Goal: Task Accomplishment & Management: Manage account settings

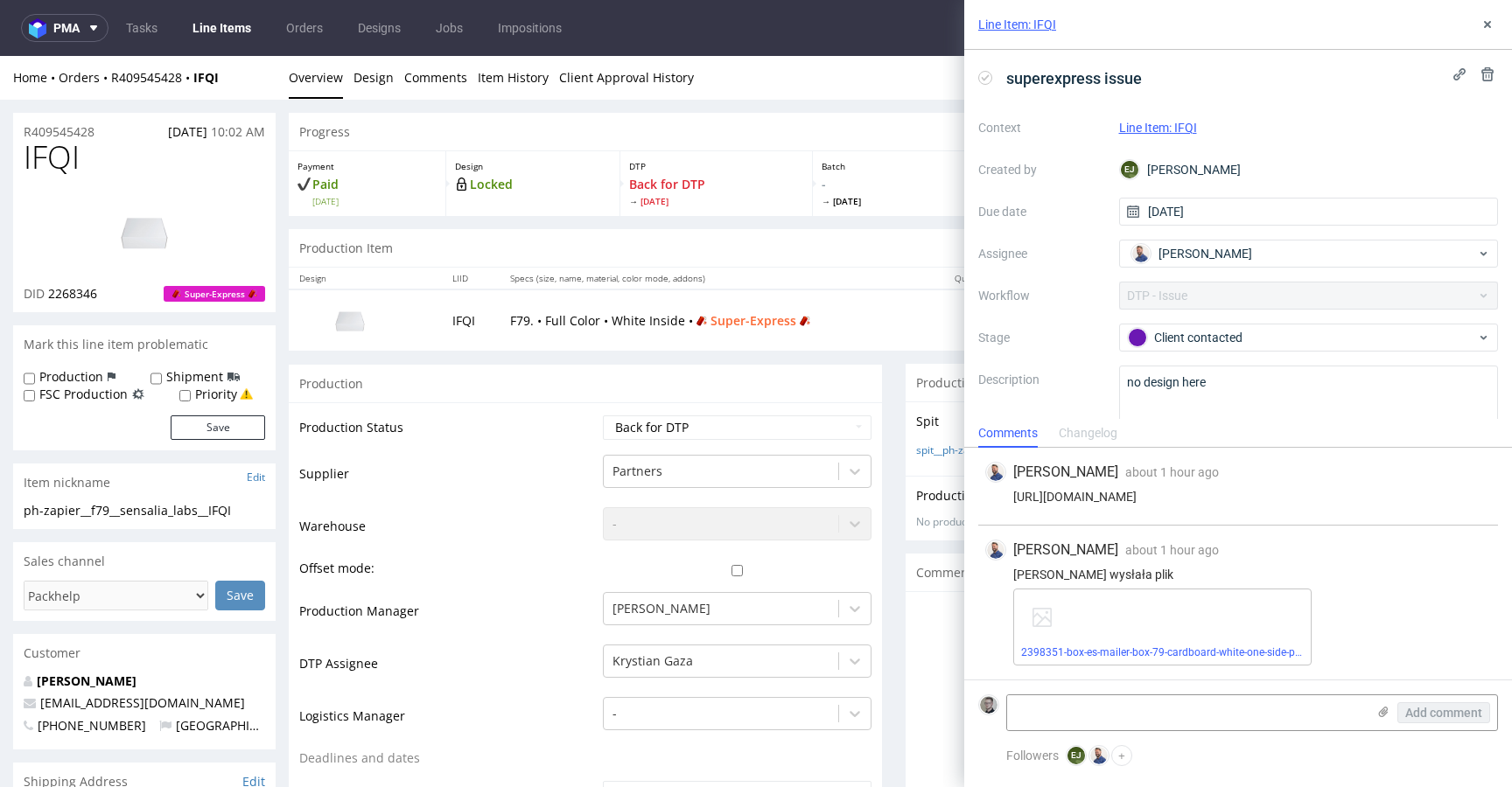
click at [920, 474] on div "Spit Recreate spit spit__ph-zapier__f79__sensalia_labs__IFQI__d2268346__oR40954…" at bounding box center [1202, 438] width 593 height 74
click at [935, 446] on link "spit__ph-zapier__f79__sensalia_labs__IFQI__d2268346__oR409545428.zip" at bounding box center [1090, 451] width 349 height 15
click at [1193, 651] on link "2398351-box-es-mailer-box-79-cardboard-white-one-side-print-monochrome-foil-non…" at bounding box center [1248, 652] width 454 height 12
click at [1239, 652] on link "2398351-box-es-mailer-box-79-cardboard-white-one-side-print-monochrome-foil-non…" at bounding box center [1248, 652] width 454 height 12
click at [1486, 24] on use at bounding box center [1486, 24] width 7 height 7
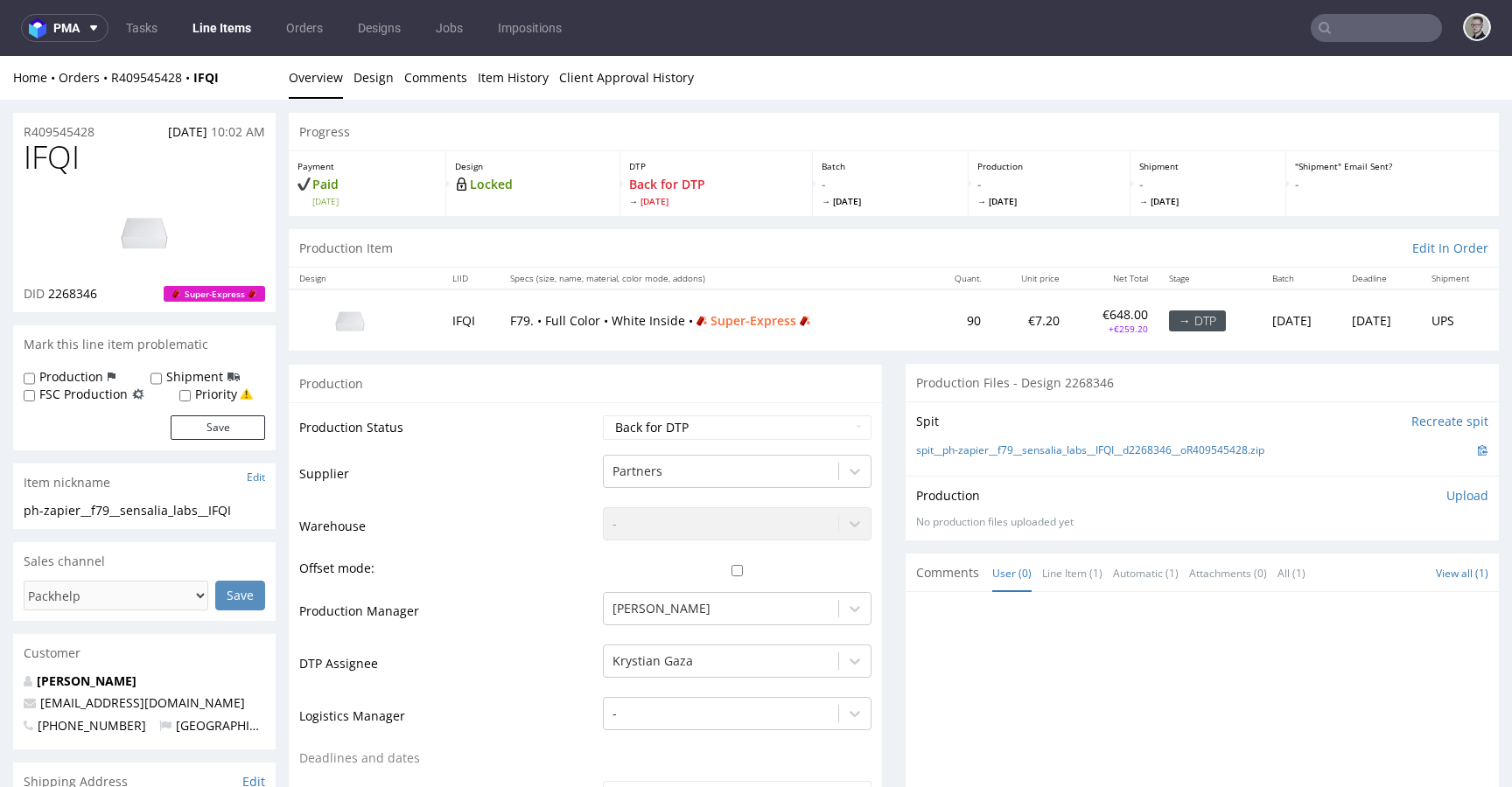
click at [213, 394] on label "Priority" at bounding box center [216, 394] width 42 height 17
click at [190, 394] on input "Priority" at bounding box center [185, 396] width 11 height 14
checkbox input "true"
click at [226, 431] on button "Save" at bounding box center [218, 428] width 95 height 25
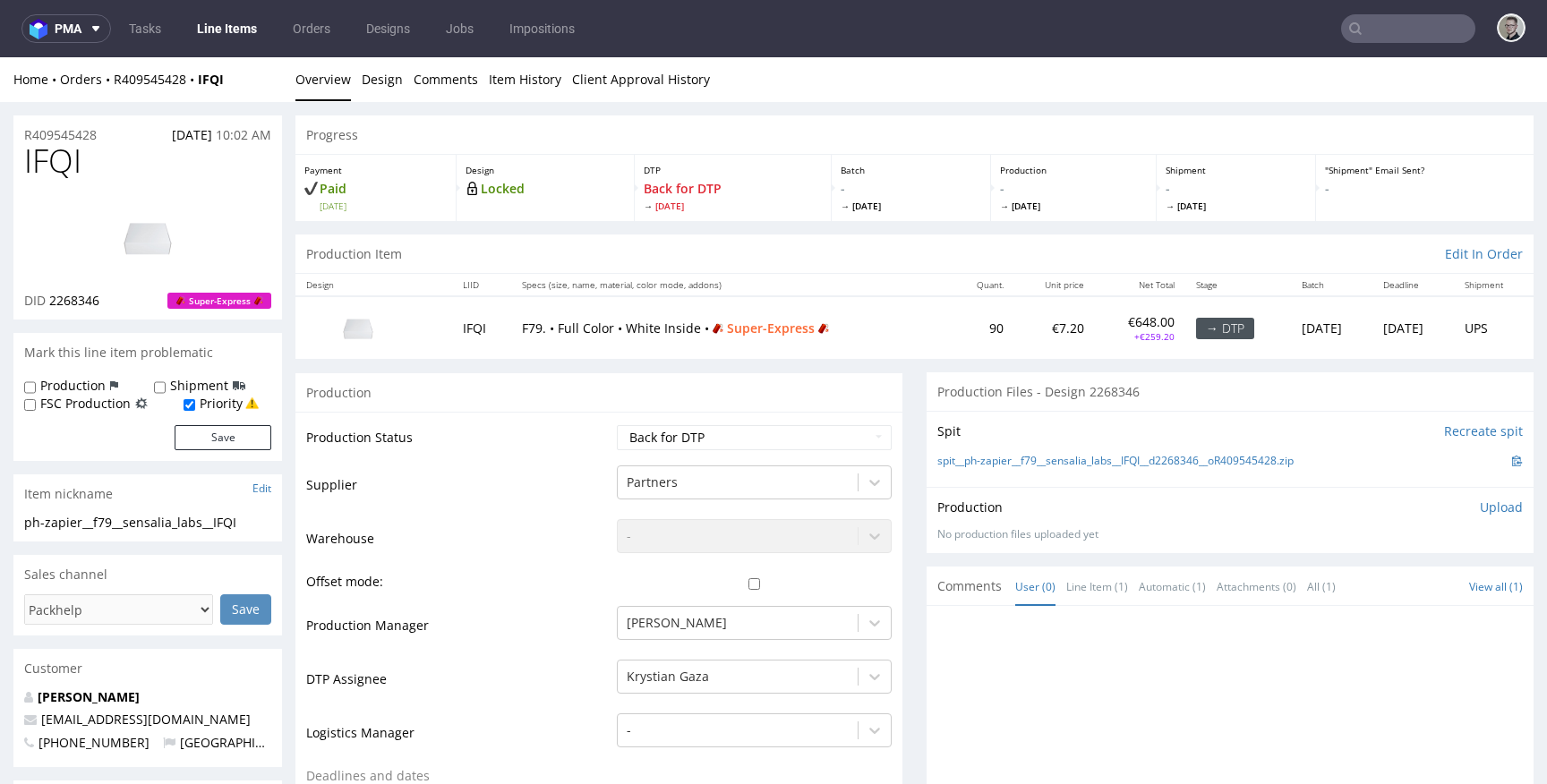
click at [1445, 499] on div "Production Upload" at bounding box center [1230, 507] width 585 height 17
click at [1479, 505] on p "Upload" at bounding box center [1500, 507] width 43 height 17
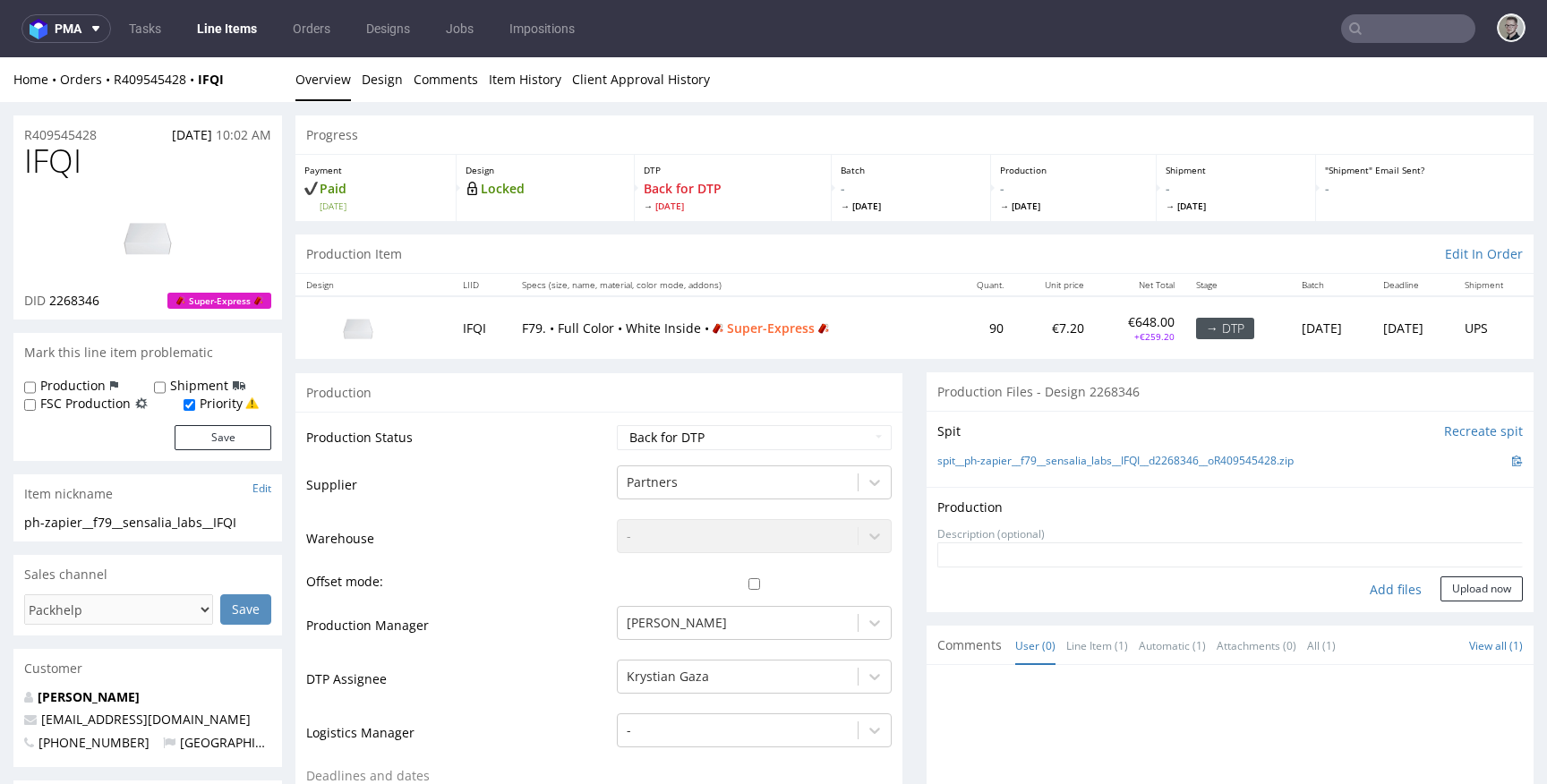
click at [1395, 577] on div "Add files" at bounding box center [1396, 590] width 89 height 27
type input "C:\fakepath\ph-zapier__f79__sensalia_labs__IFQI__d2268346__oR409545428__latest_…"
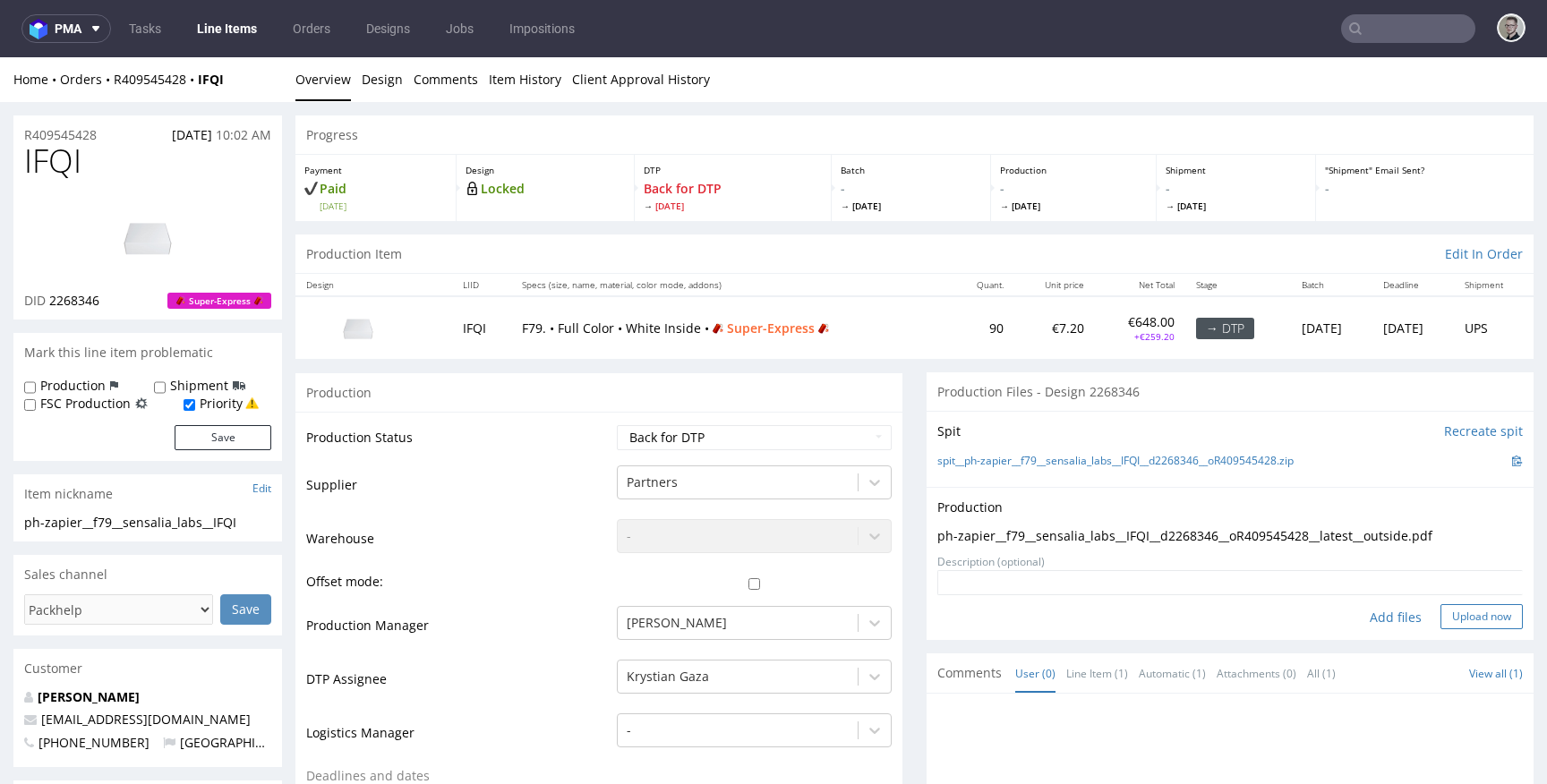
click at [1446, 615] on button "Upload now" at bounding box center [1481, 616] width 82 height 25
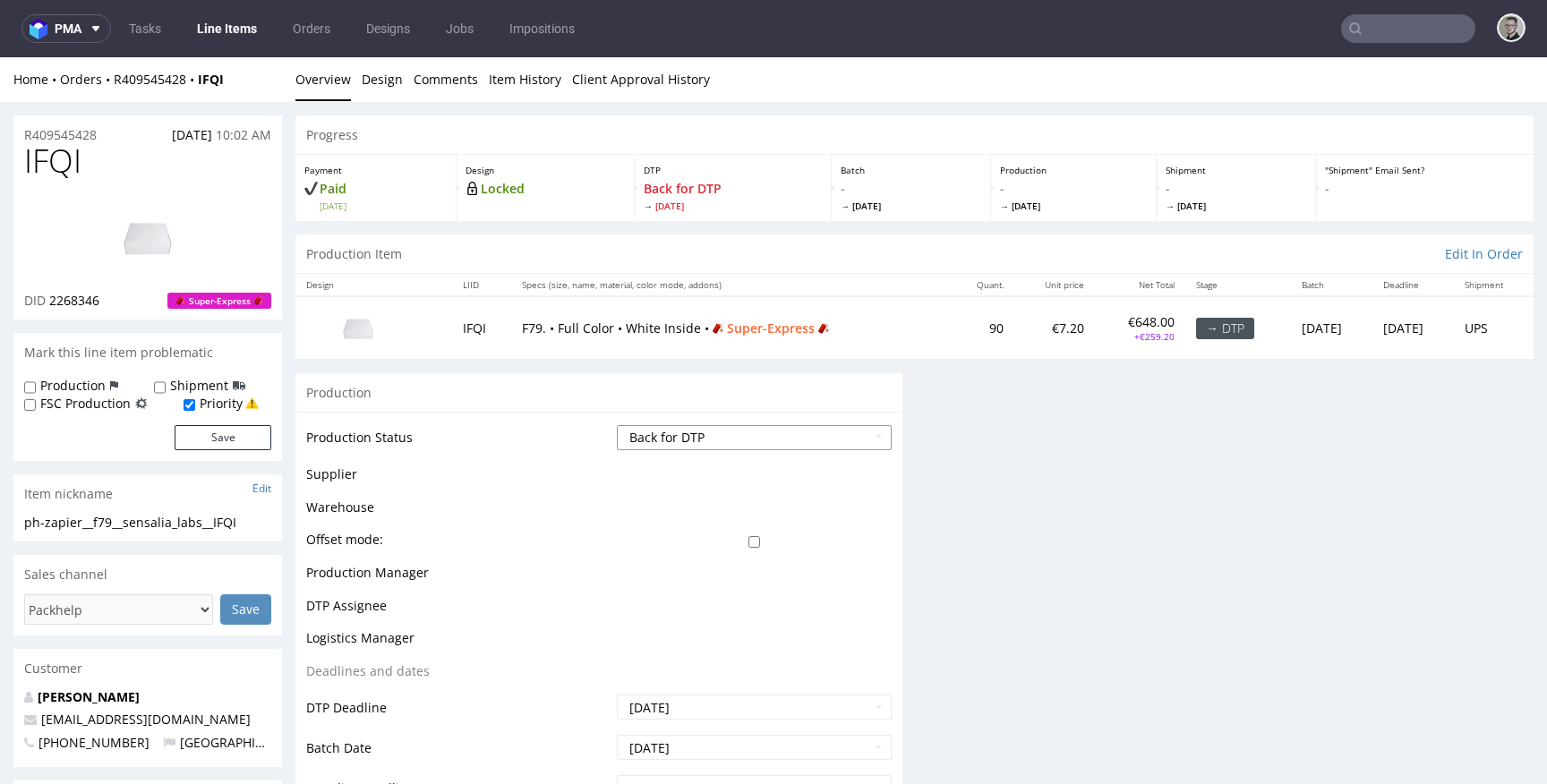
click at [704, 432] on select "Waiting for Artwork Waiting for Diecut Waiting for Mockup Waiting for DTP Waiti…" at bounding box center [754, 438] width 275 height 25
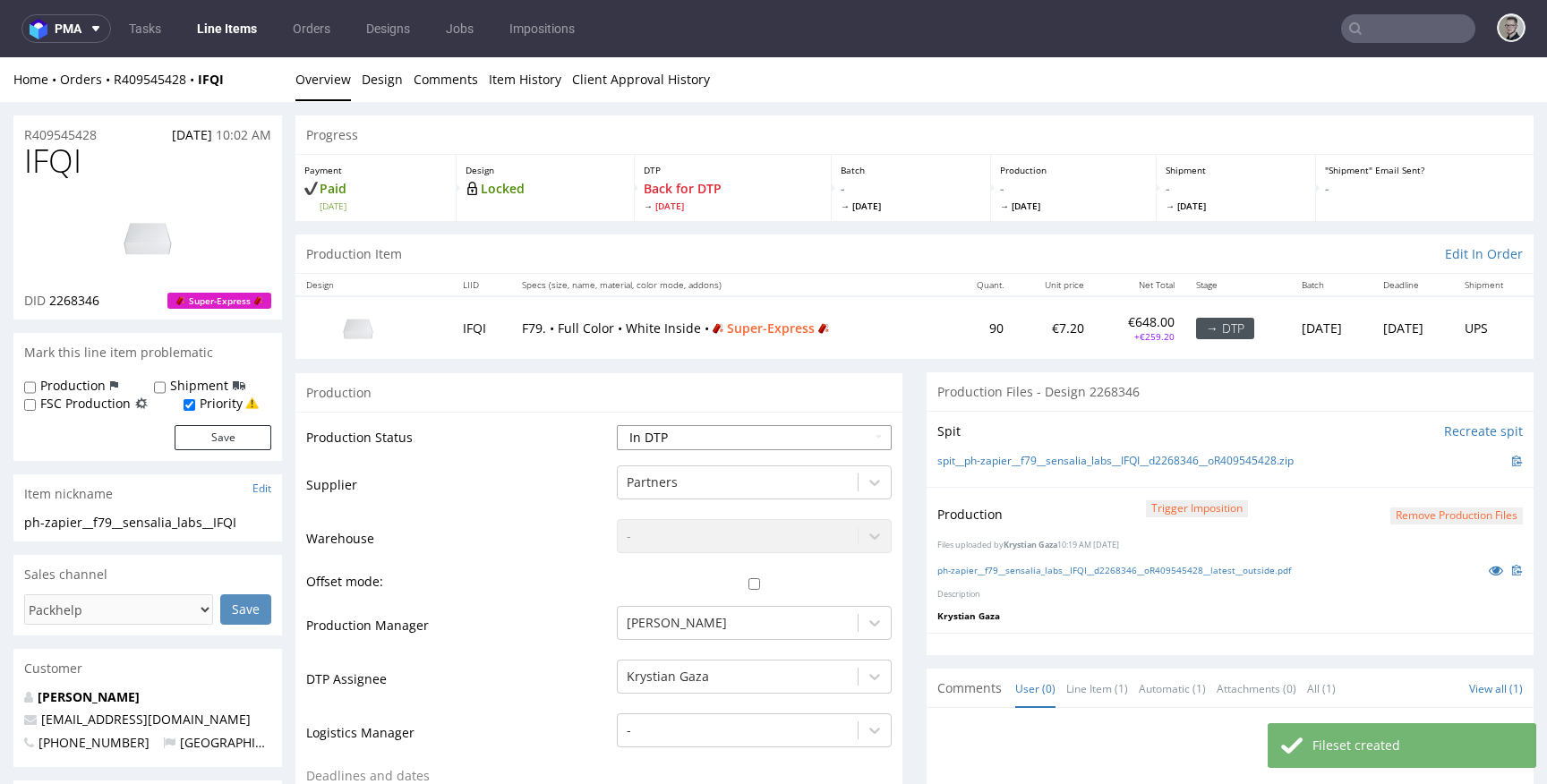
click at [616, 425] on select "Waiting for Artwork Waiting for Diecut Waiting for Mockup Waiting for DTP Waiti…" at bounding box center [754, 438] width 275 height 25
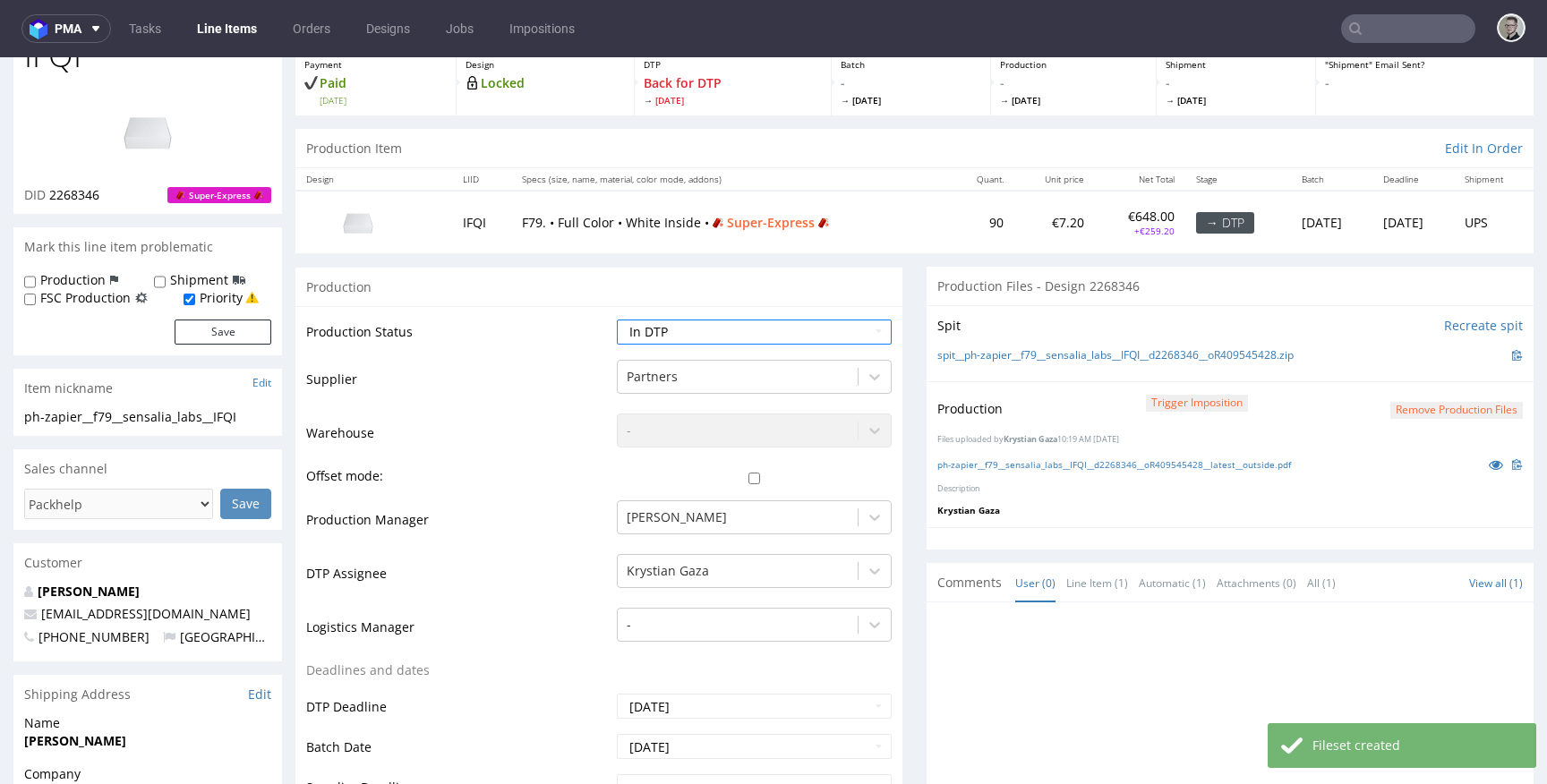
scroll to position [554, 0]
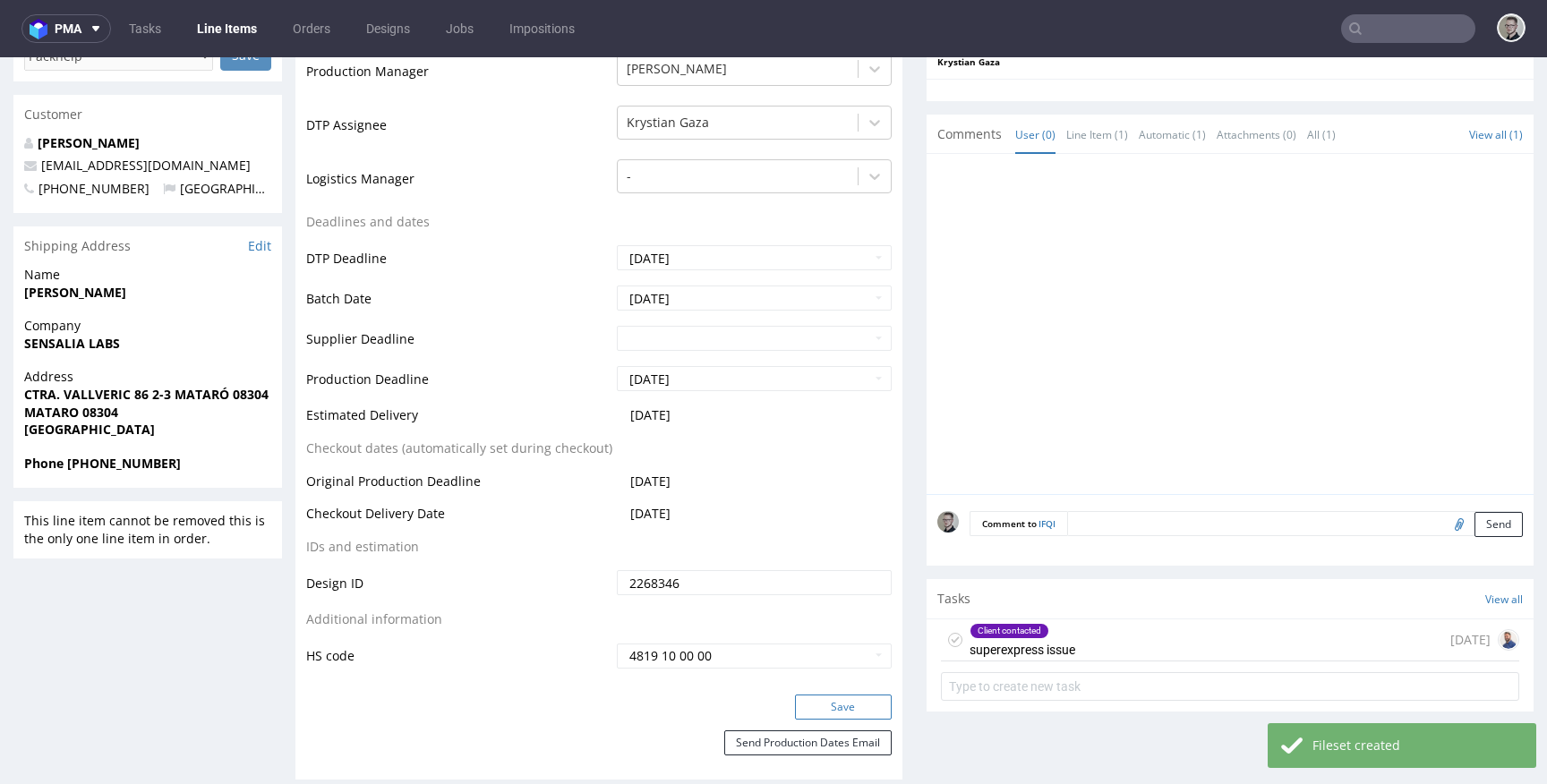
click at [867, 706] on button "Save" at bounding box center [843, 707] width 97 height 25
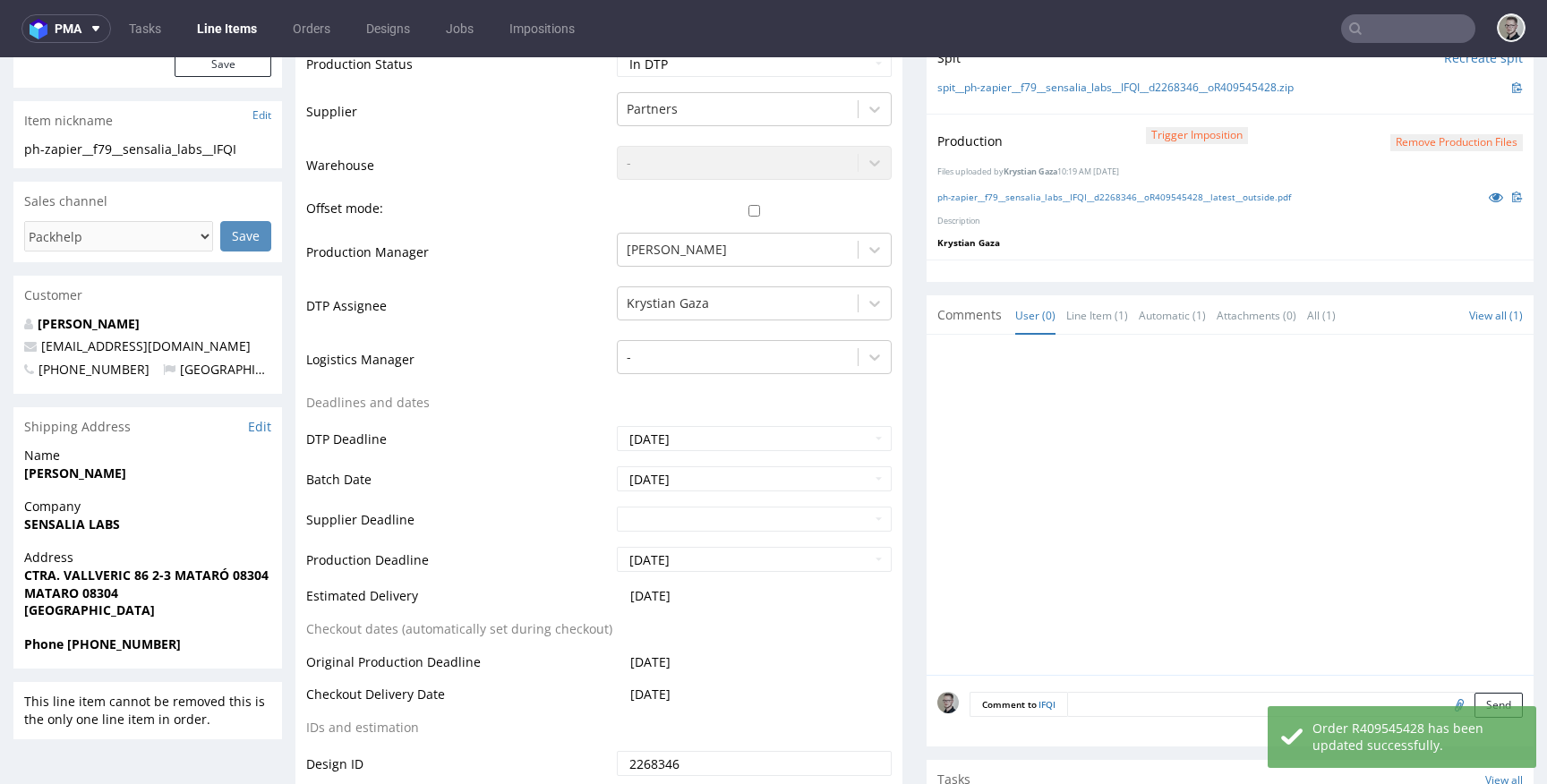
scroll to position [0, 0]
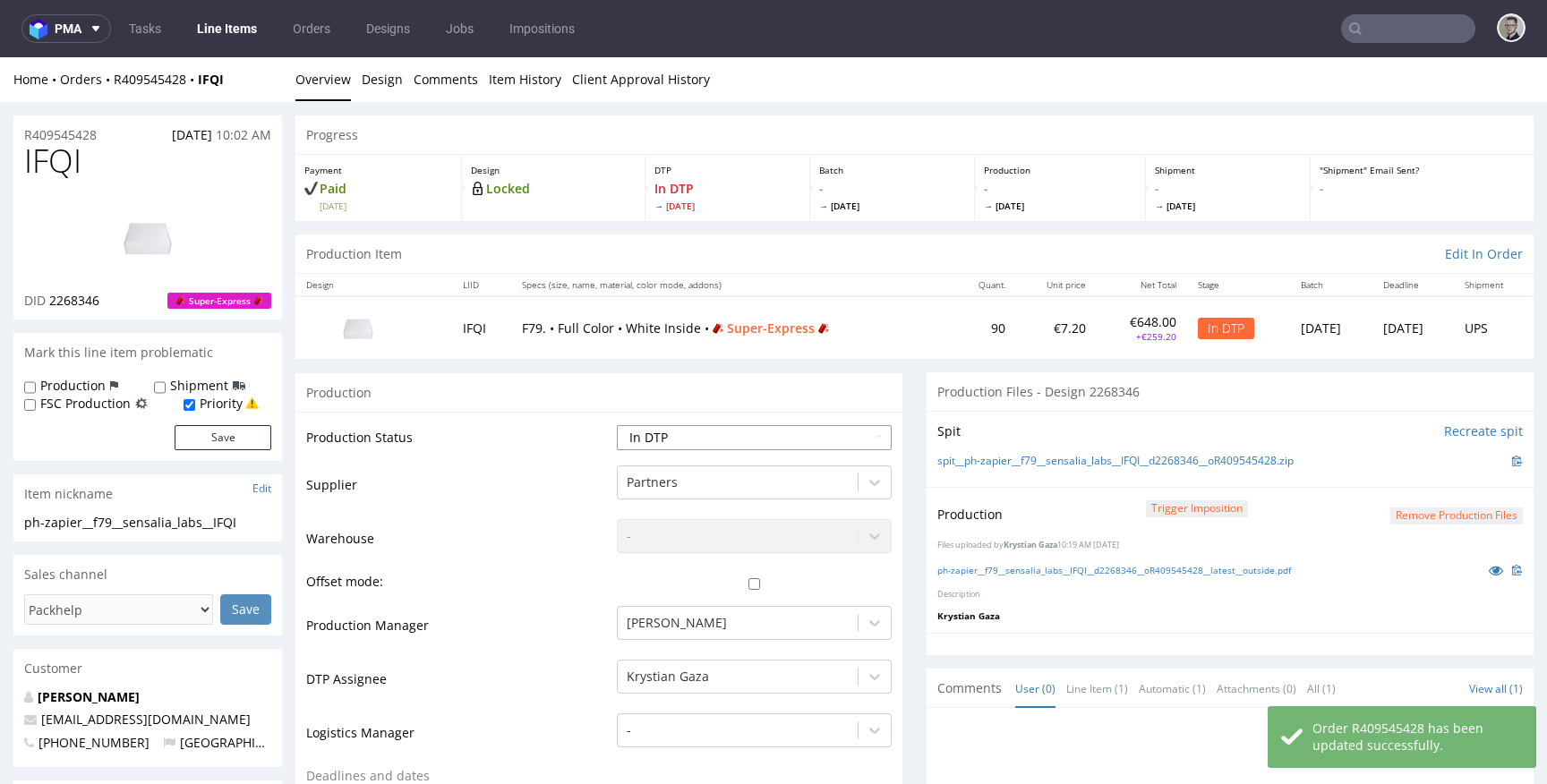
click at [687, 427] on select "Waiting for Artwork Waiting for Diecut Waiting for Mockup Waiting for DTP Waiti…" at bounding box center [754, 438] width 275 height 25
select select "dtp_production_ready"
click at [616, 425] on select "Waiting for Artwork Waiting for Diecut Waiting for Mockup Waiting for DTP Waiti…" at bounding box center [754, 438] width 275 height 25
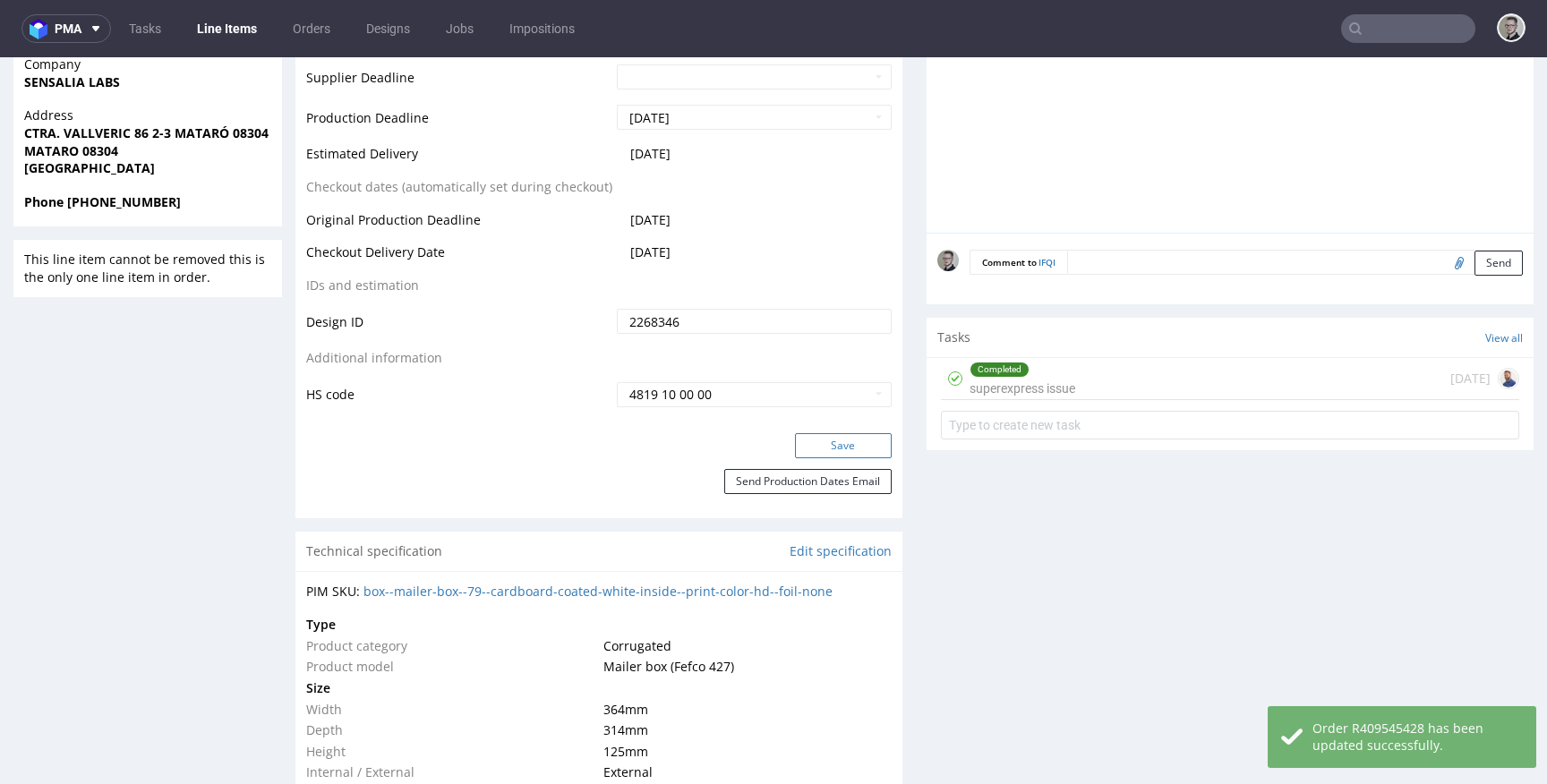
click at [852, 444] on button "Save" at bounding box center [843, 446] width 97 height 25
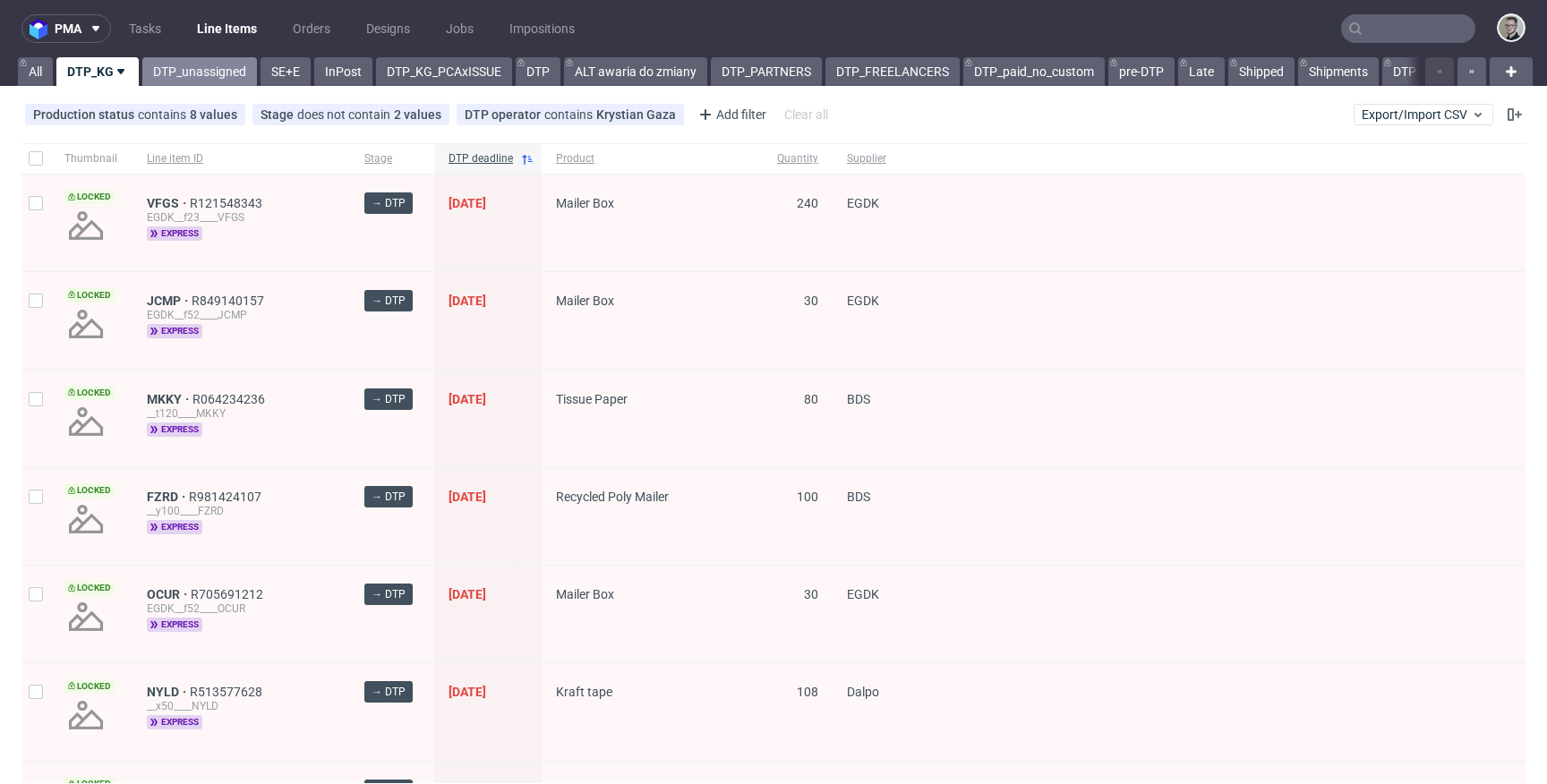
click at [195, 70] on link "DTP_unassigned" at bounding box center [200, 72] width 114 height 29
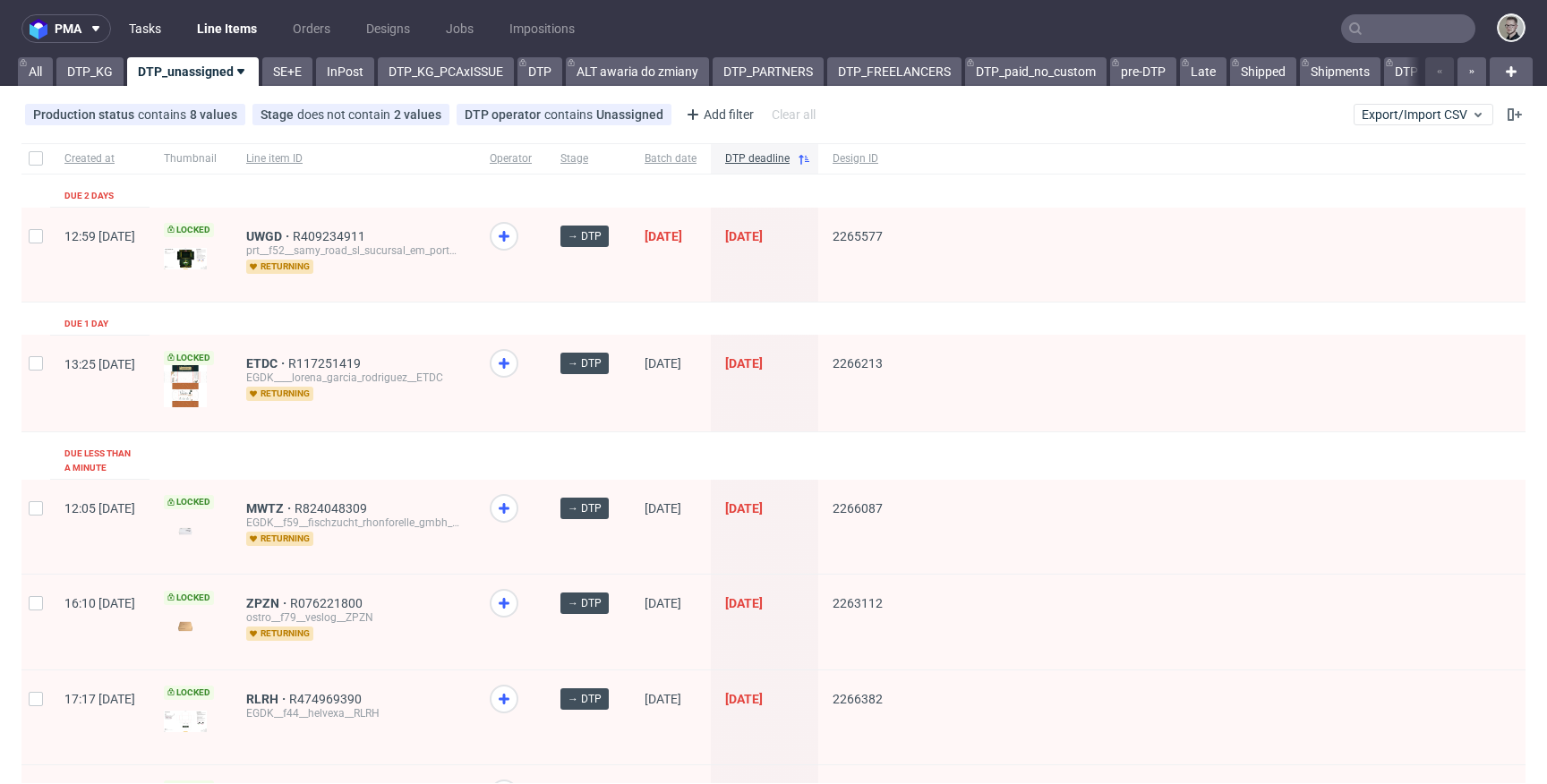
click at [153, 25] on link "Tasks" at bounding box center [144, 29] width 53 height 29
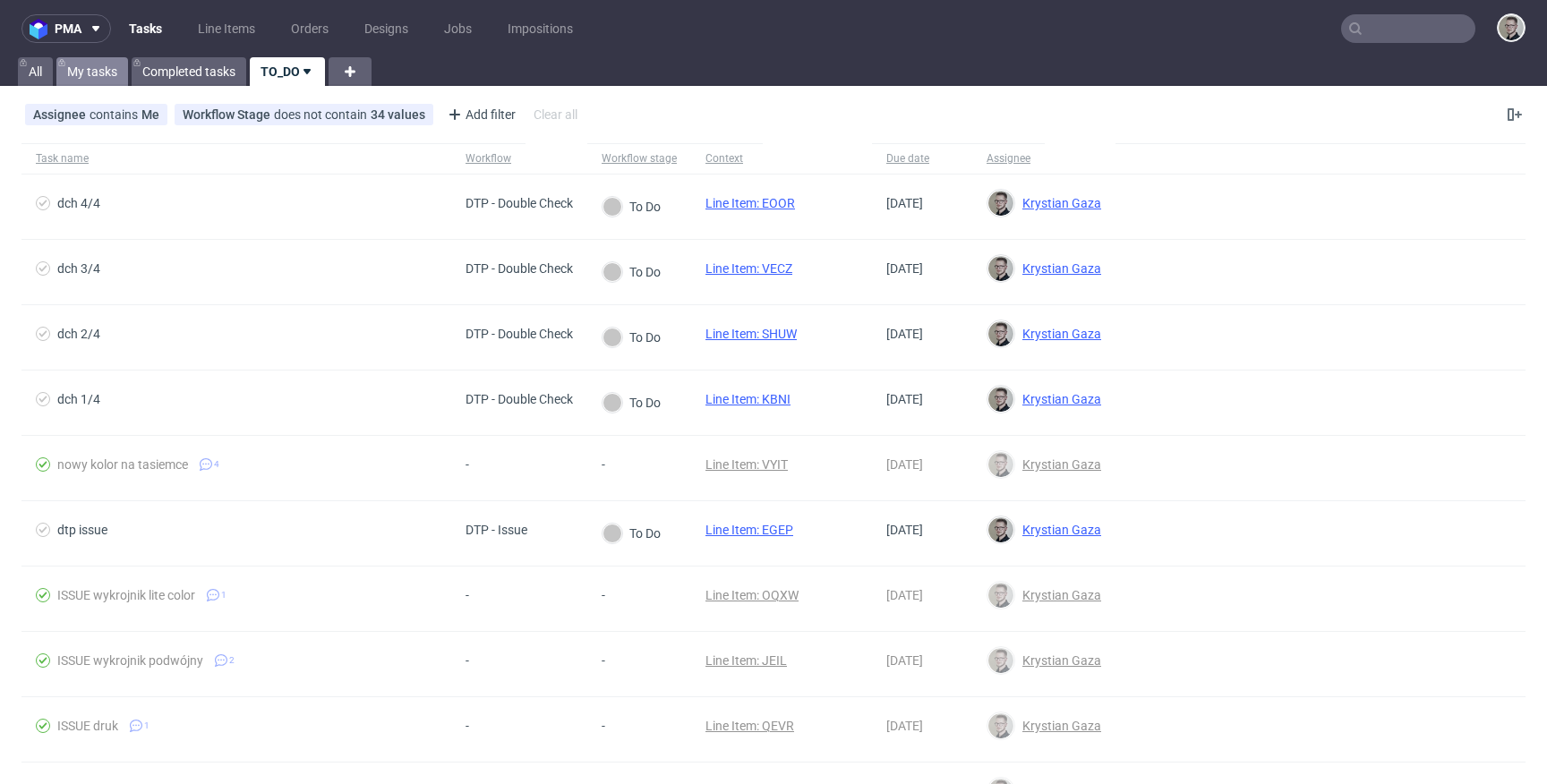
click at [93, 67] on link "My tasks" at bounding box center [92, 72] width 72 height 29
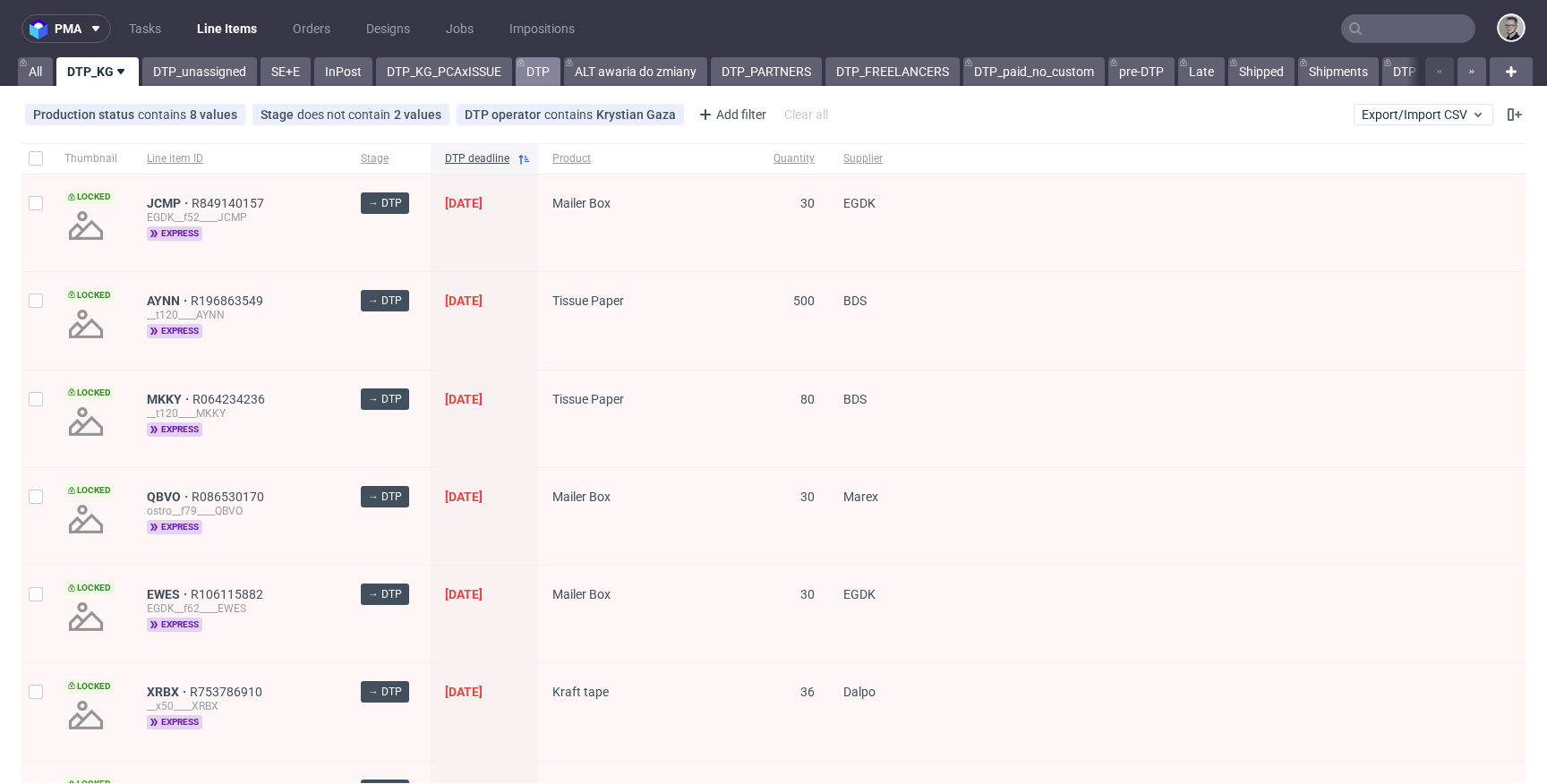
click at [548, 67] on link "DTP" at bounding box center [538, 72] width 45 height 29
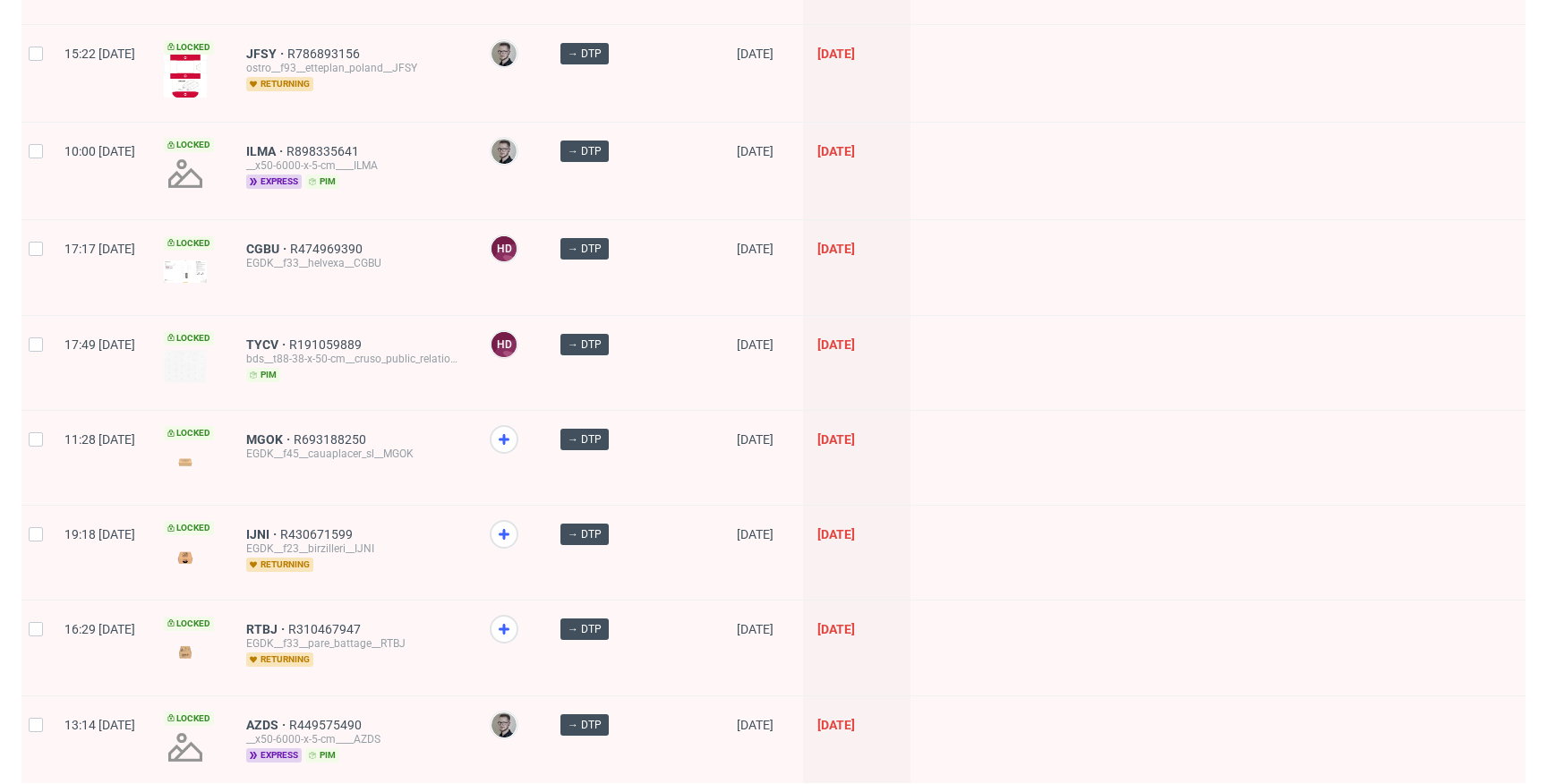
scroll to position [2516, 0]
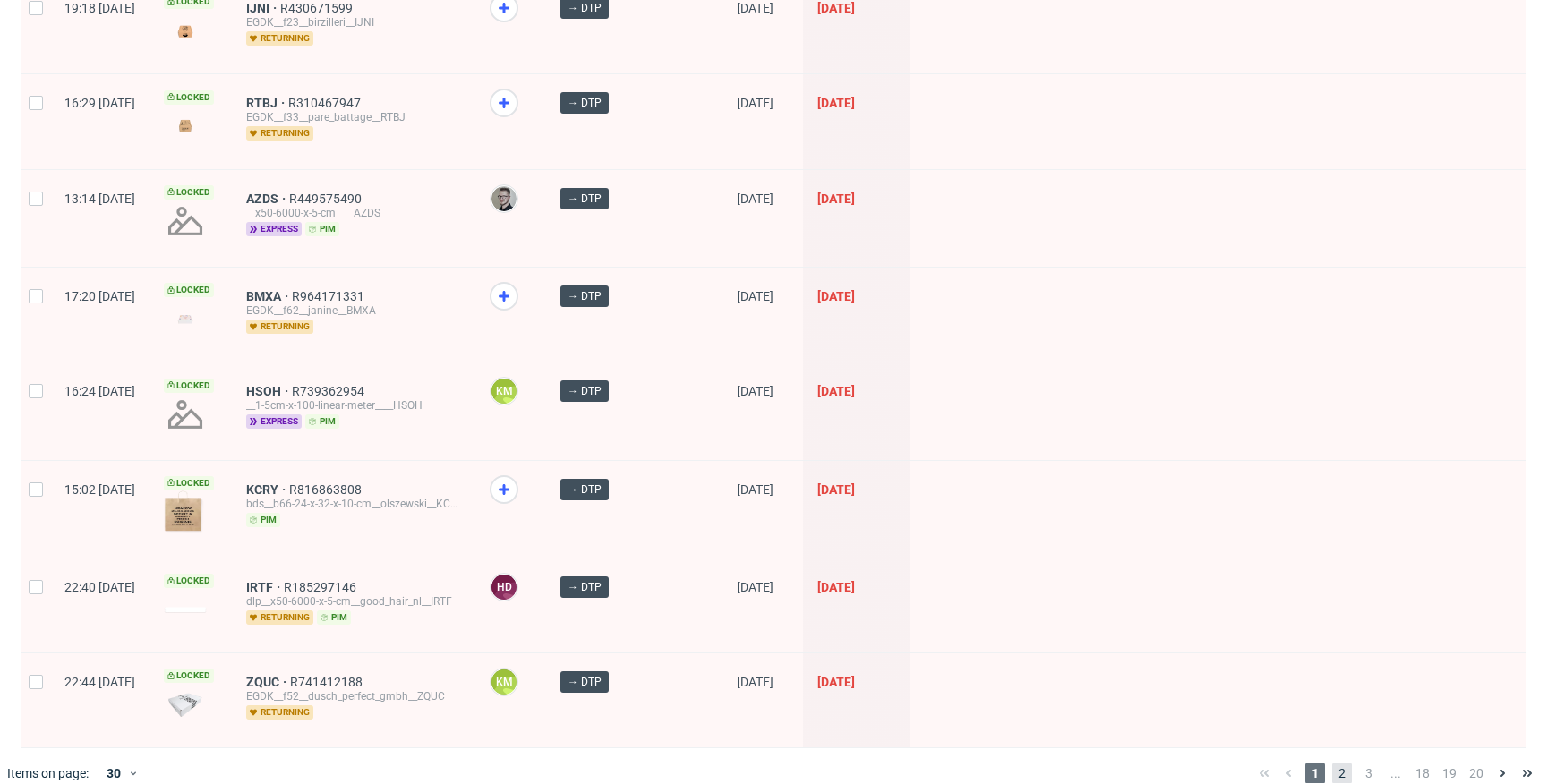
click at [1332, 763] on span "2" at bounding box center [1342, 773] width 19 height 21
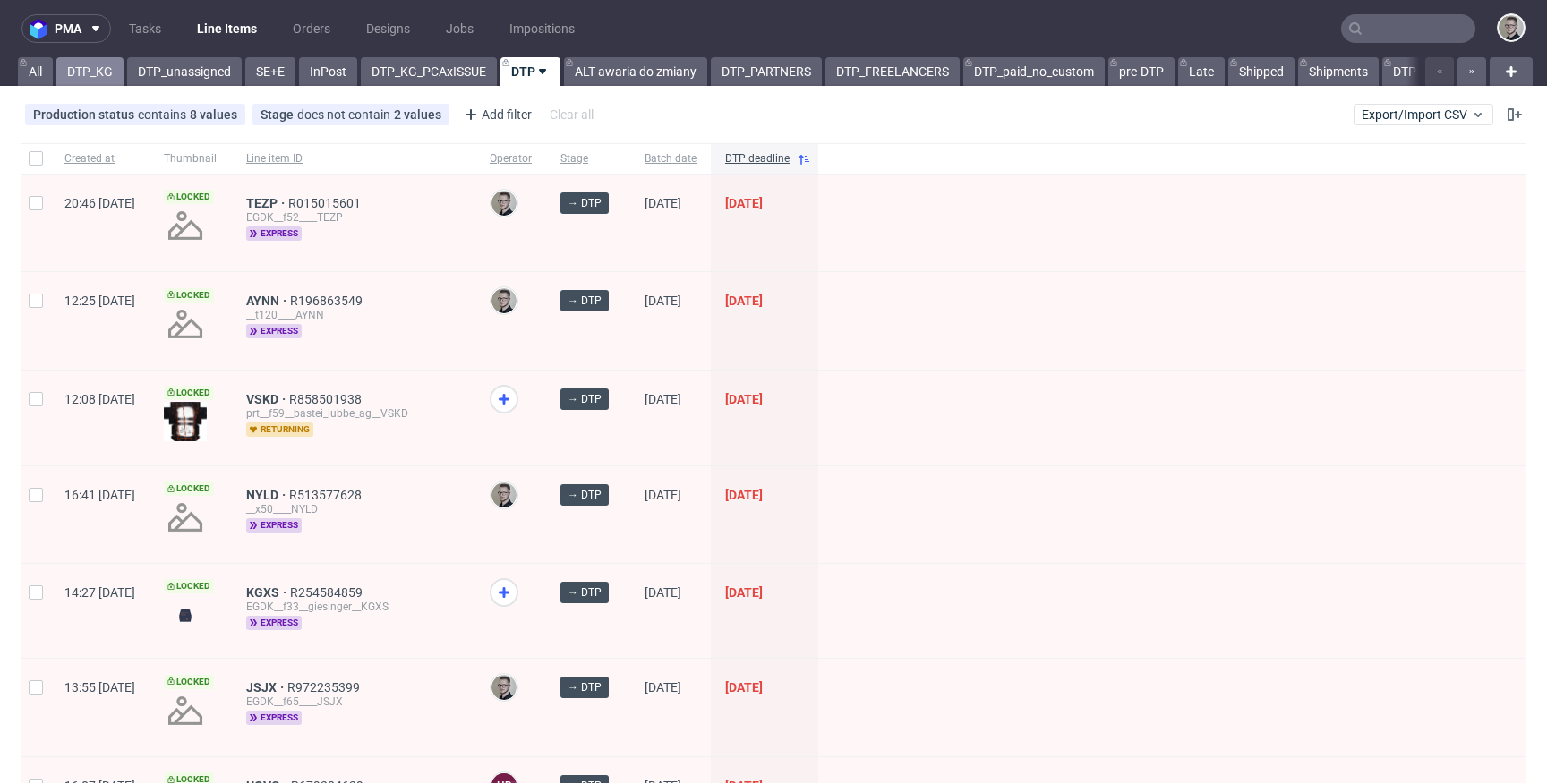
click at [112, 78] on link "DTP_KG" at bounding box center [89, 72] width 67 height 29
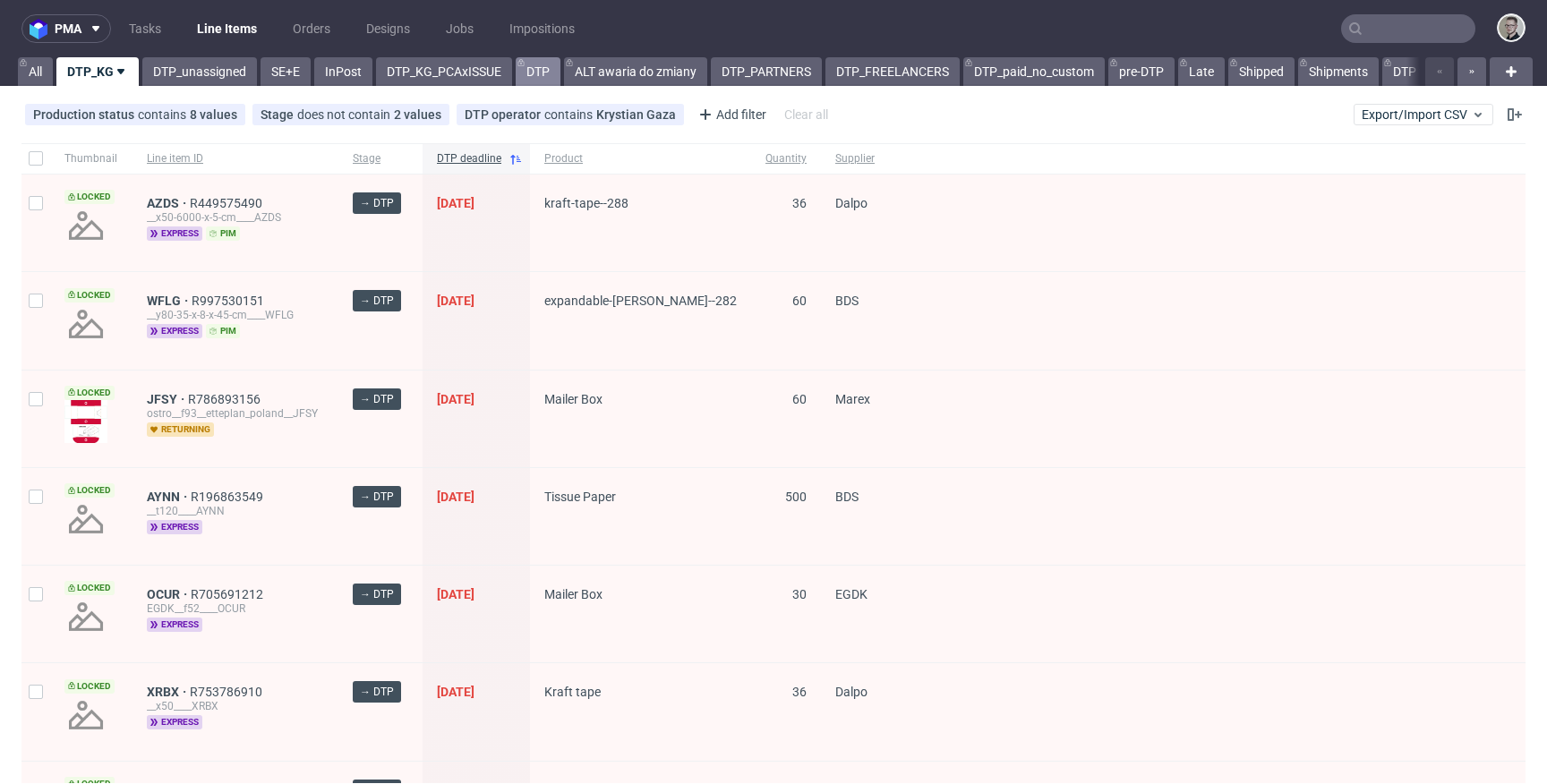
click at [533, 78] on link "DTP" at bounding box center [538, 72] width 45 height 29
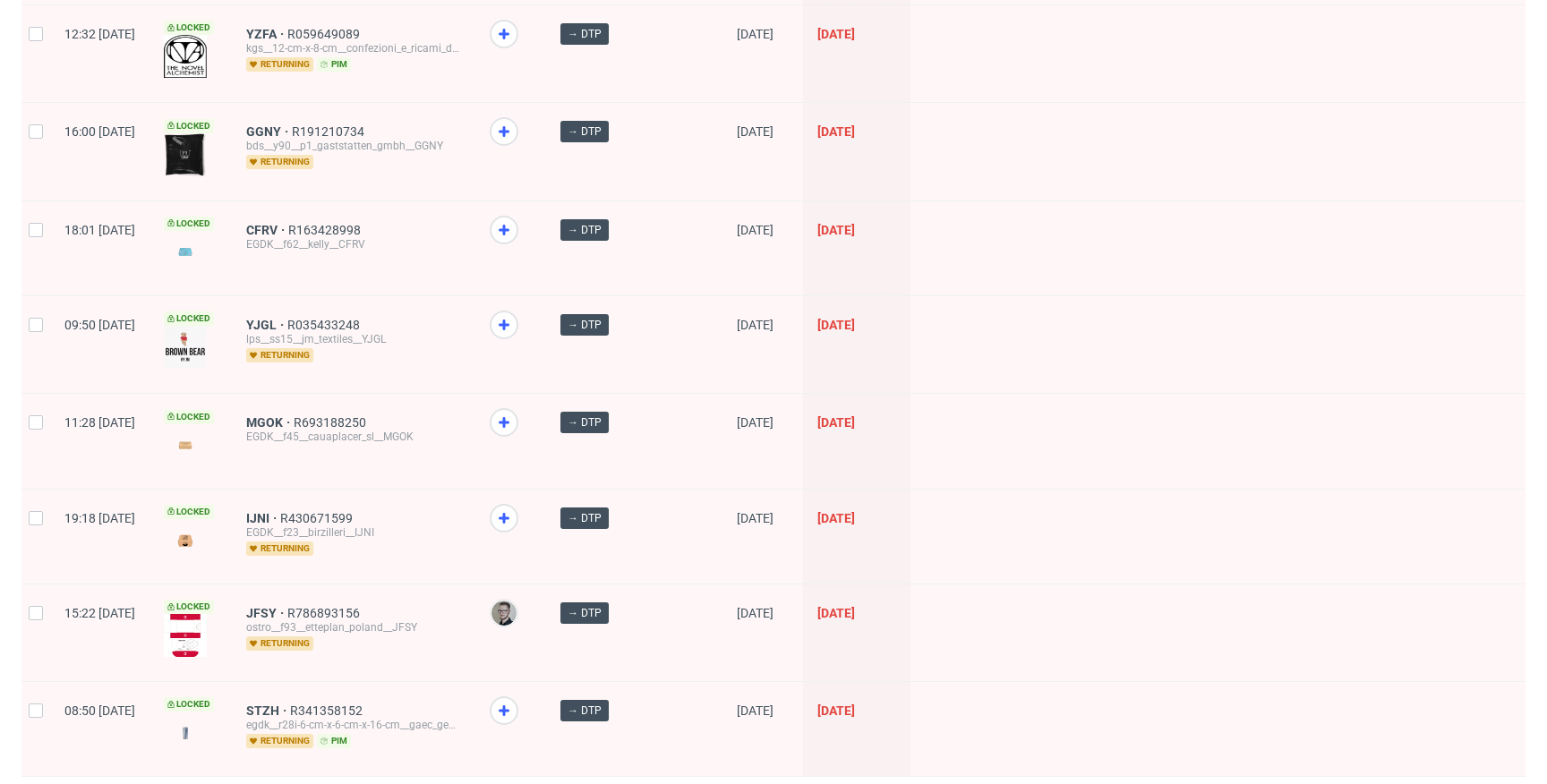
scroll to position [2513, 0]
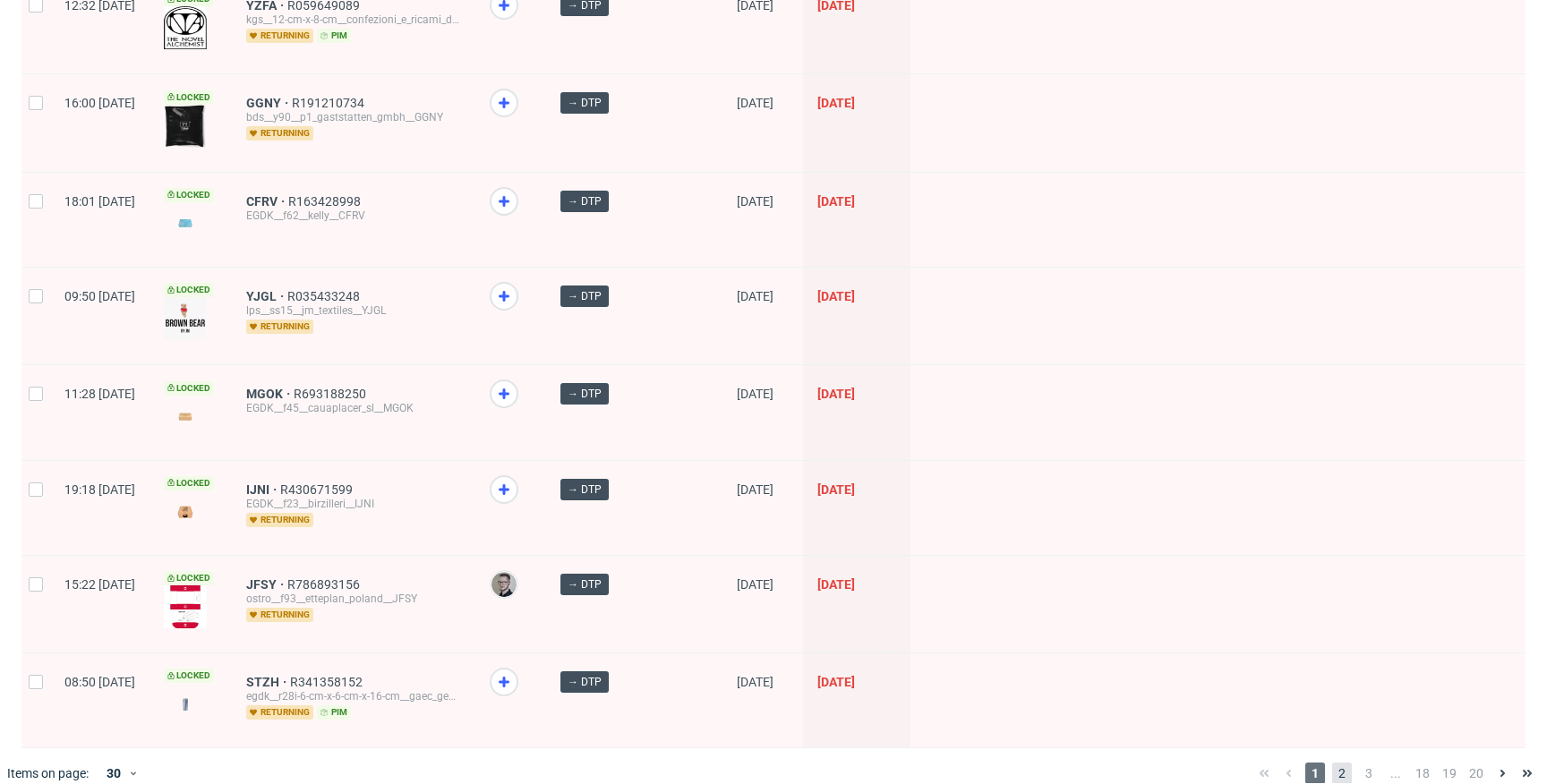
click at [1332, 763] on span "2" at bounding box center [1342, 773] width 19 height 21
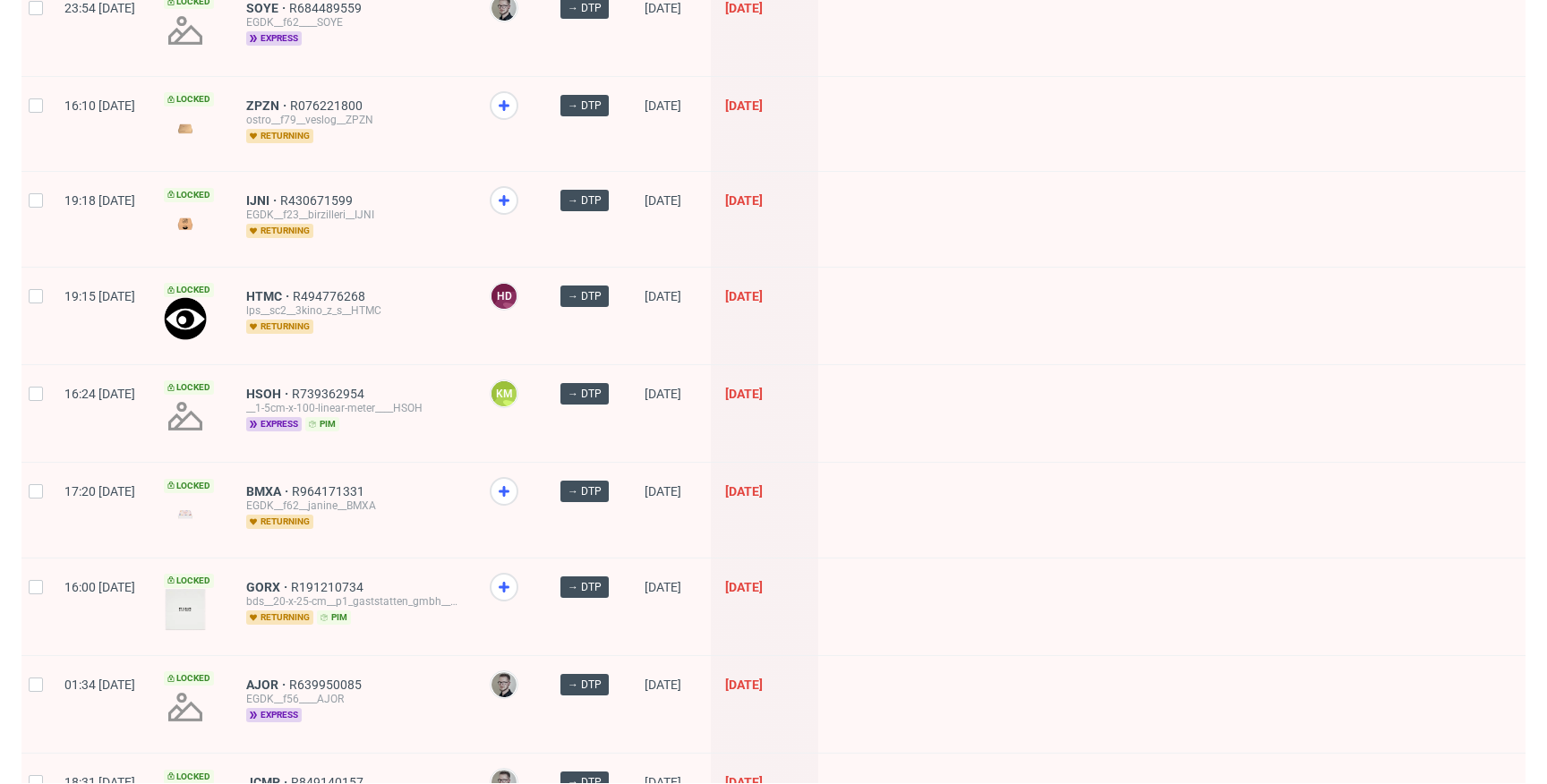
scroll to position [2344, 0]
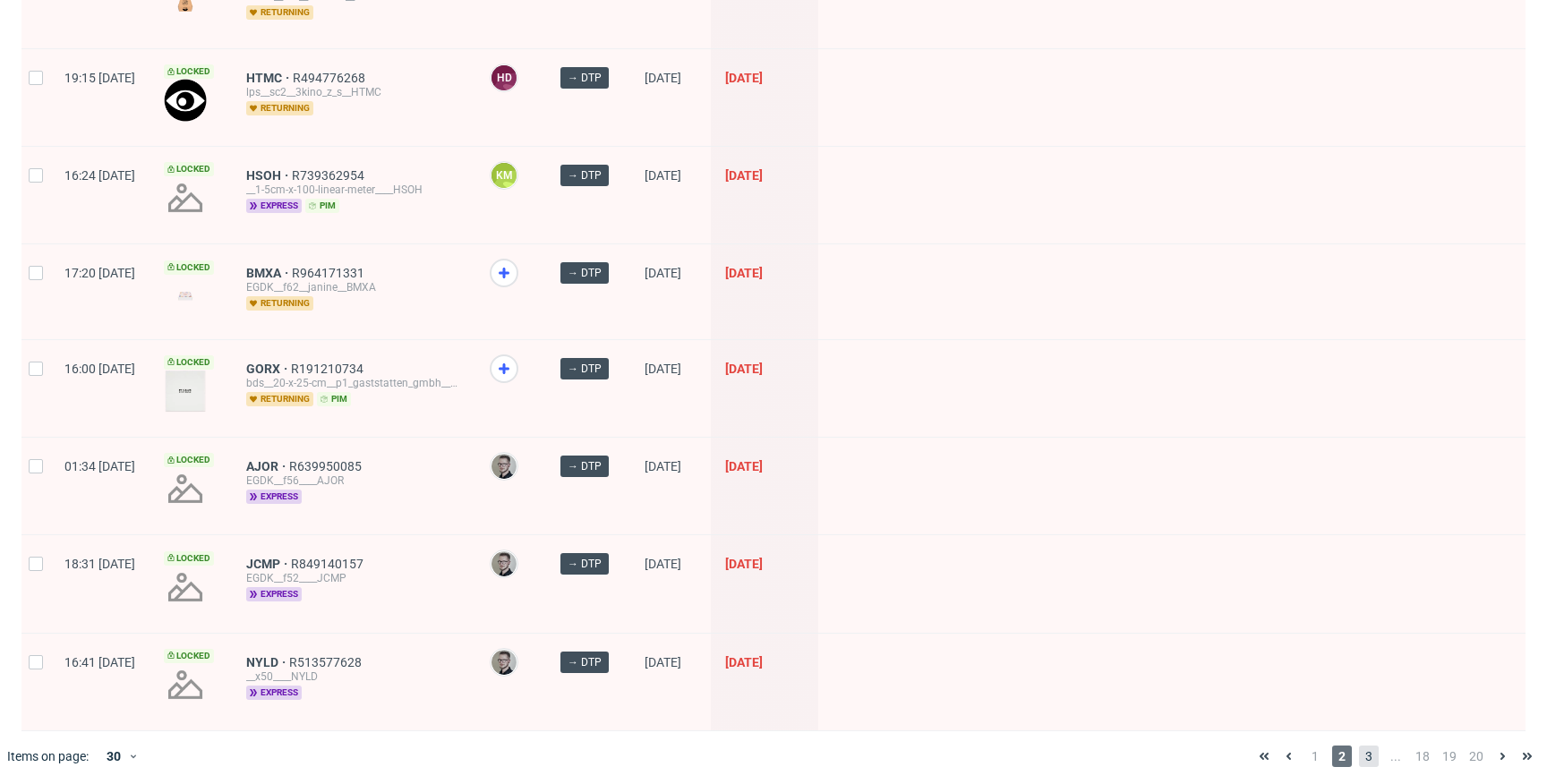
click at [1359, 751] on span "3" at bounding box center [1369, 756] width 19 height 21
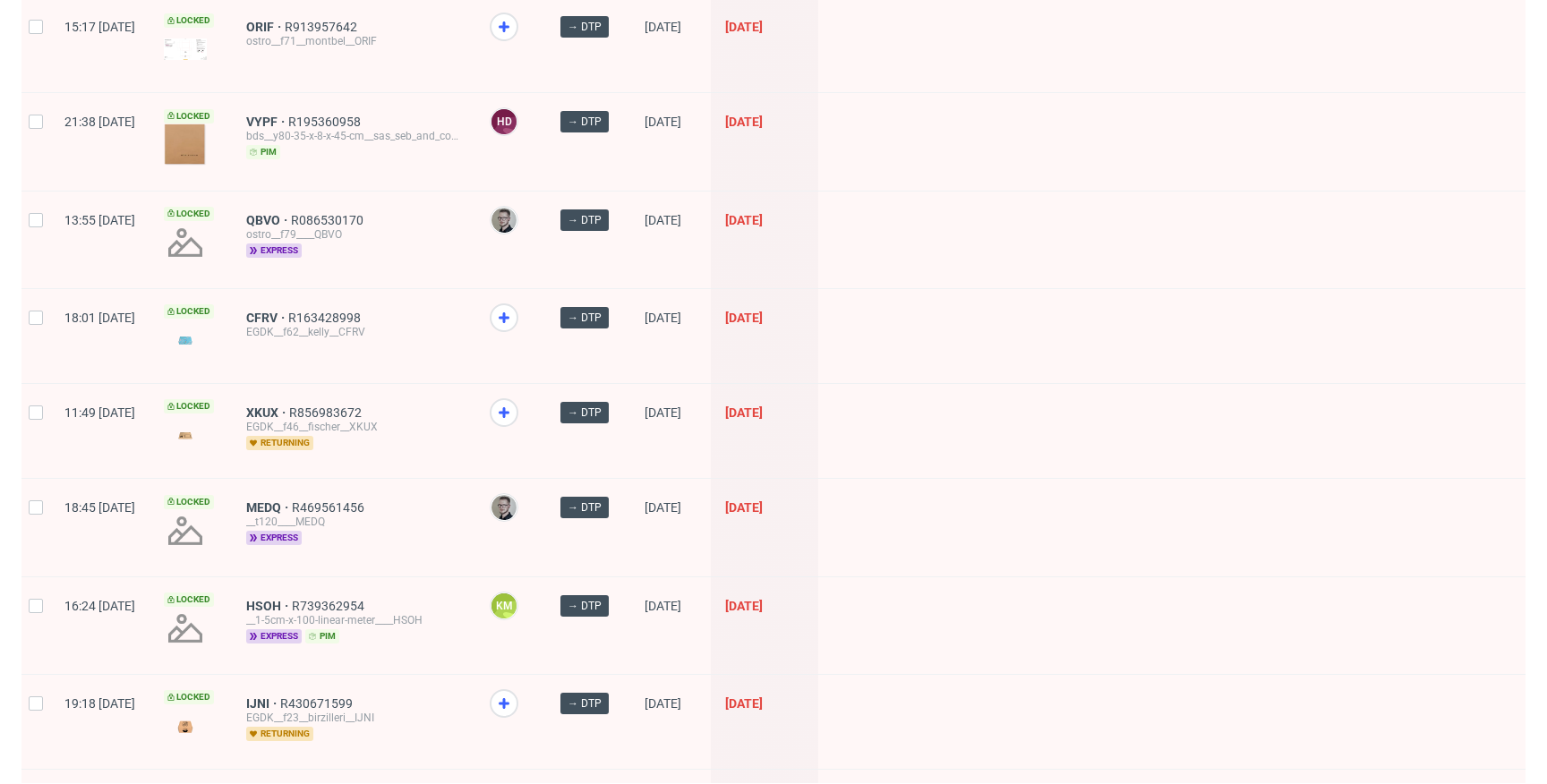
scroll to position [2324, 0]
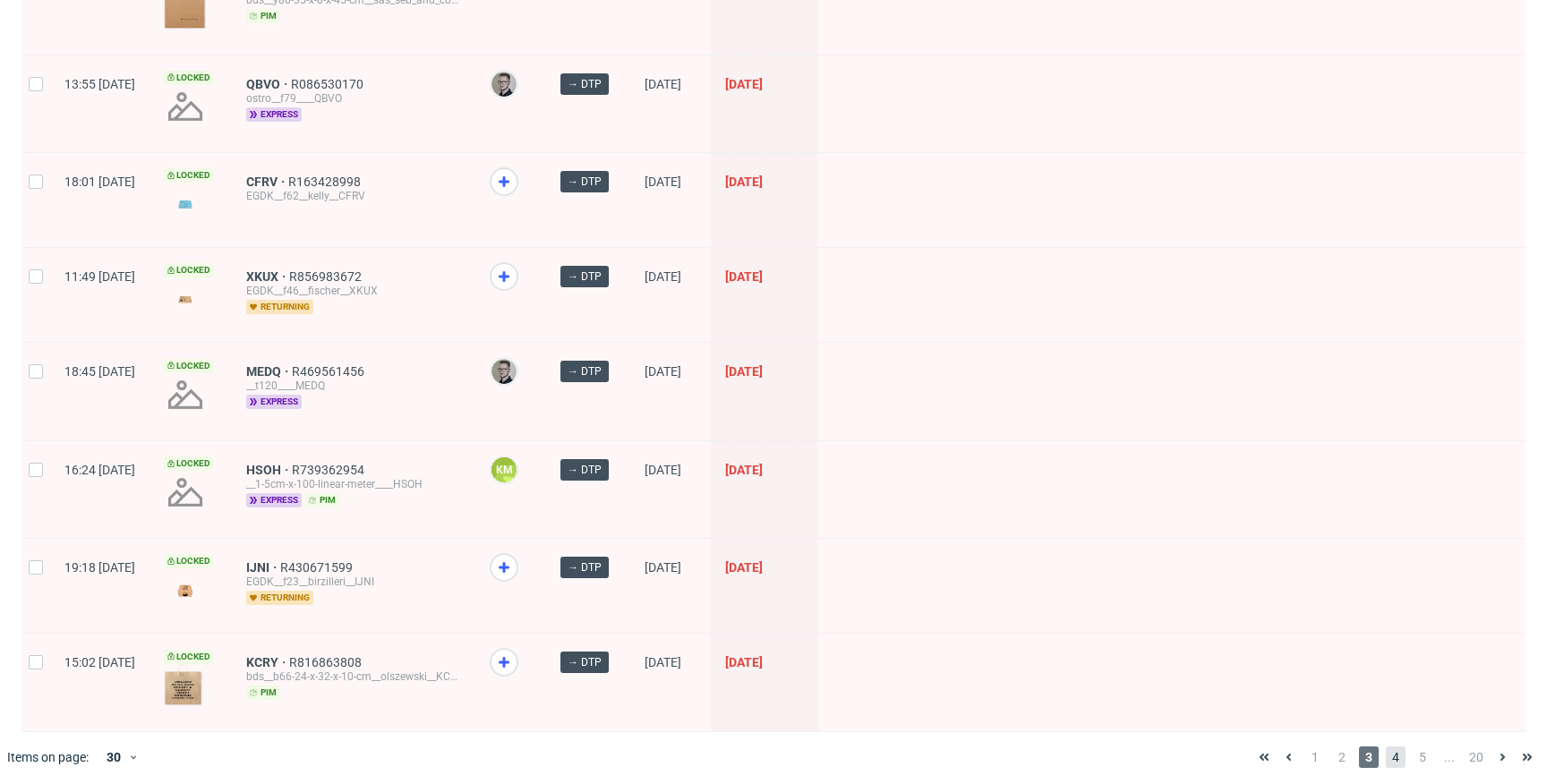
click at [1386, 747] on span "4" at bounding box center [1396, 757] width 19 height 21
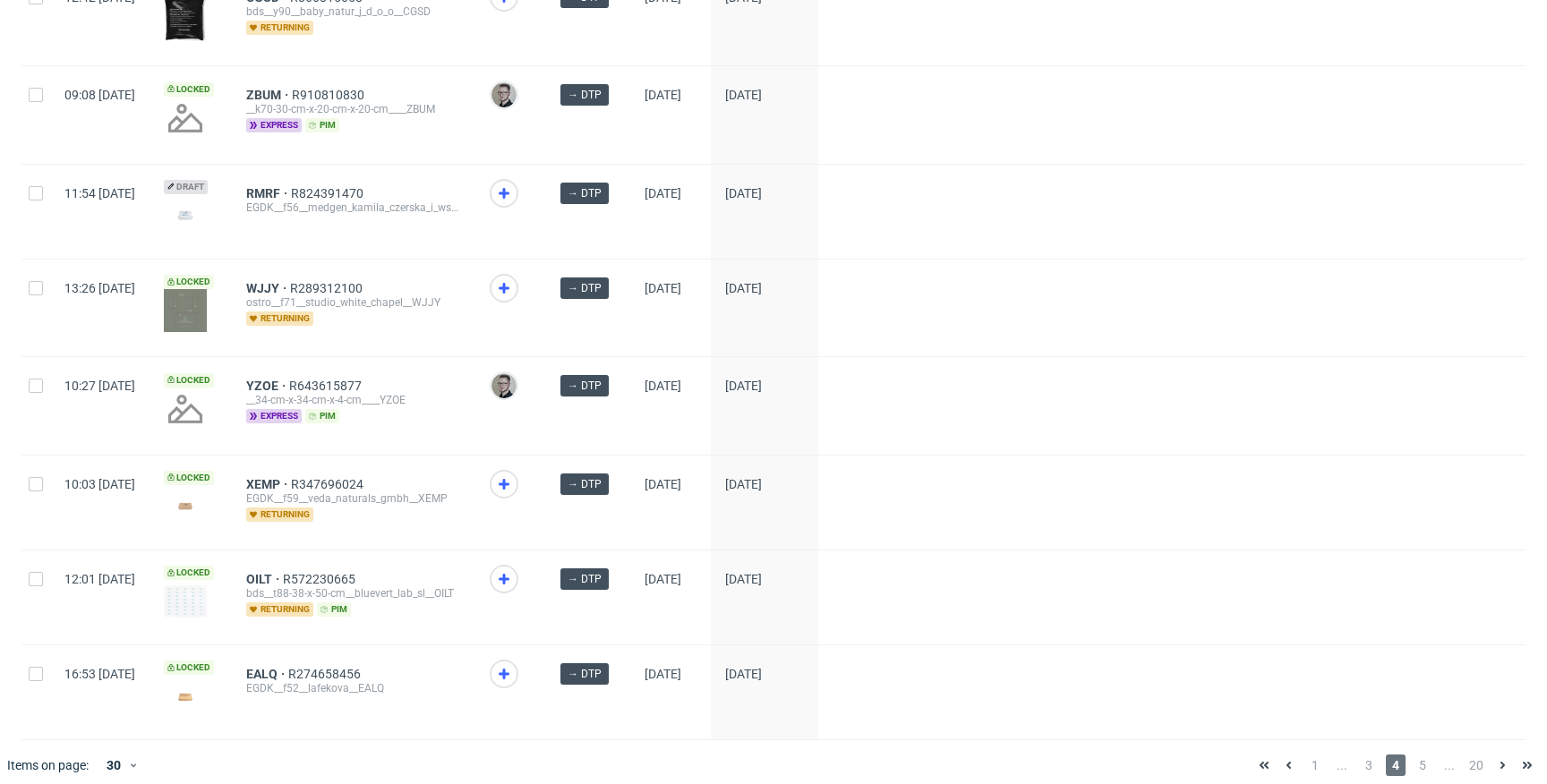
scroll to position [2366, 0]
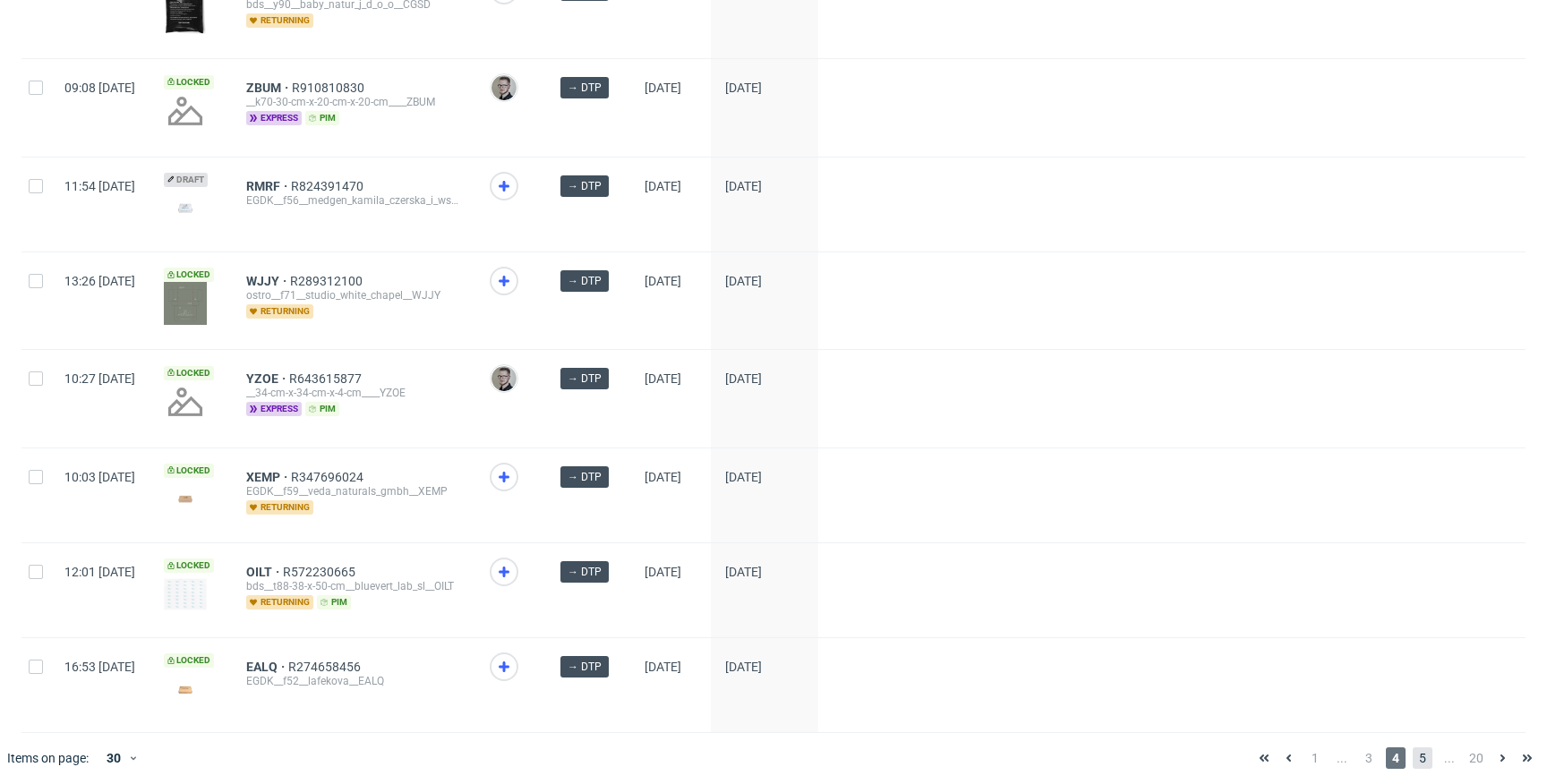
click at [1412, 752] on span "5" at bounding box center [1422, 758] width 19 height 21
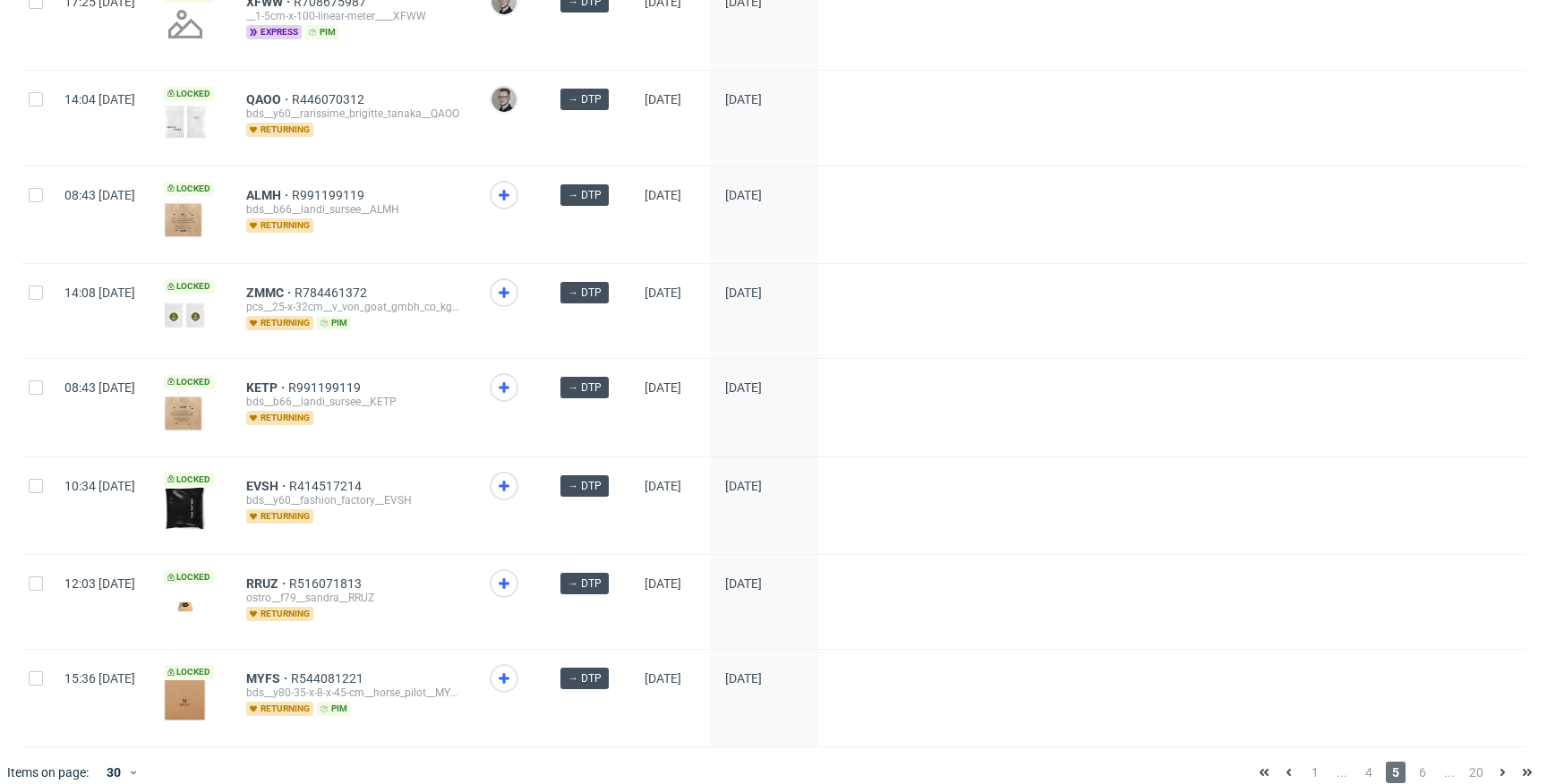
scroll to position [2366, 0]
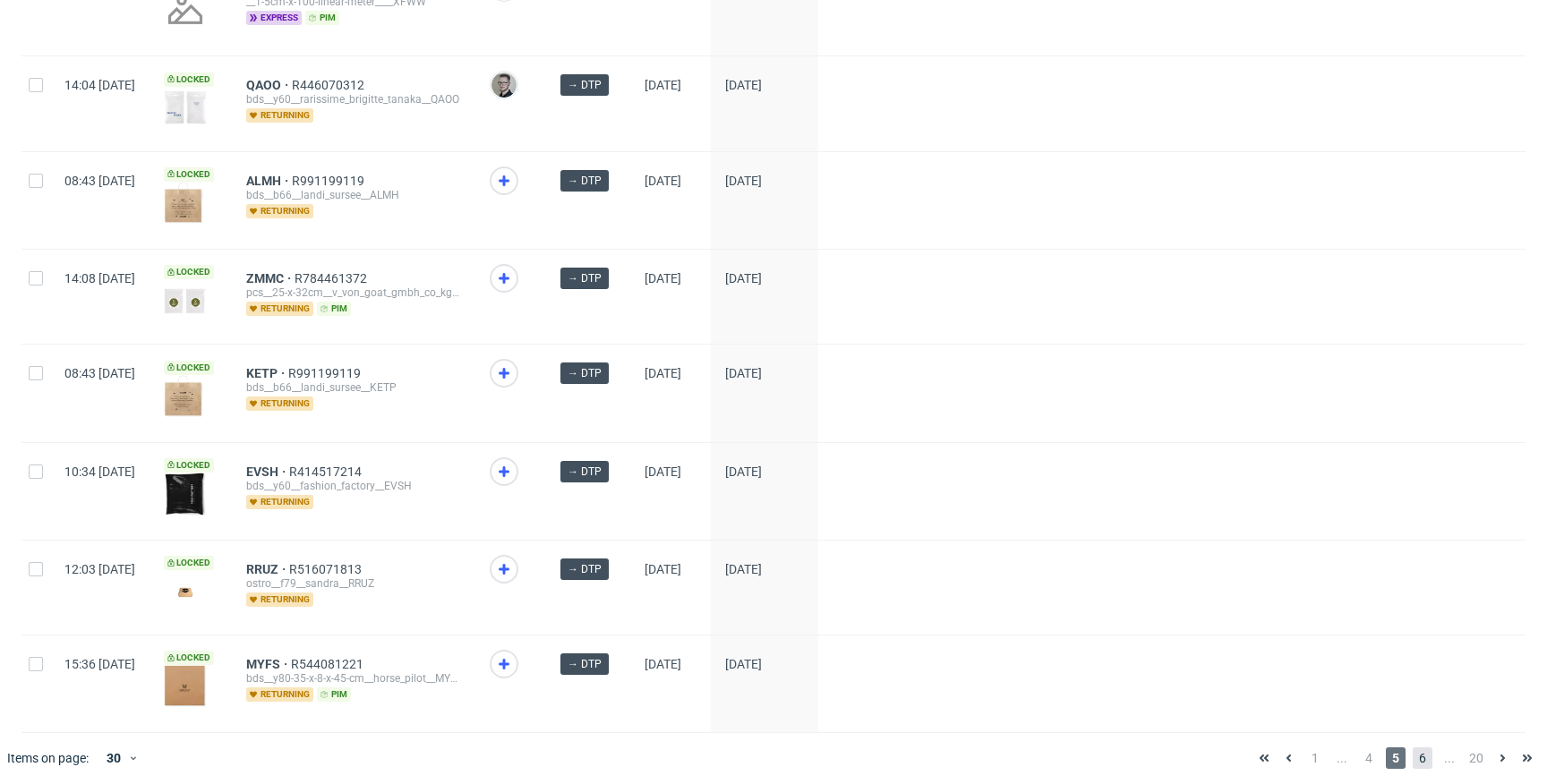
click at [1416, 747] on span "6" at bounding box center [1422, 758] width 19 height 21
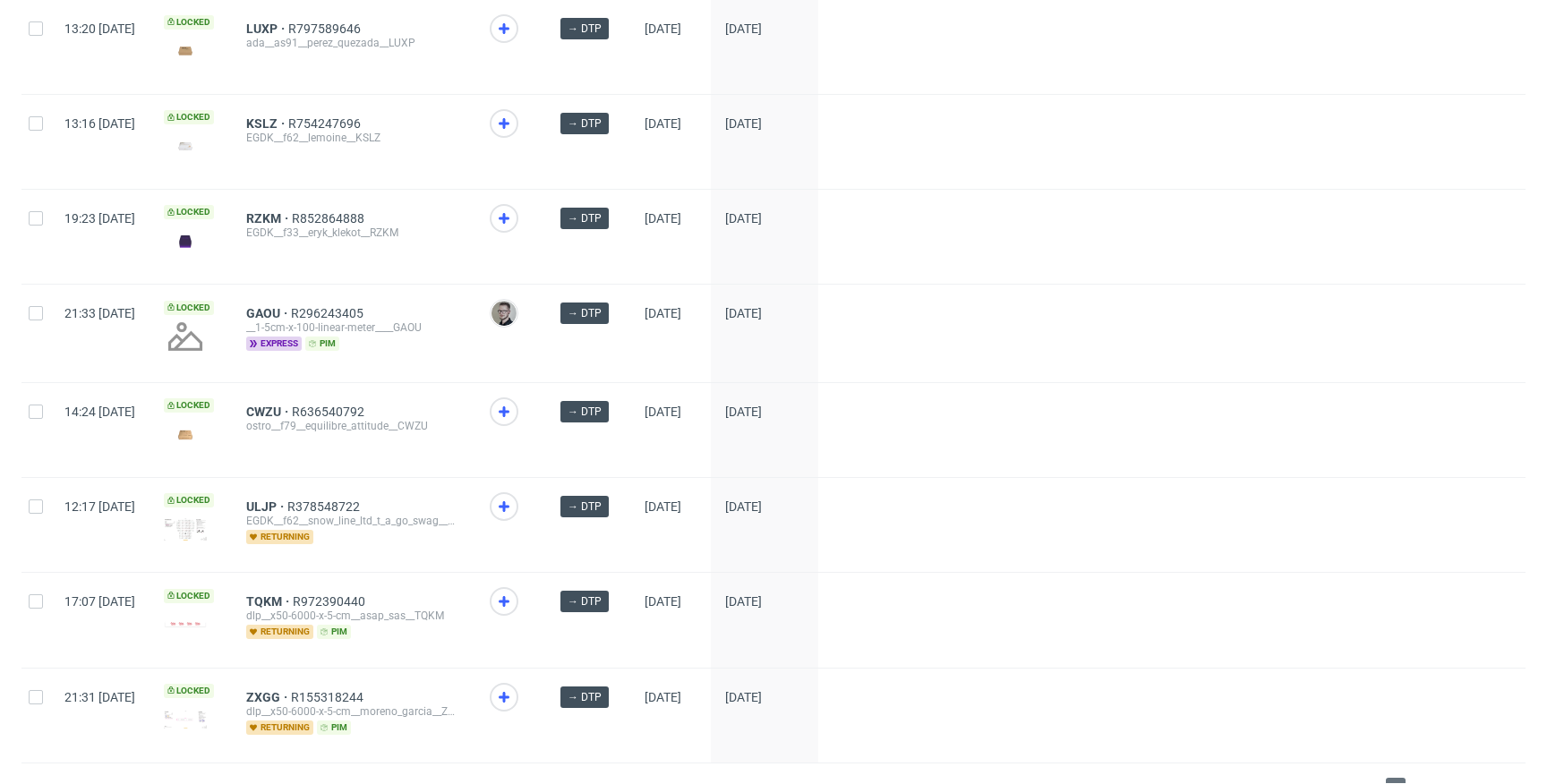
scroll to position [2382, 0]
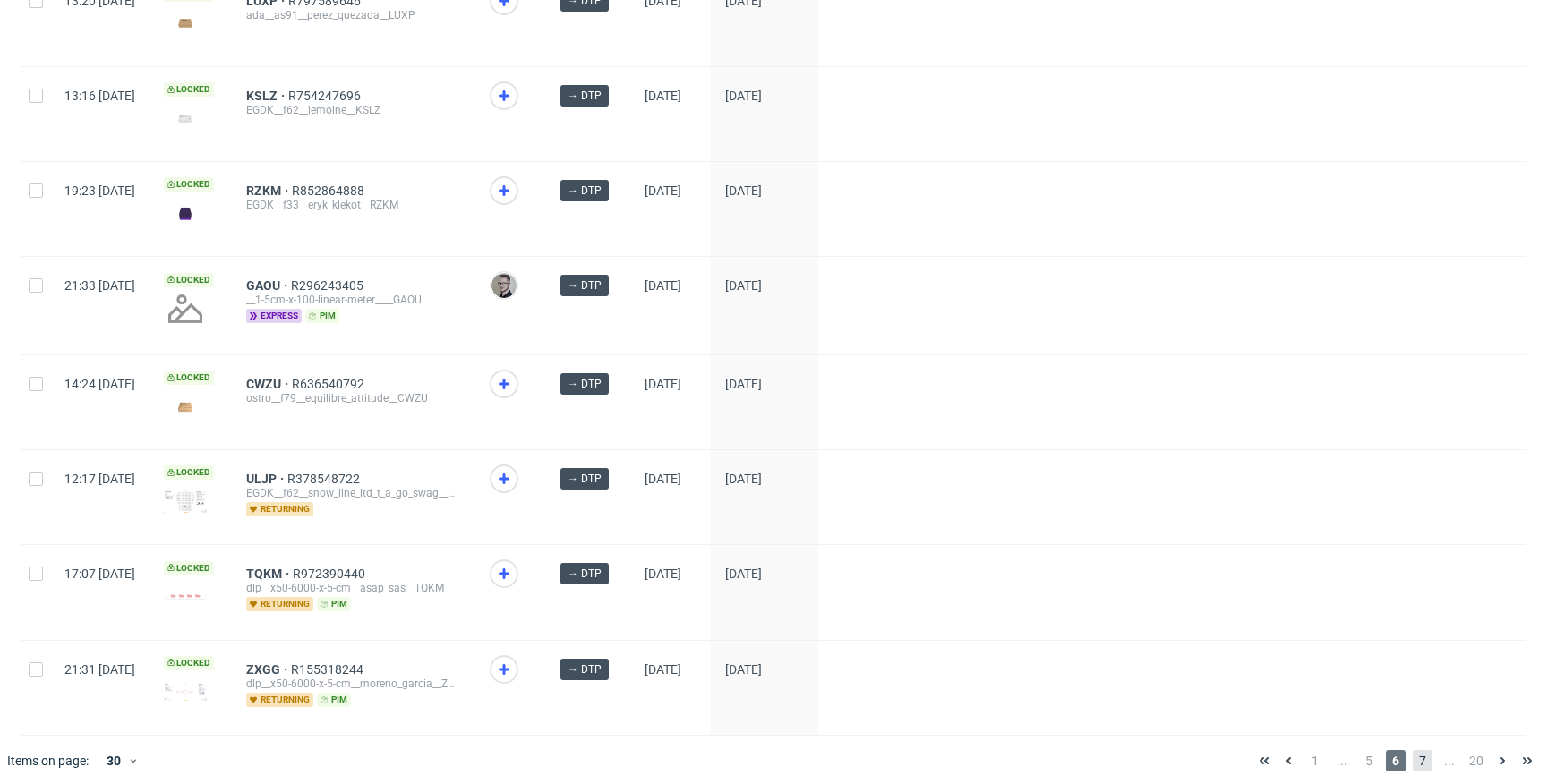
click at [1413, 753] on span "7" at bounding box center [1422, 761] width 19 height 21
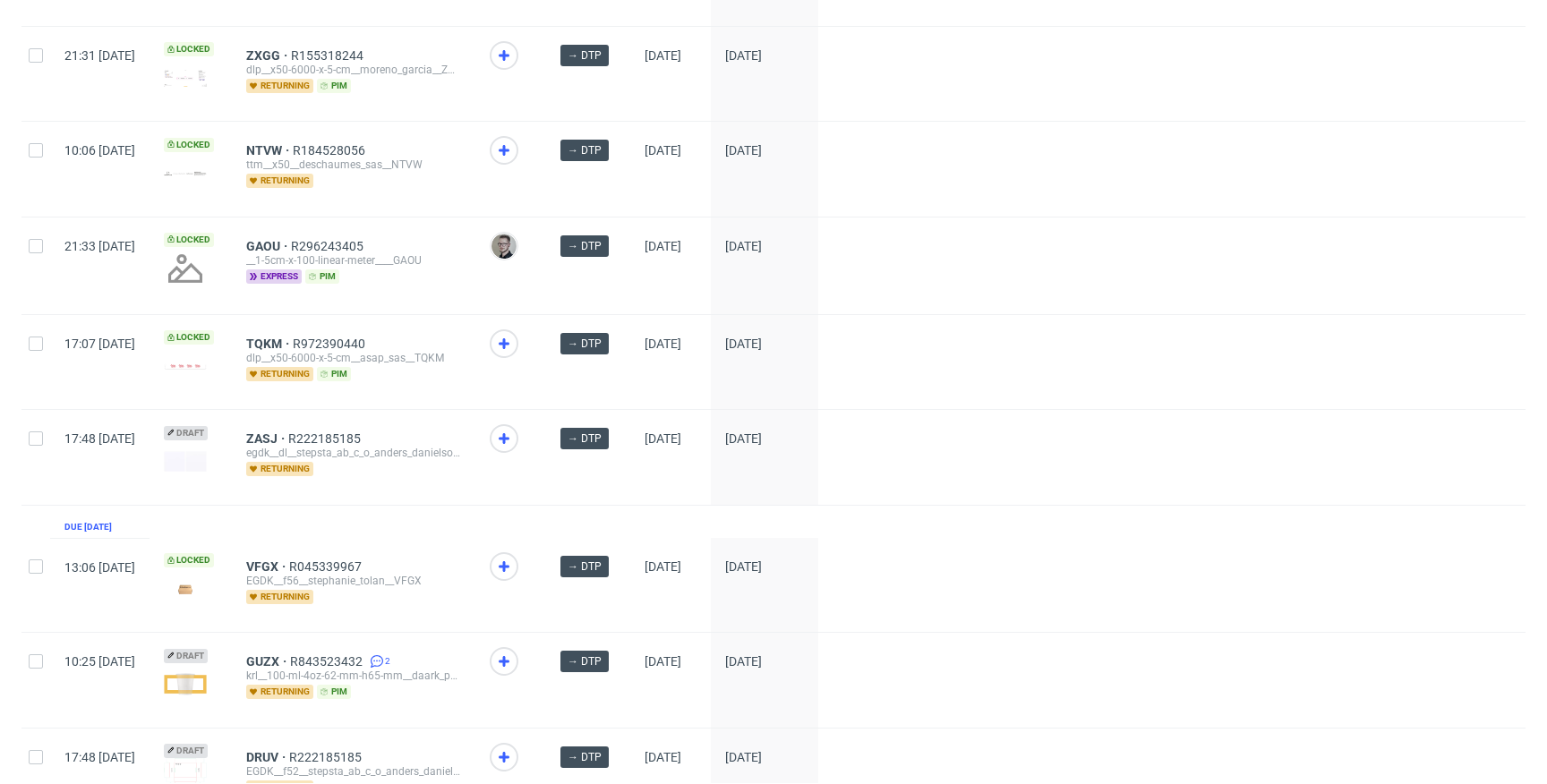
scroll to position [2389, 0]
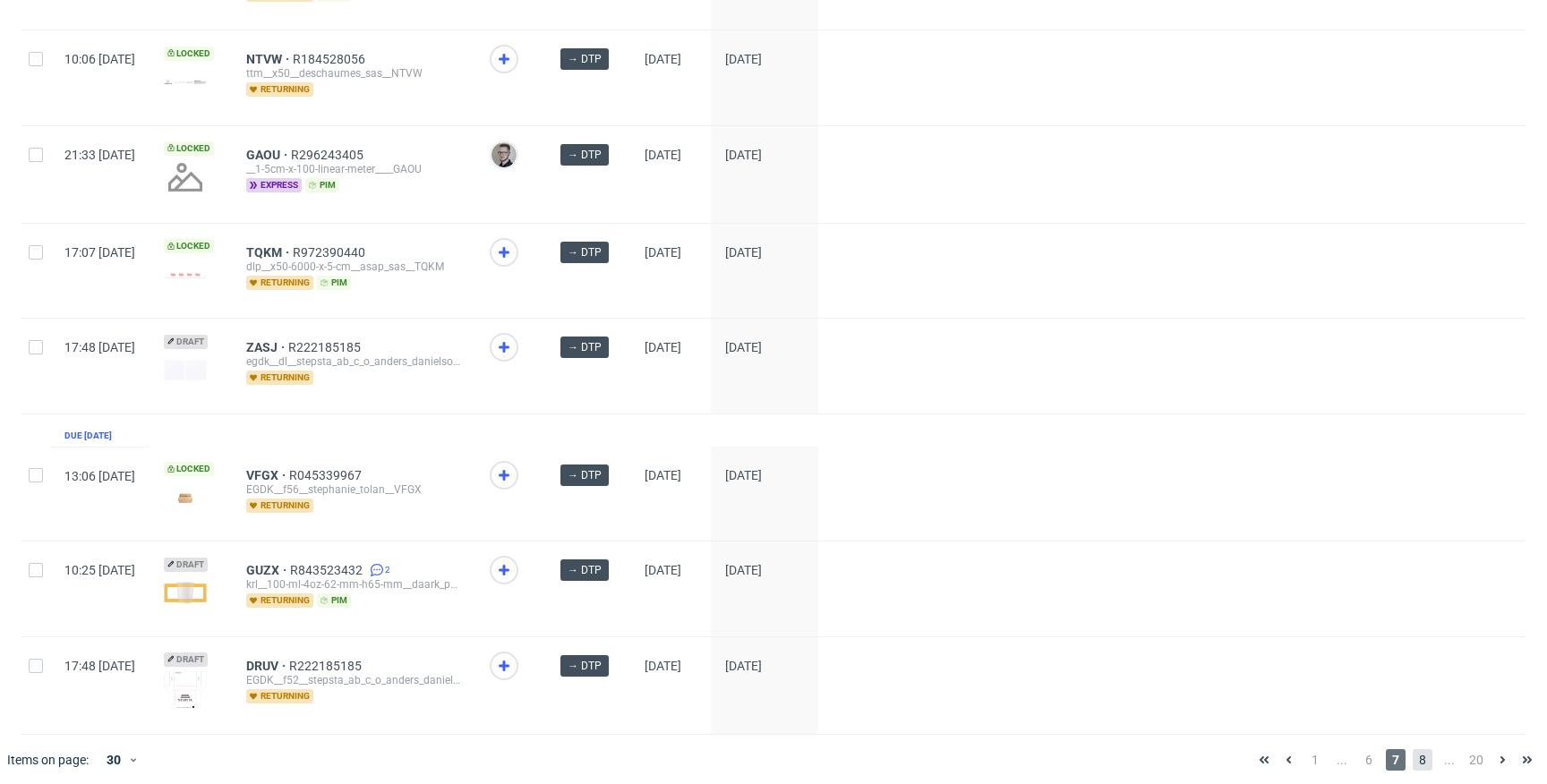
click at [1412, 754] on span "8" at bounding box center [1422, 760] width 19 height 21
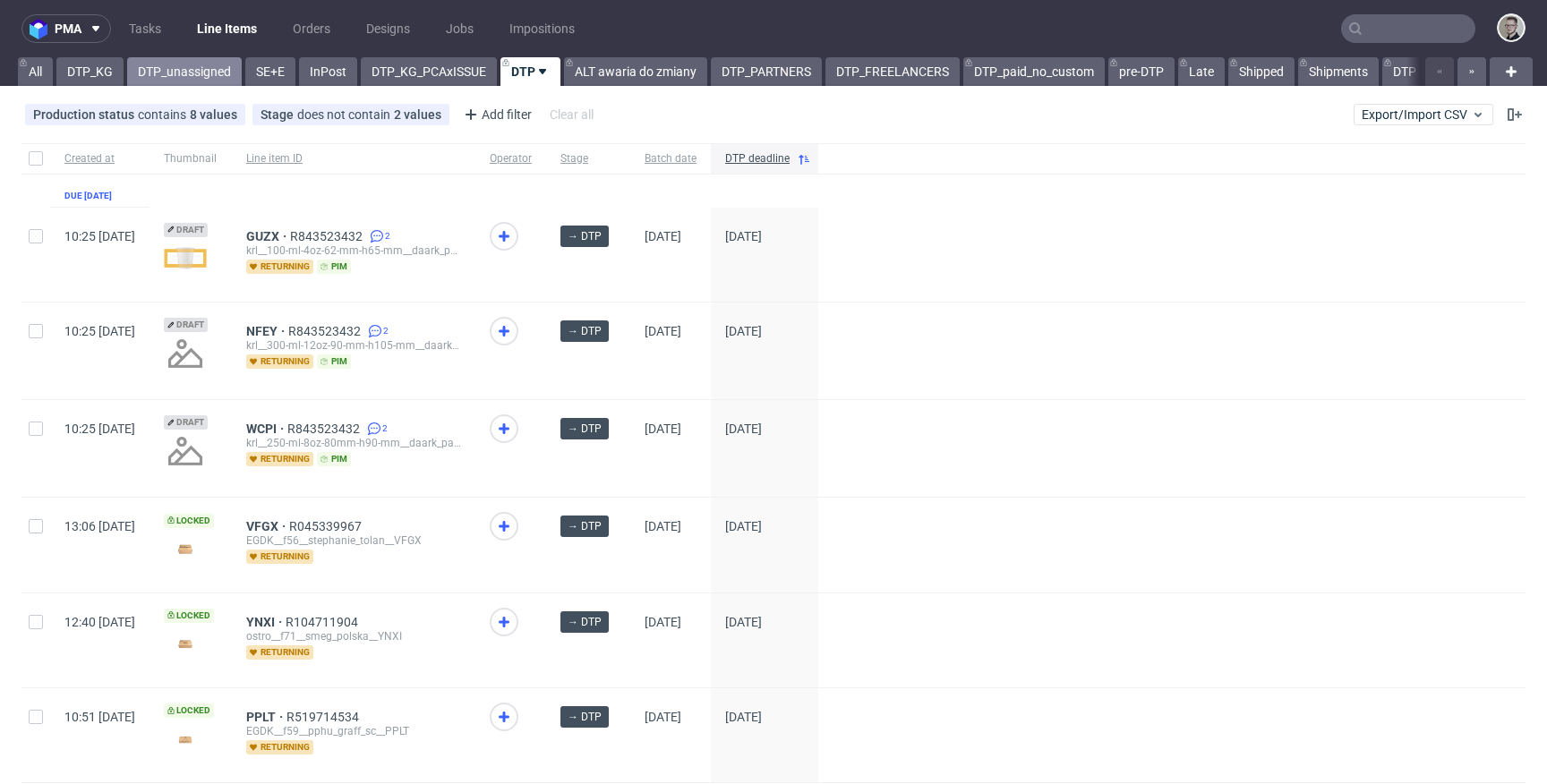
click at [191, 75] on link "DTP_unassigned" at bounding box center [184, 72] width 114 height 29
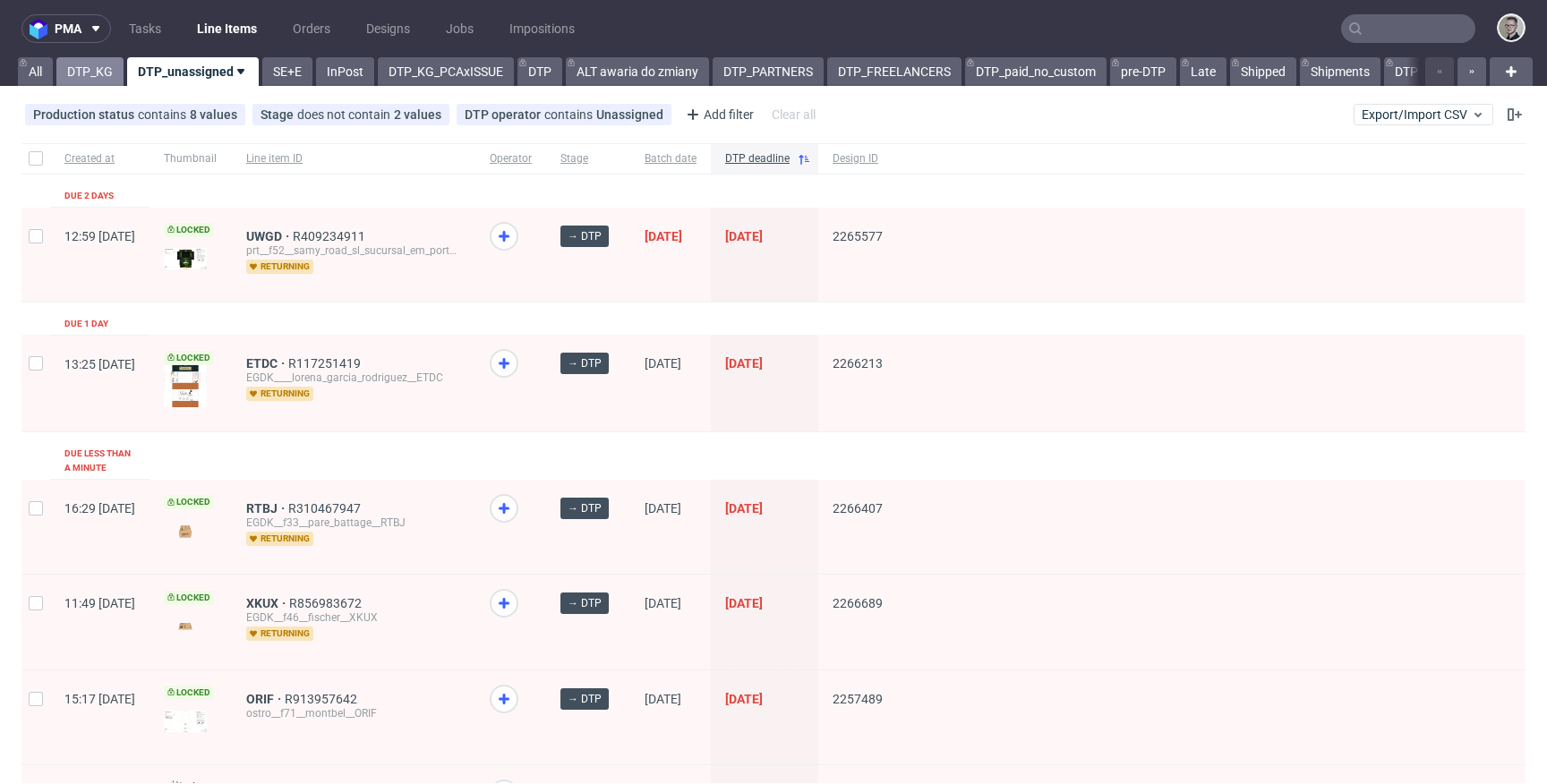
click at [105, 76] on link "DTP_KG" at bounding box center [89, 72] width 67 height 29
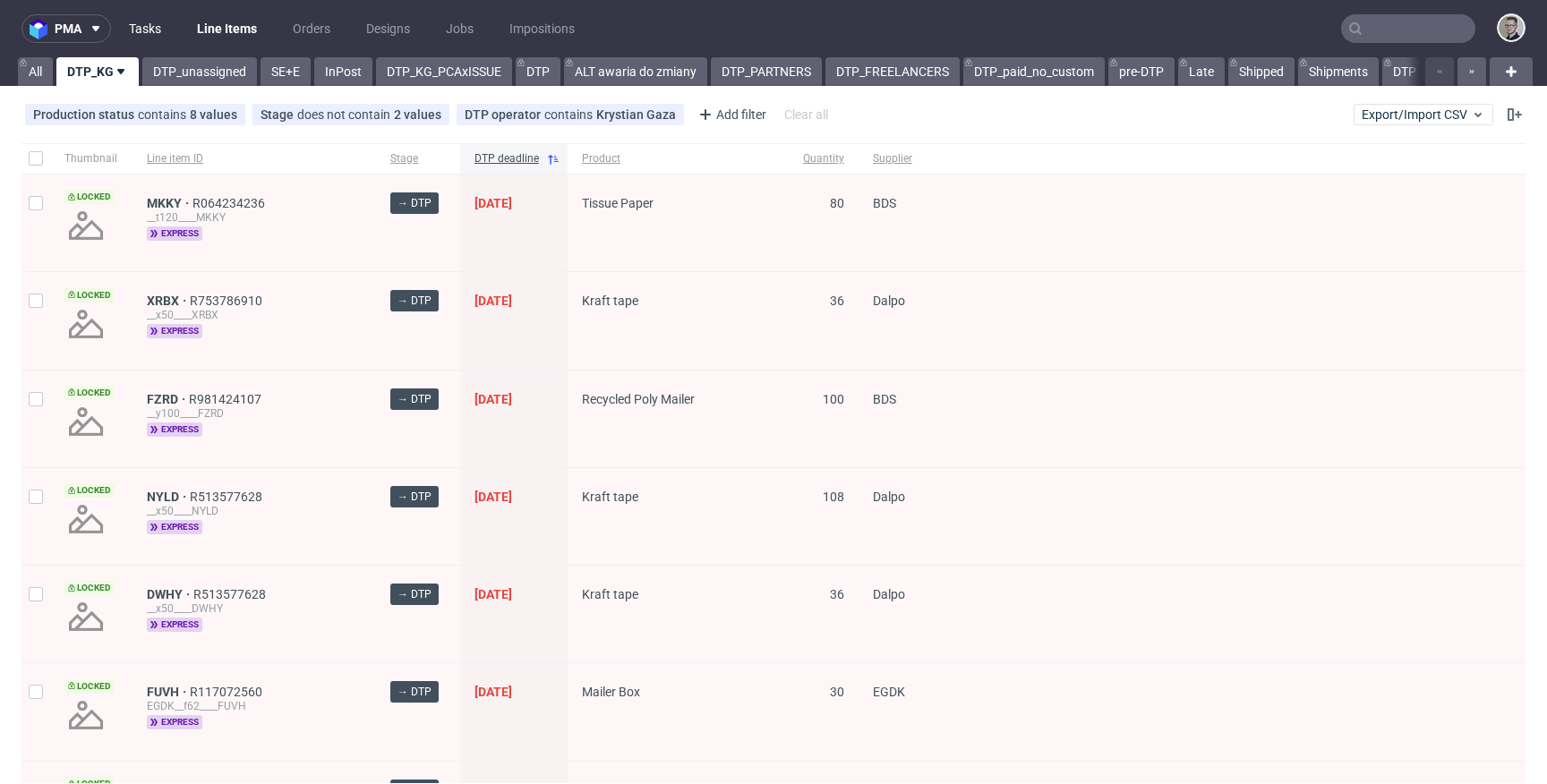
click at [144, 21] on link "Tasks" at bounding box center [144, 29] width 53 height 29
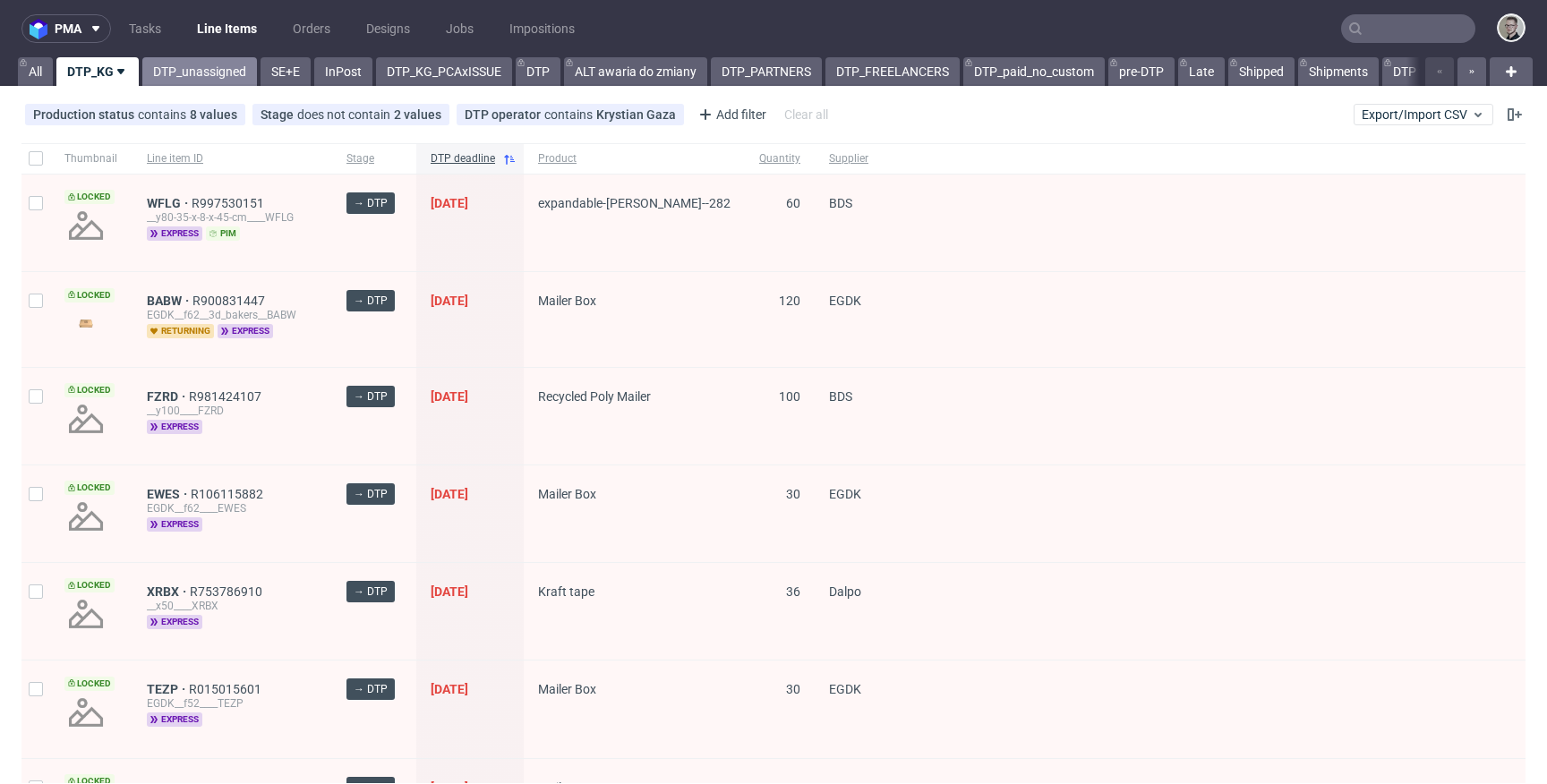
click at [216, 76] on link "DTP_unassigned" at bounding box center [200, 72] width 114 height 29
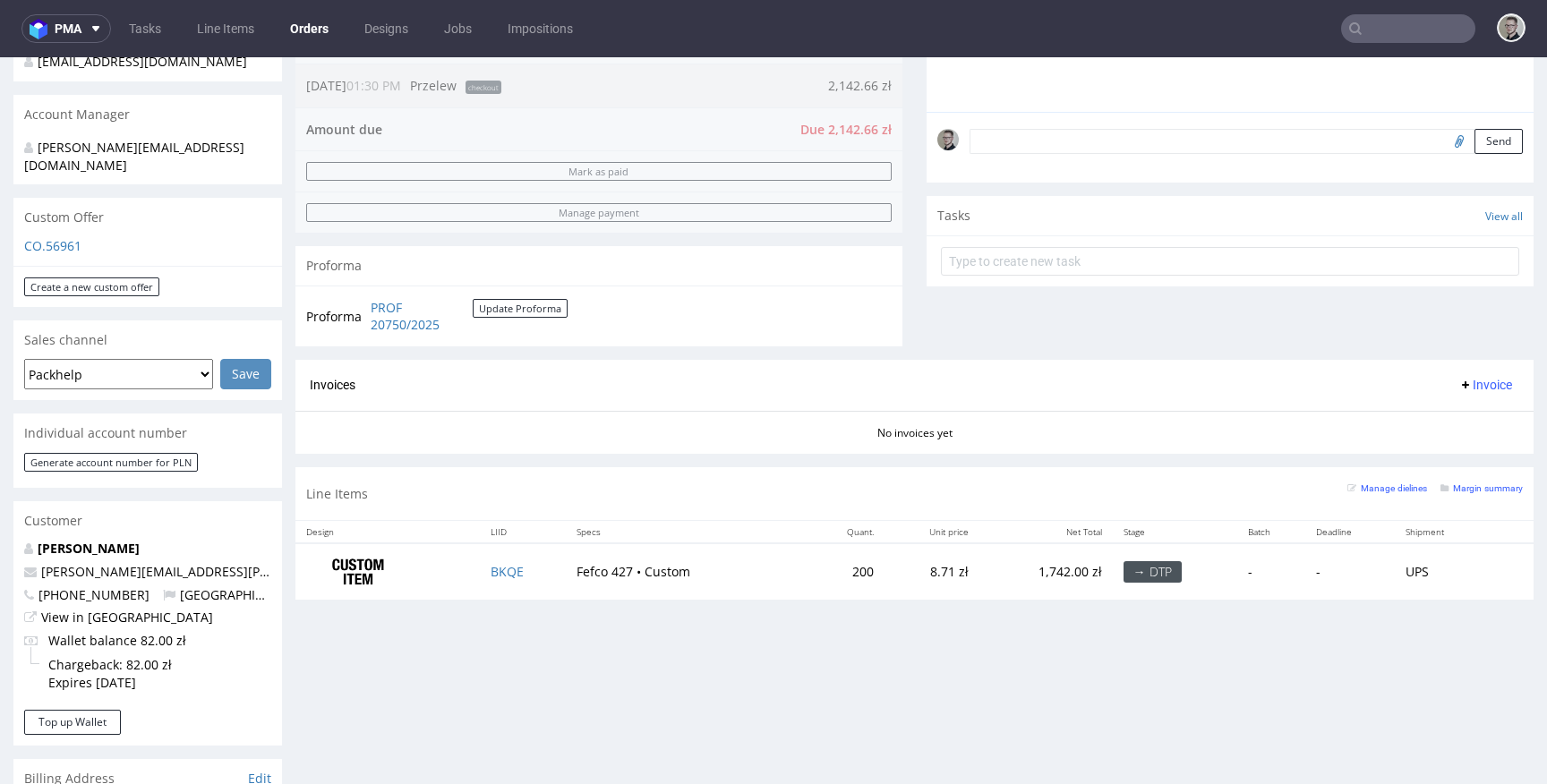
scroll to position [489, 0]
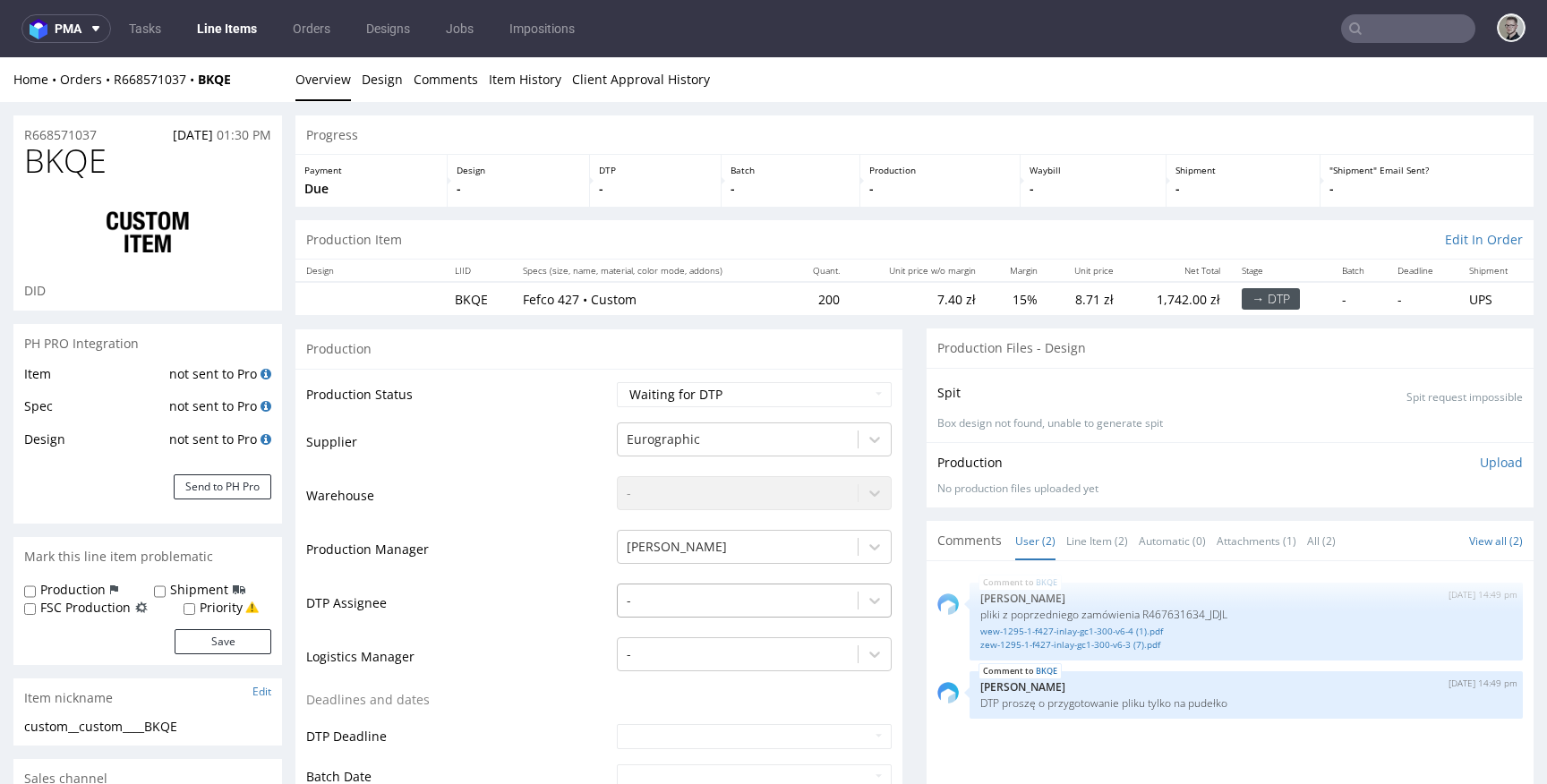
click at [676, 609] on div "-" at bounding box center [754, 596] width 275 height 25
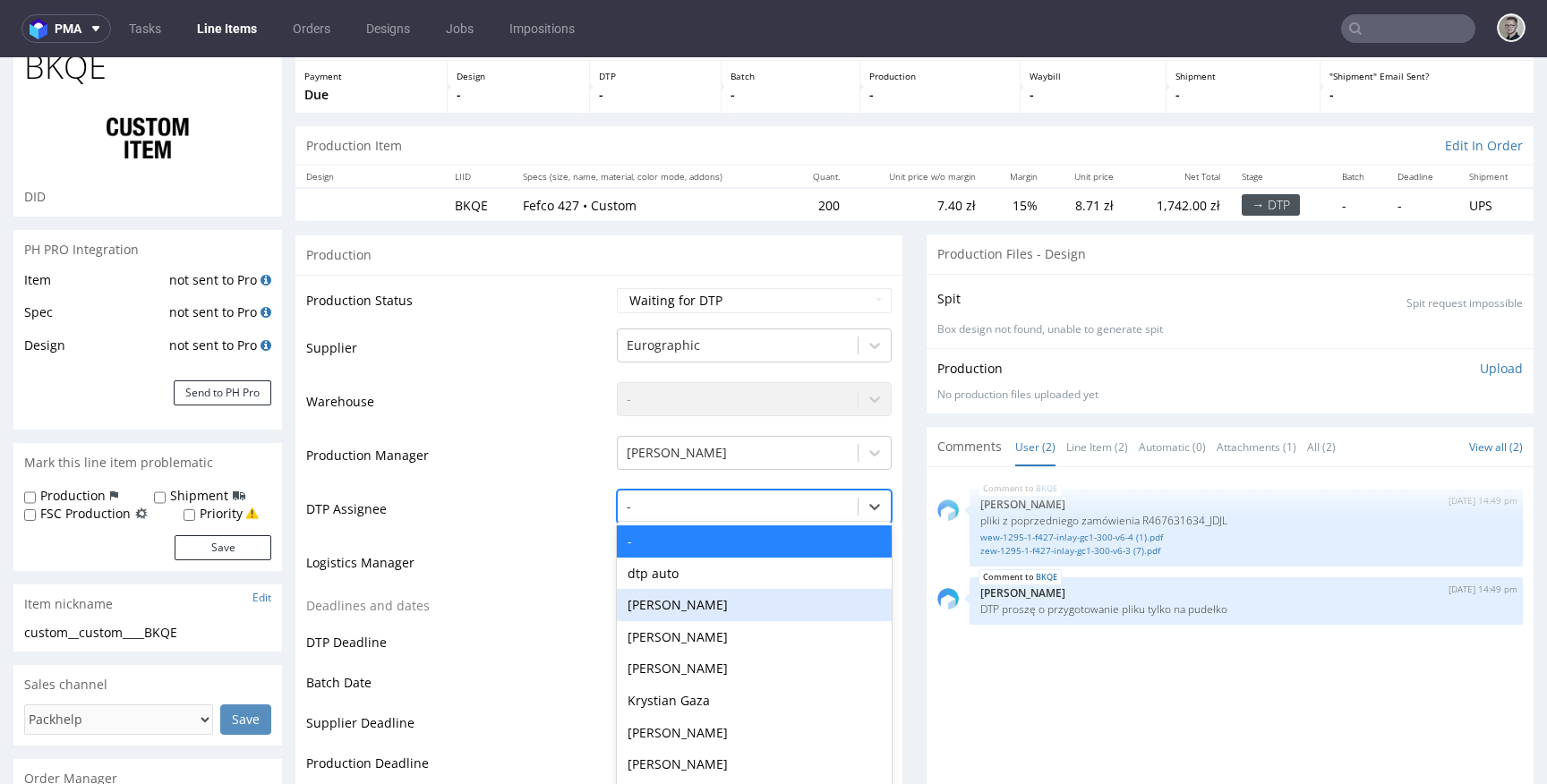
scroll to position [108, 0]
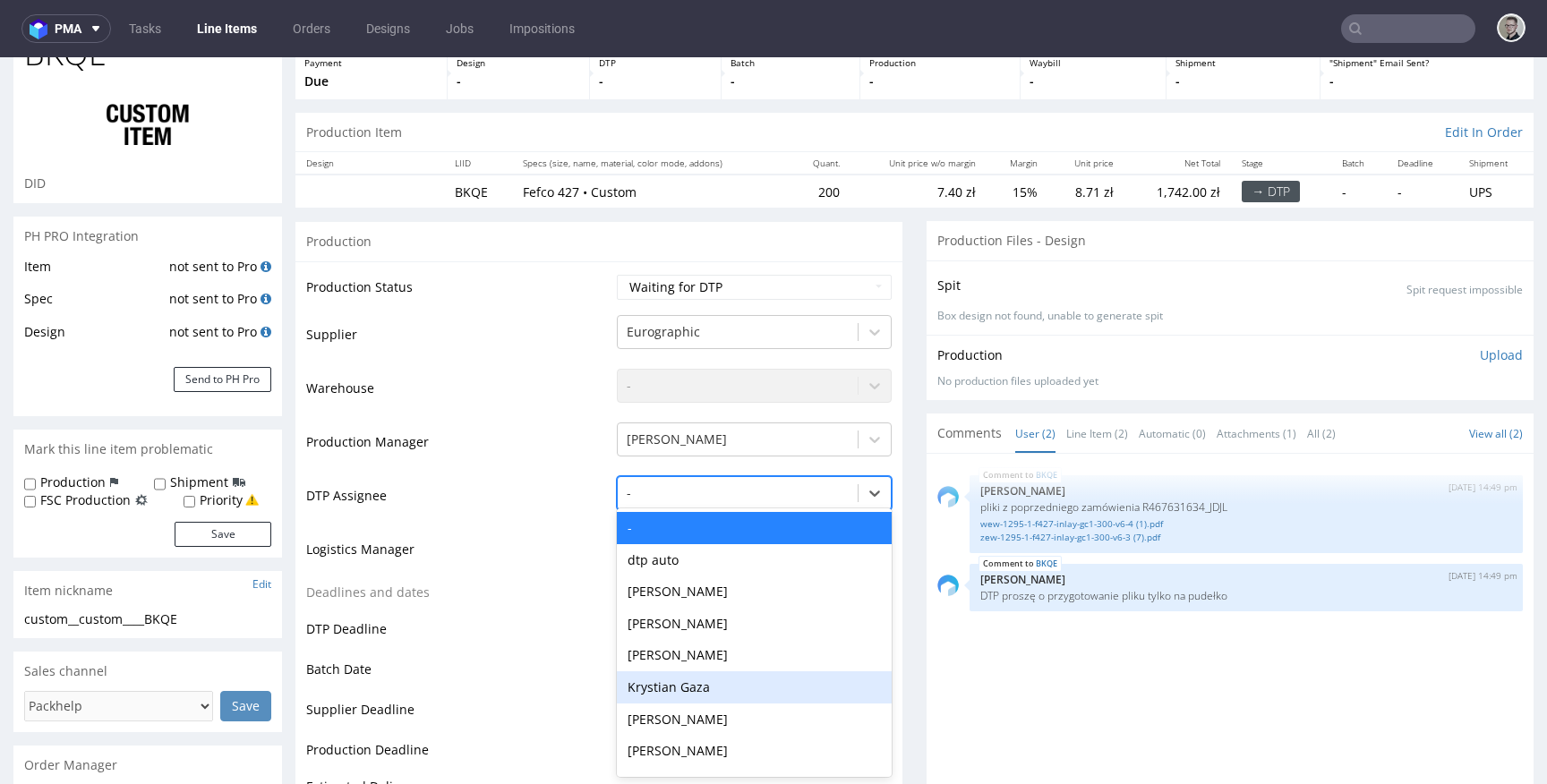
click at [687, 681] on div "Krystian Gaza" at bounding box center [754, 687] width 275 height 32
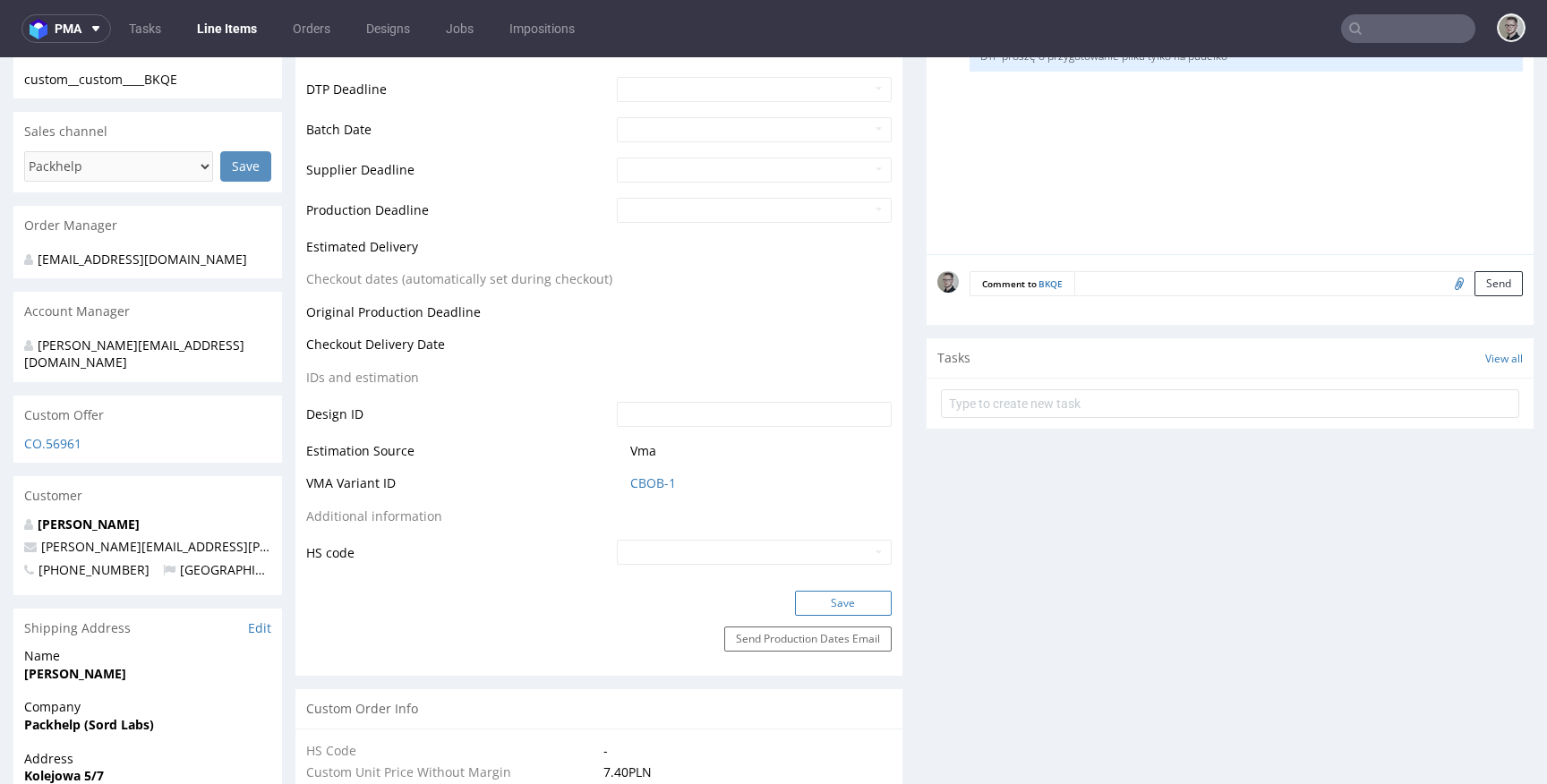
click at [845, 607] on button "Save" at bounding box center [843, 603] width 97 height 25
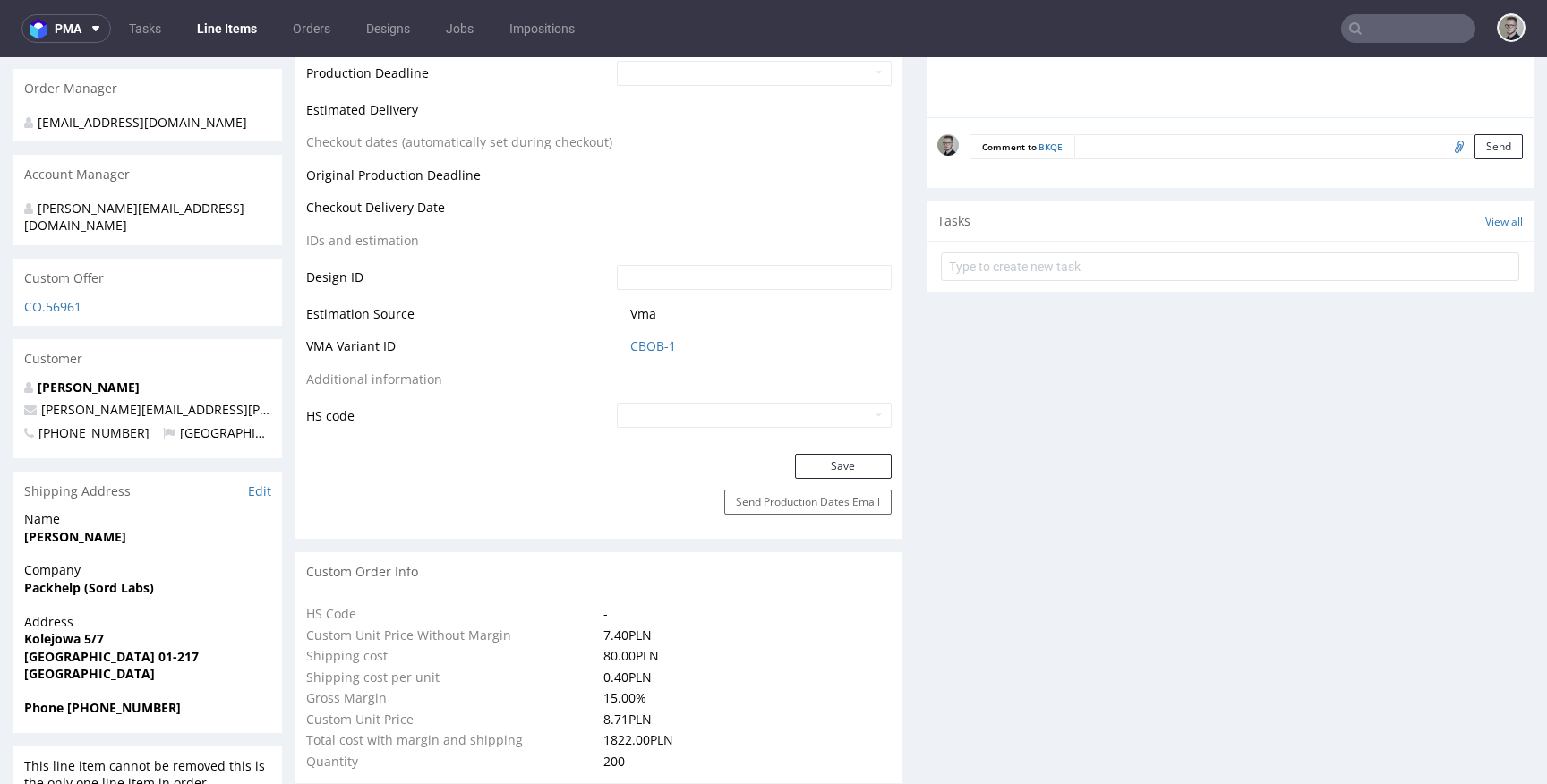
scroll to position [0, 0]
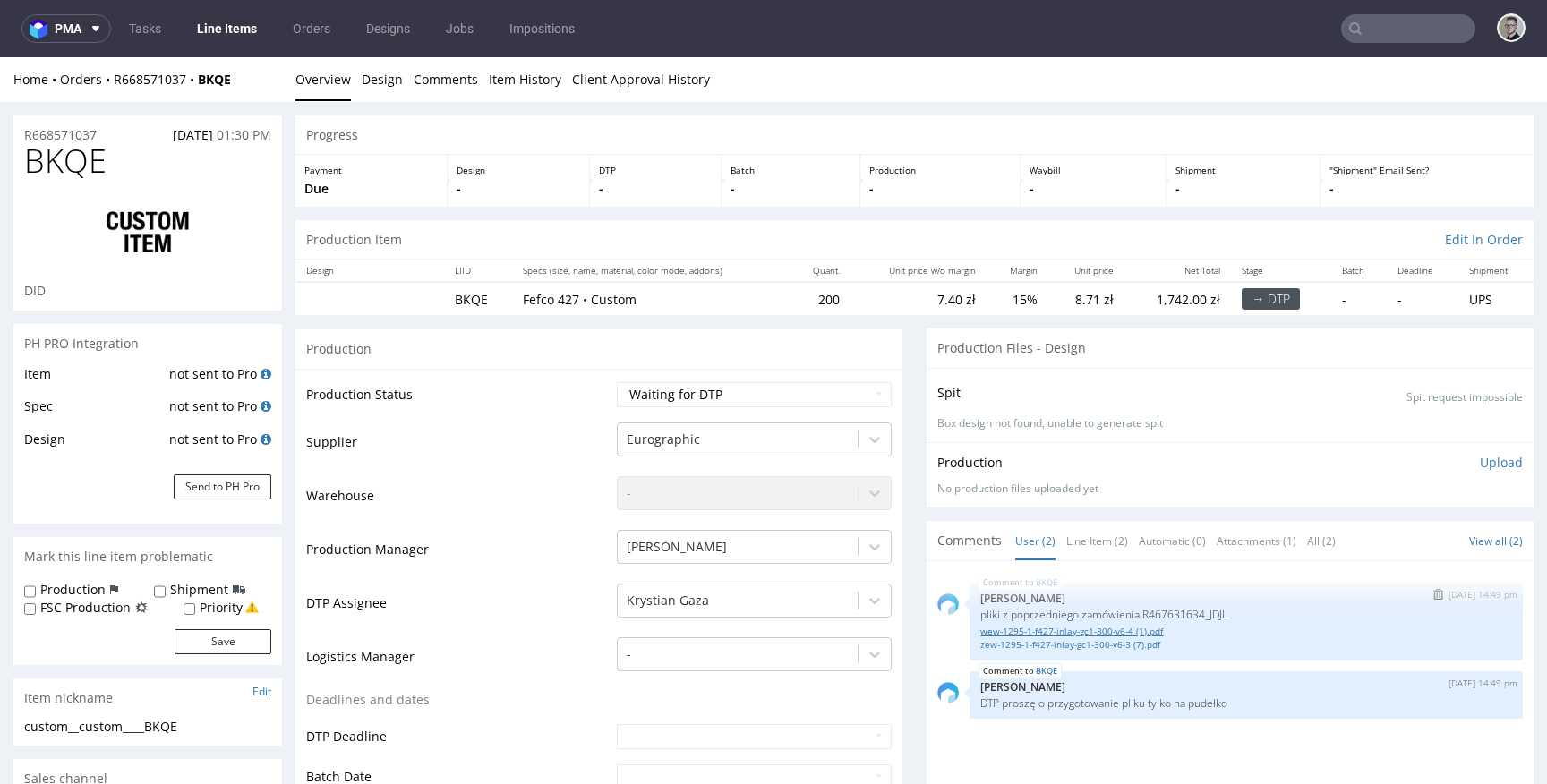
click at [1052, 635] on link "wew-1295-1-f427-inlay-gc1-300-v6-4 (1).pdf" at bounding box center [1246, 632] width 532 height 14
click at [1069, 631] on link "wew-1295-1-f427-inlay-gc1-300-v6-4 (1).pdf" at bounding box center [1246, 632] width 532 height 14
click at [1067, 646] on link "zew-1295-1-f427-inlay-gc1-300-v6-3 (7).pdf" at bounding box center [1246, 644] width 532 height 14
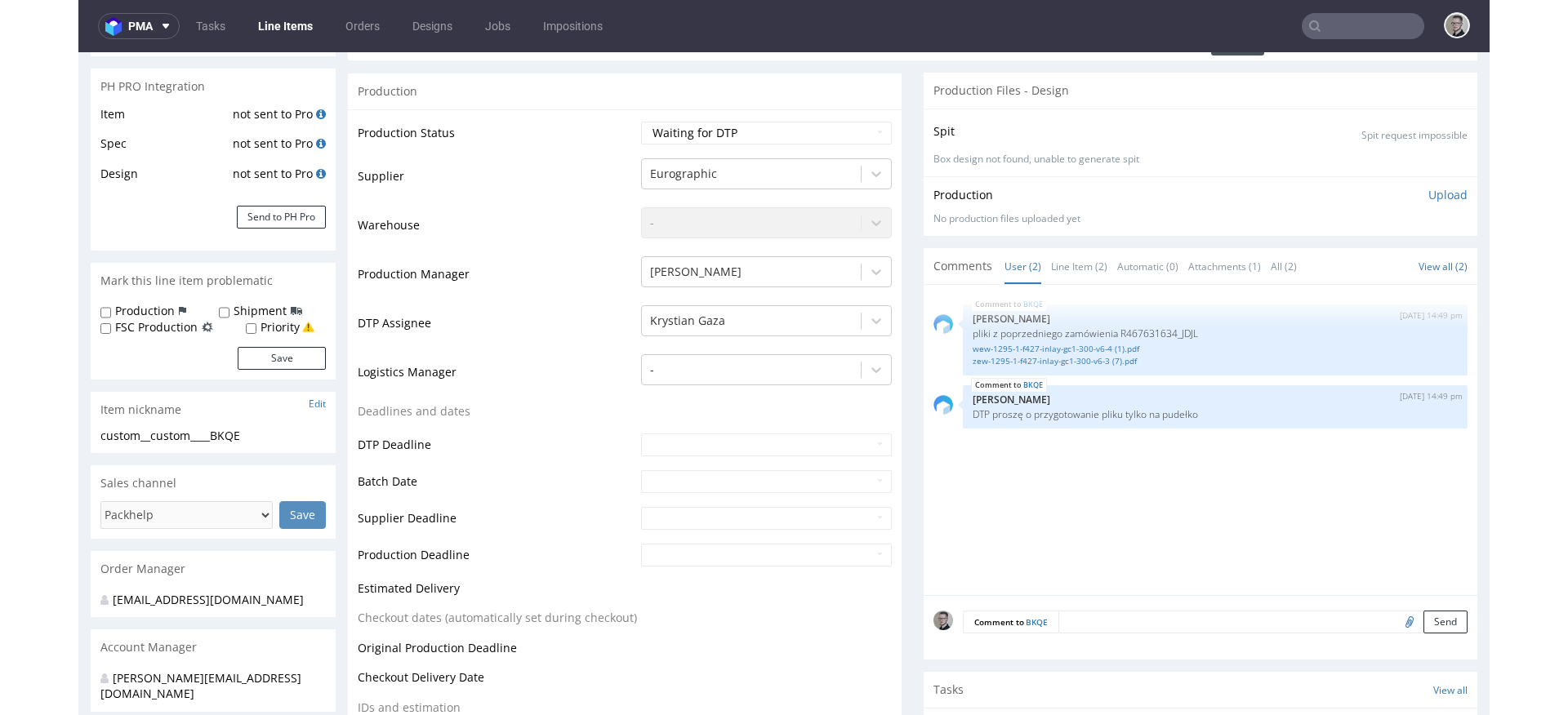
scroll to position [246, 0]
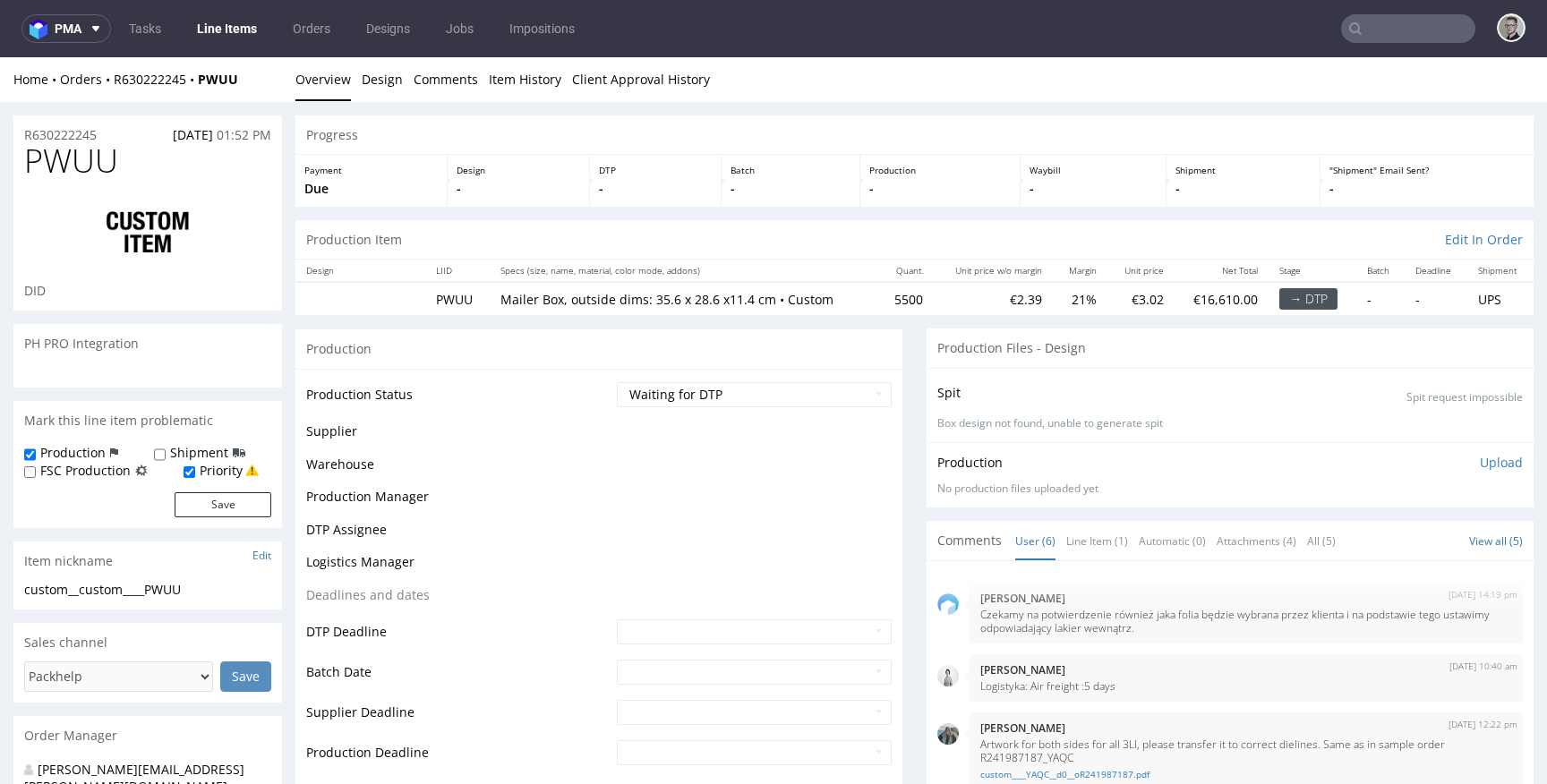
scroll to position [166, 0]
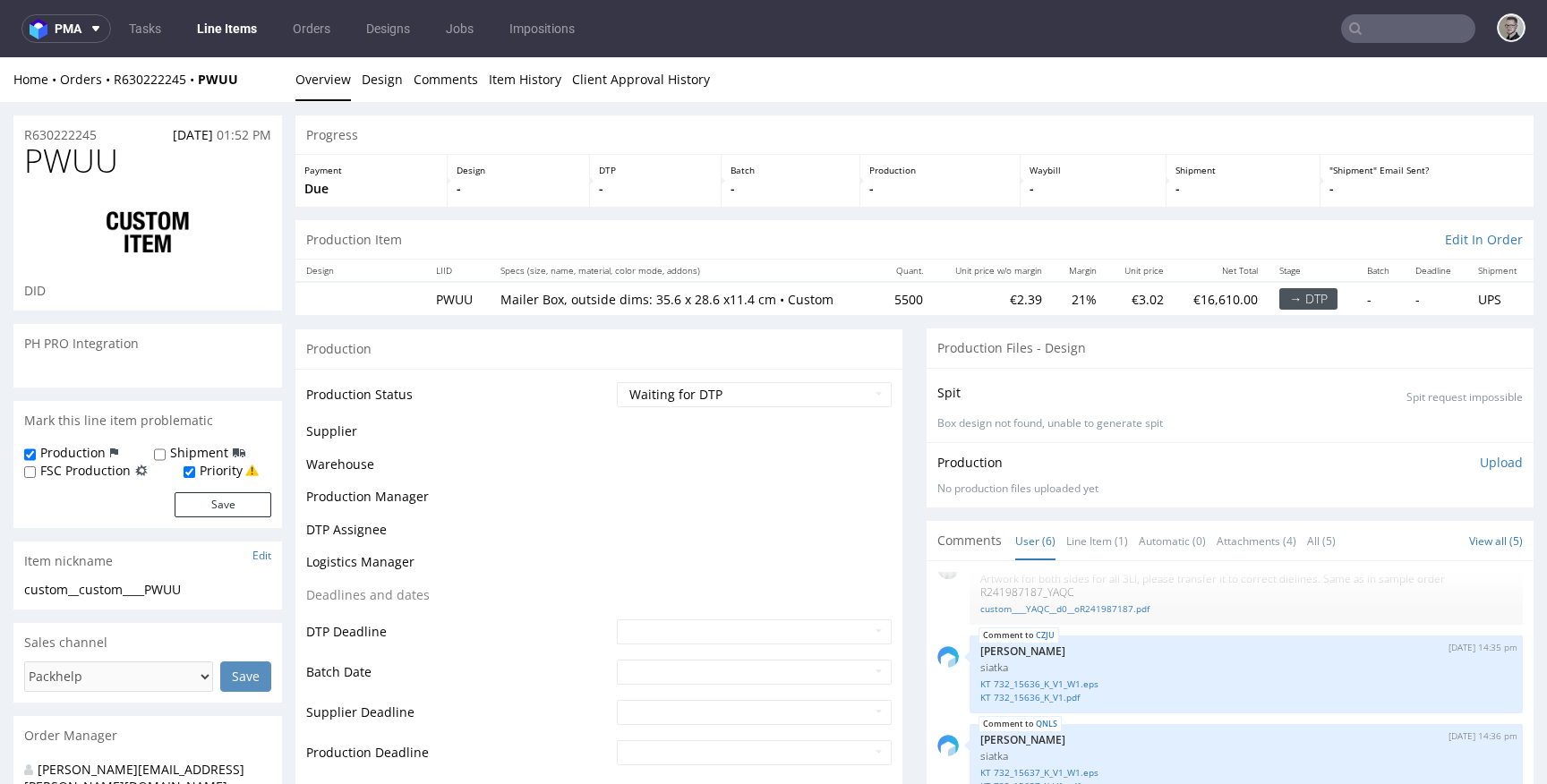
select select "in_progress"
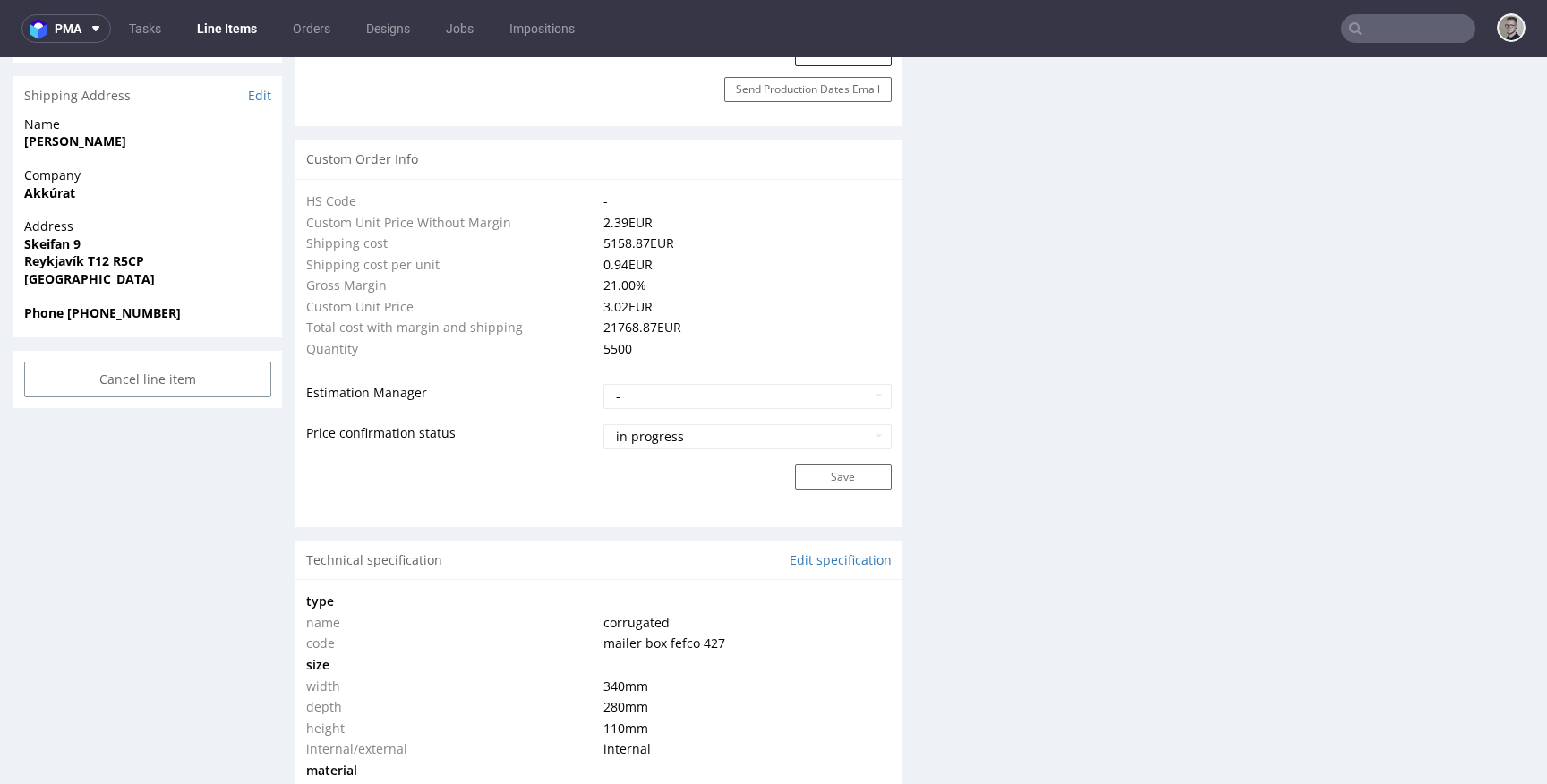
scroll to position [0, 0]
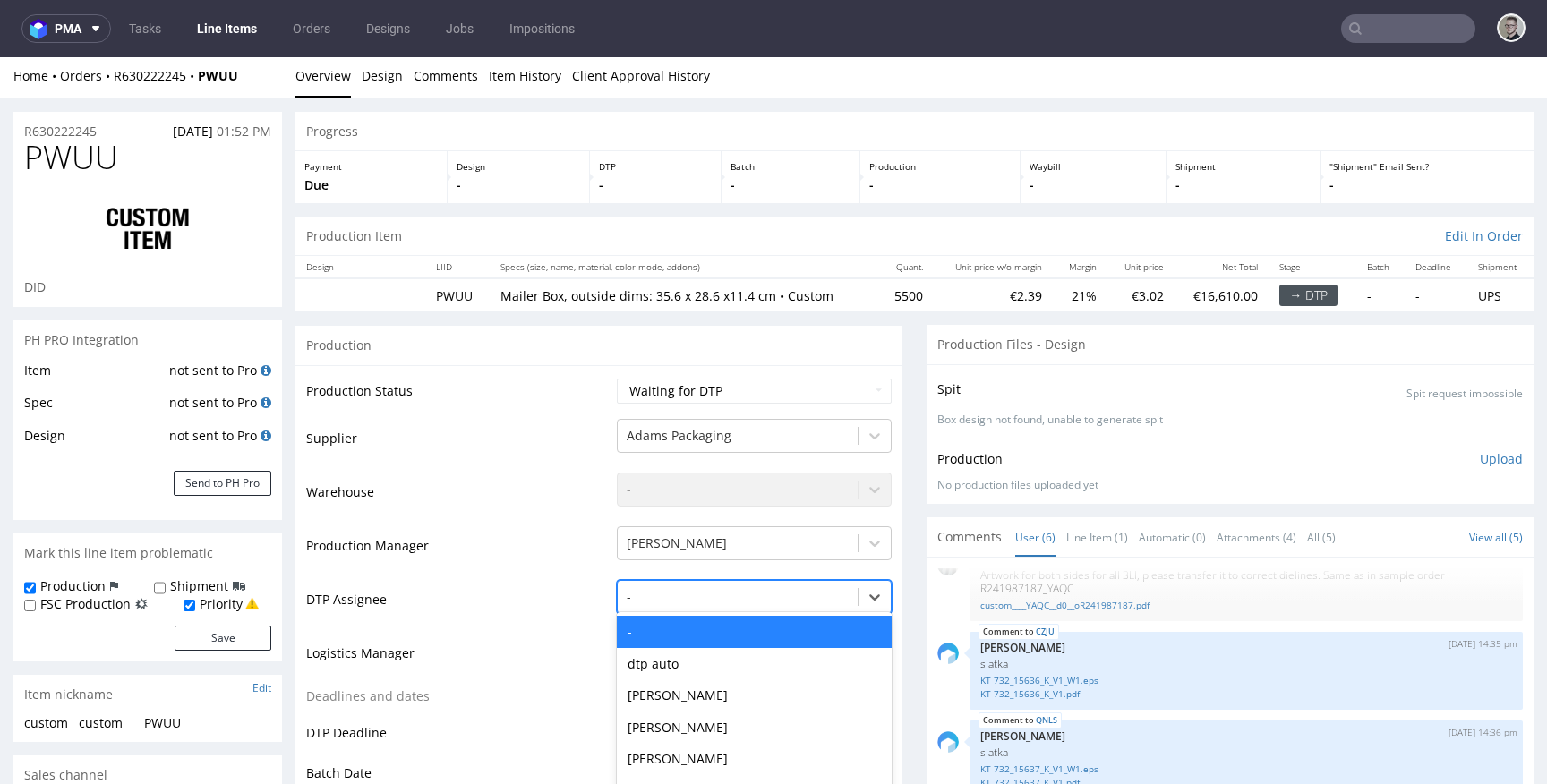
click at [706, 590] on div "- selected, 1 of 31. 31 results available. Use Up and Down to choose options, p…" at bounding box center [754, 592] width 275 height 25
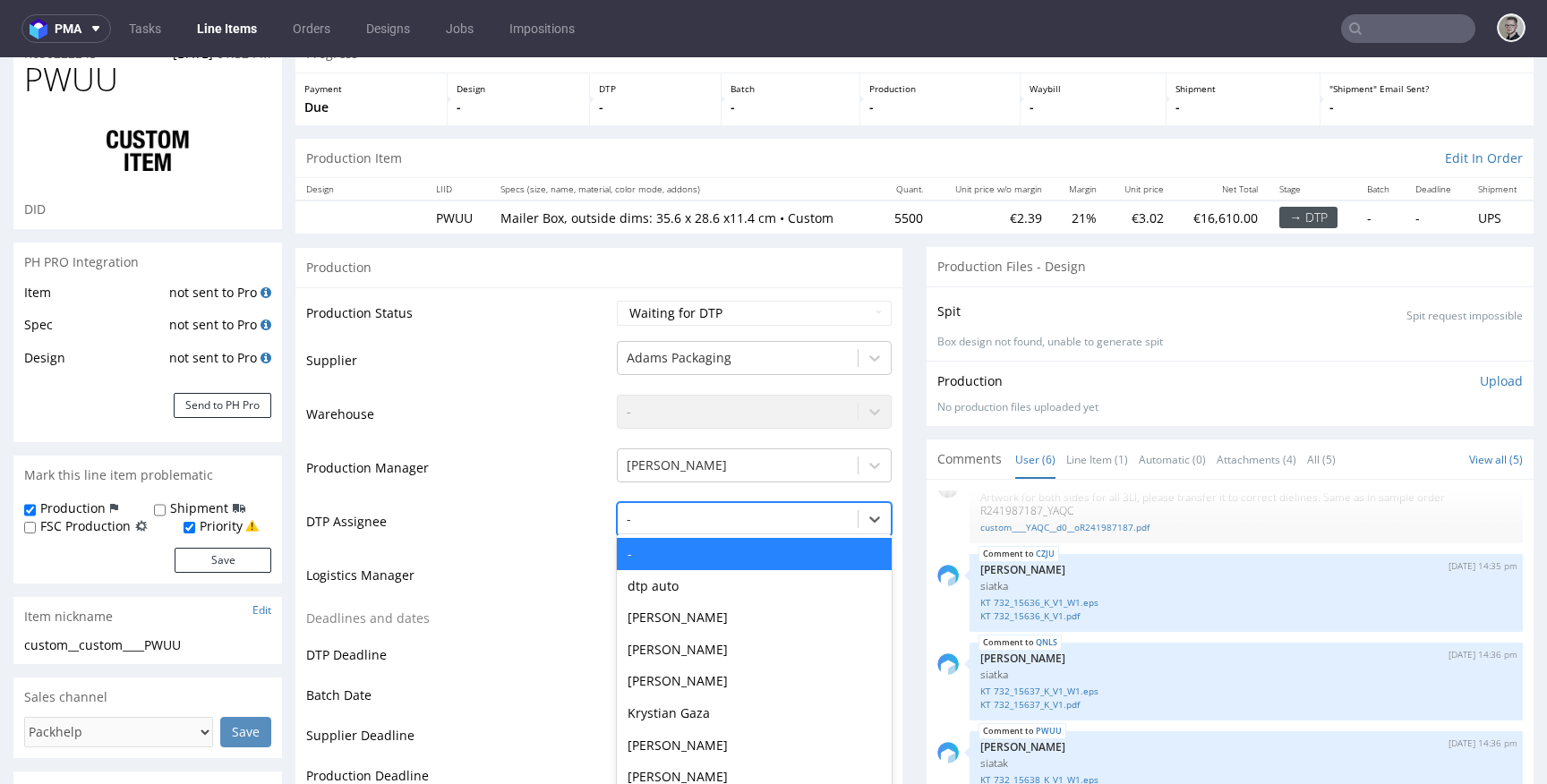
scroll to position [108, 0]
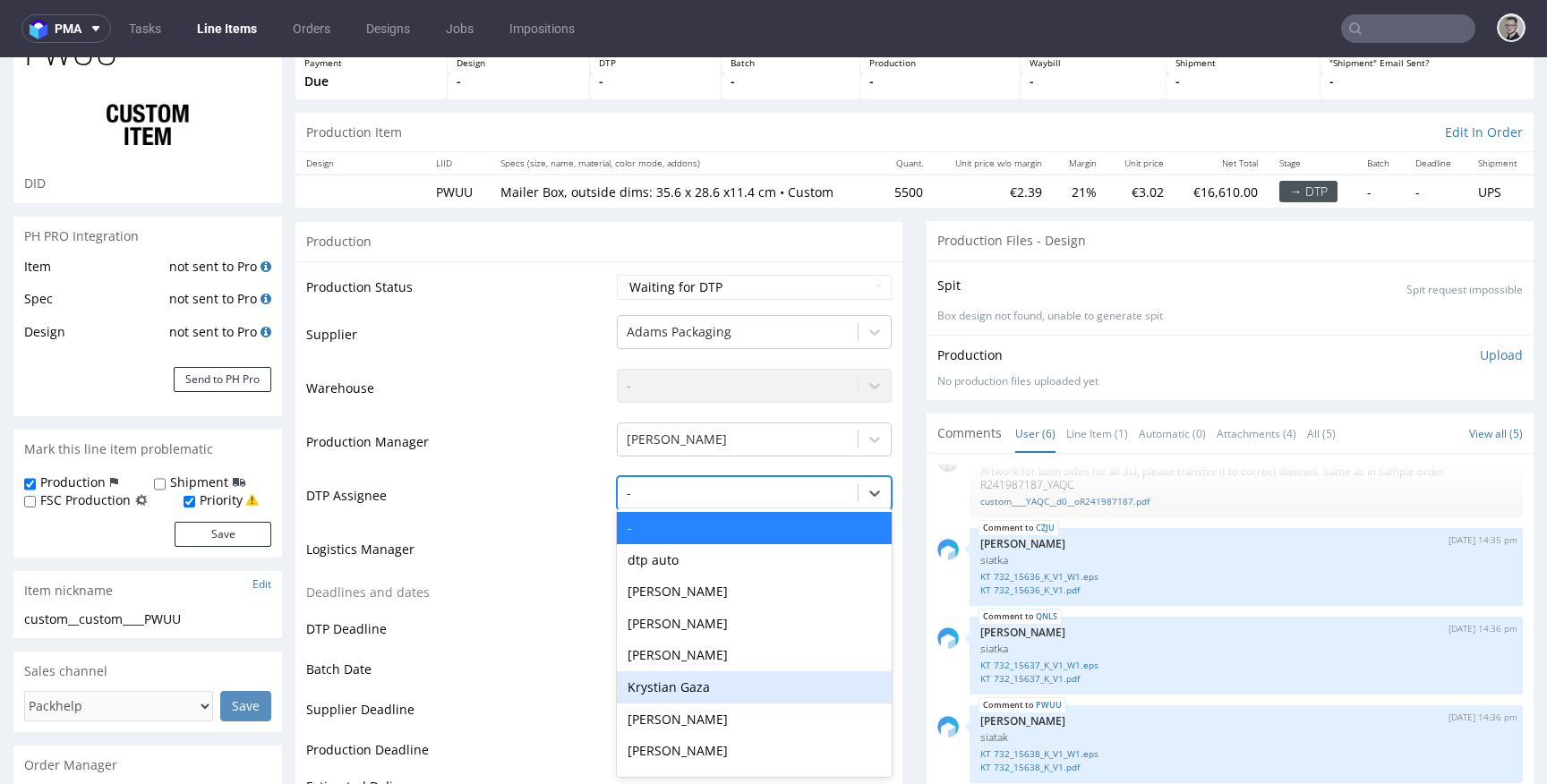
click at [709, 696] on div "Krystian Gaza" at bounding box center [754, 687] width 275 height 32
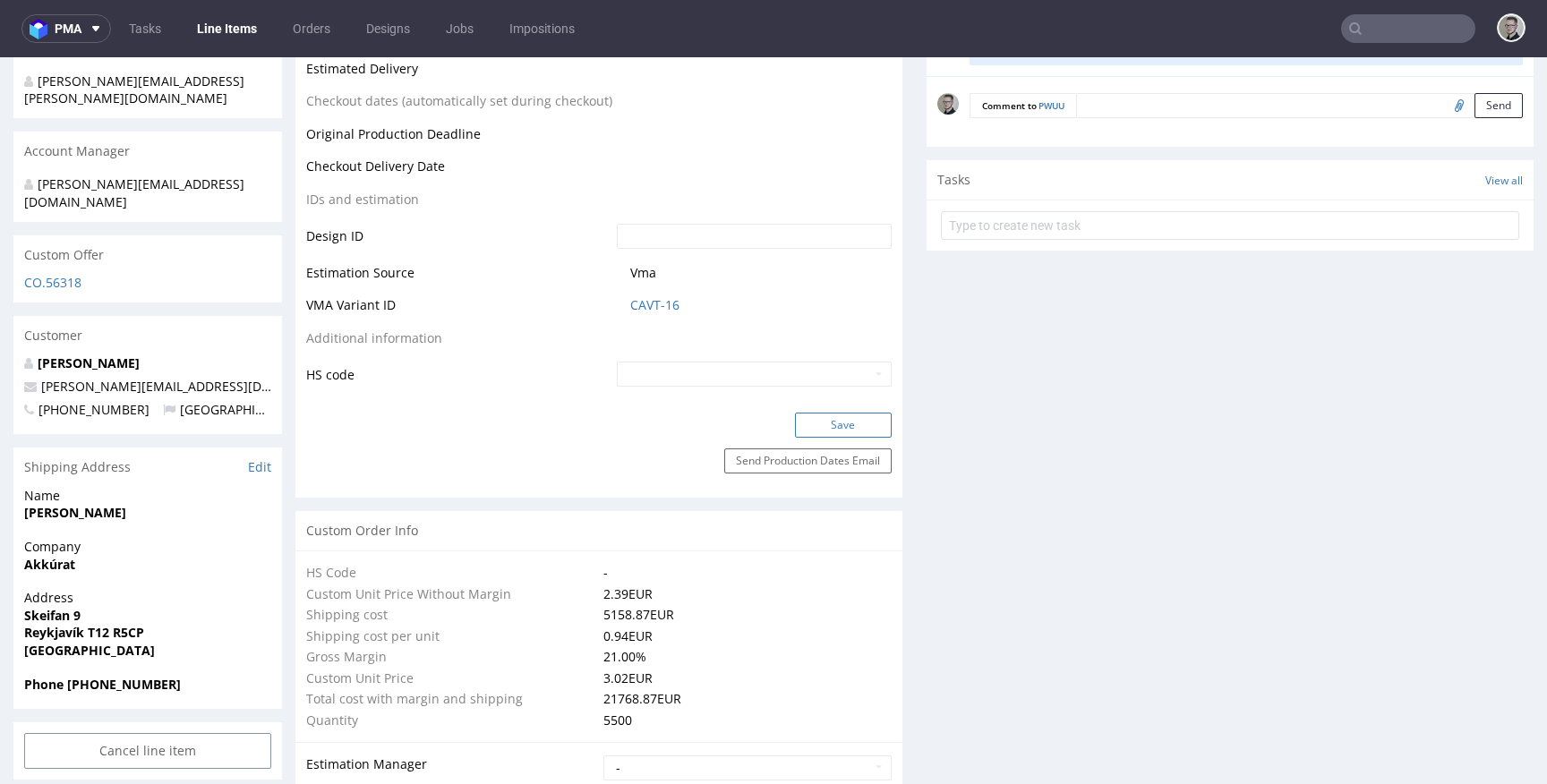
scroll to position [829, 0]
click at [845, 419] on button "Save" at bounding box center [843, 422] width 97 height 25
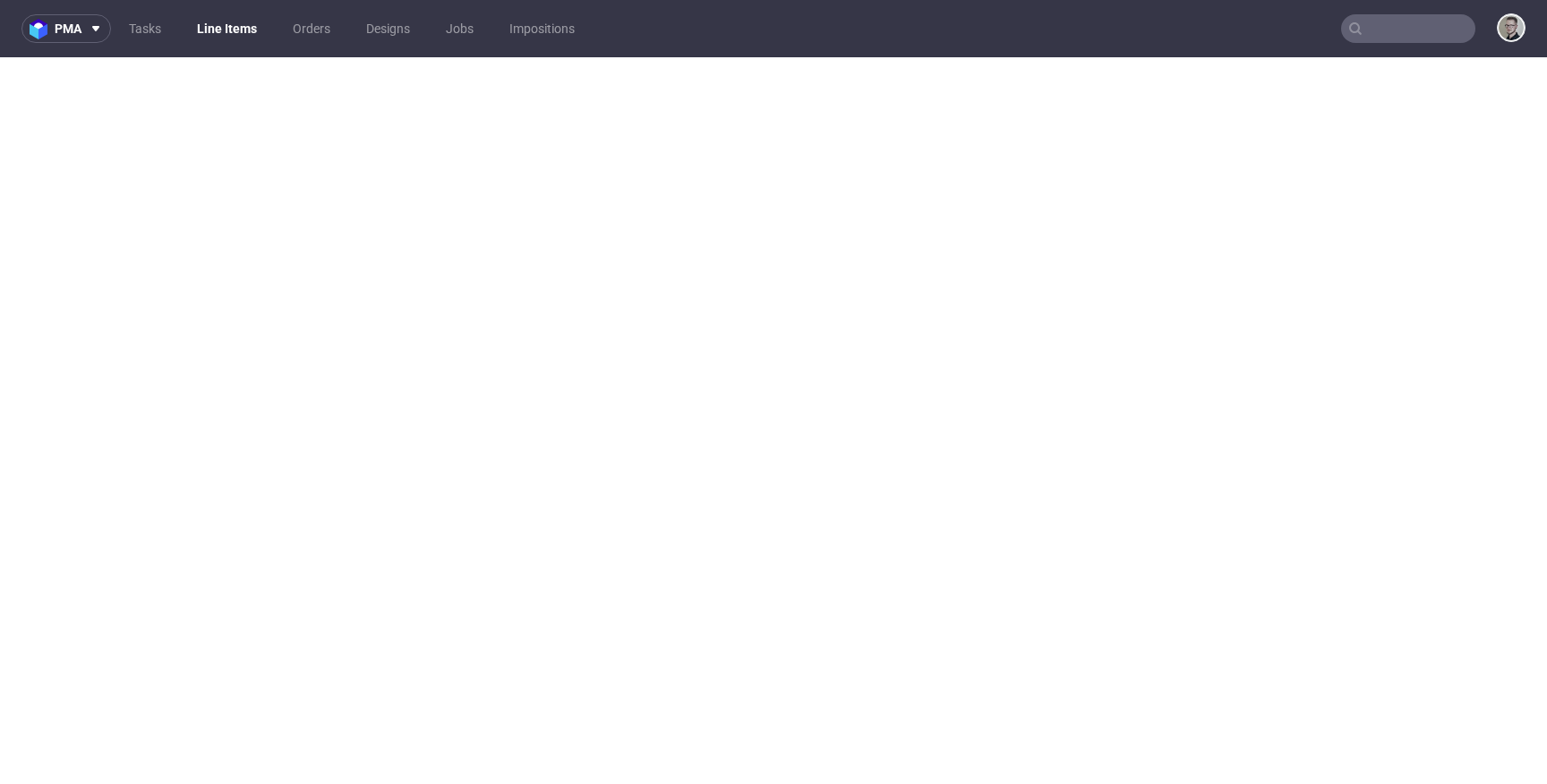
select select "in_progress"
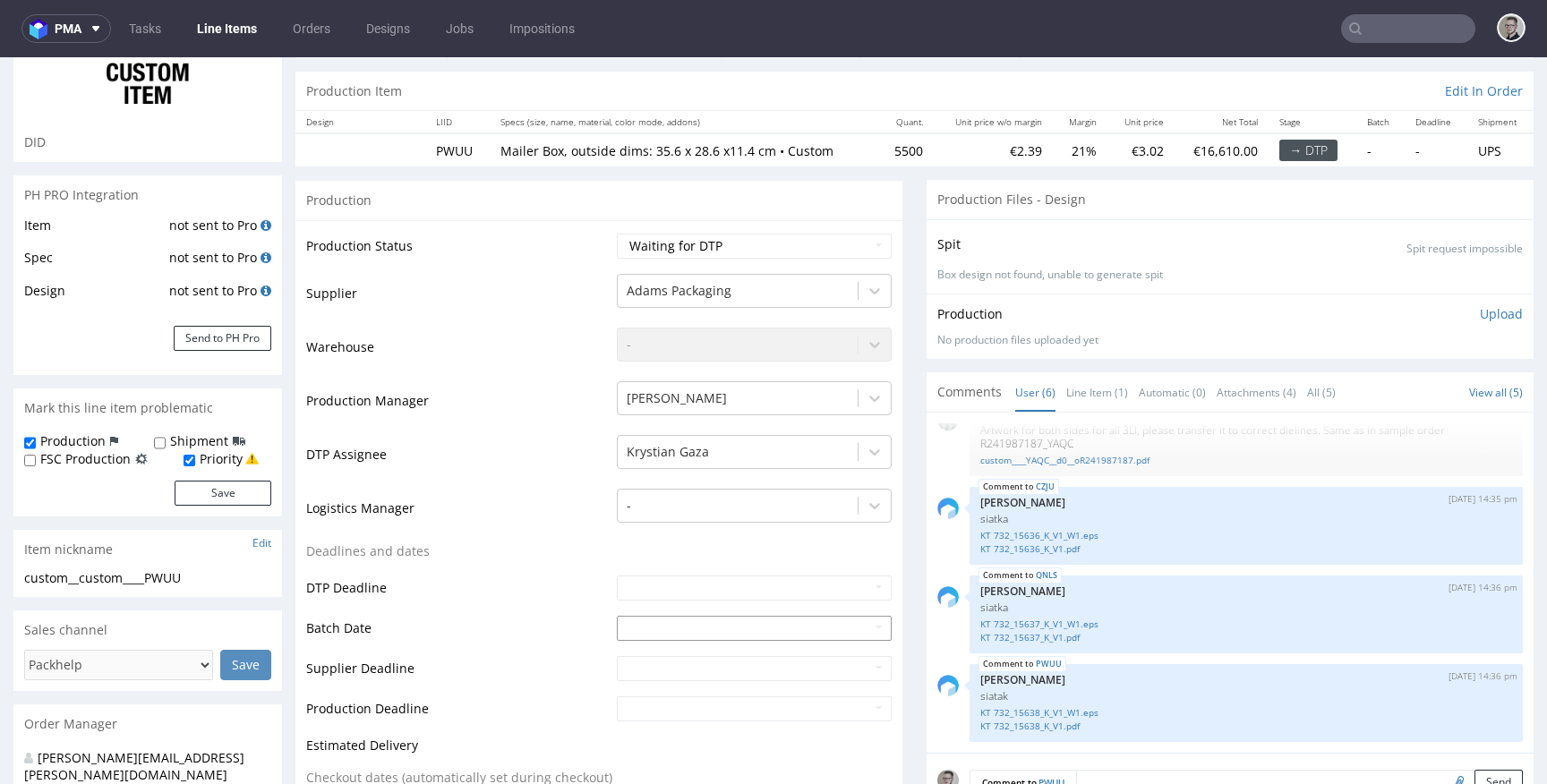
scroll to position [0, 0]
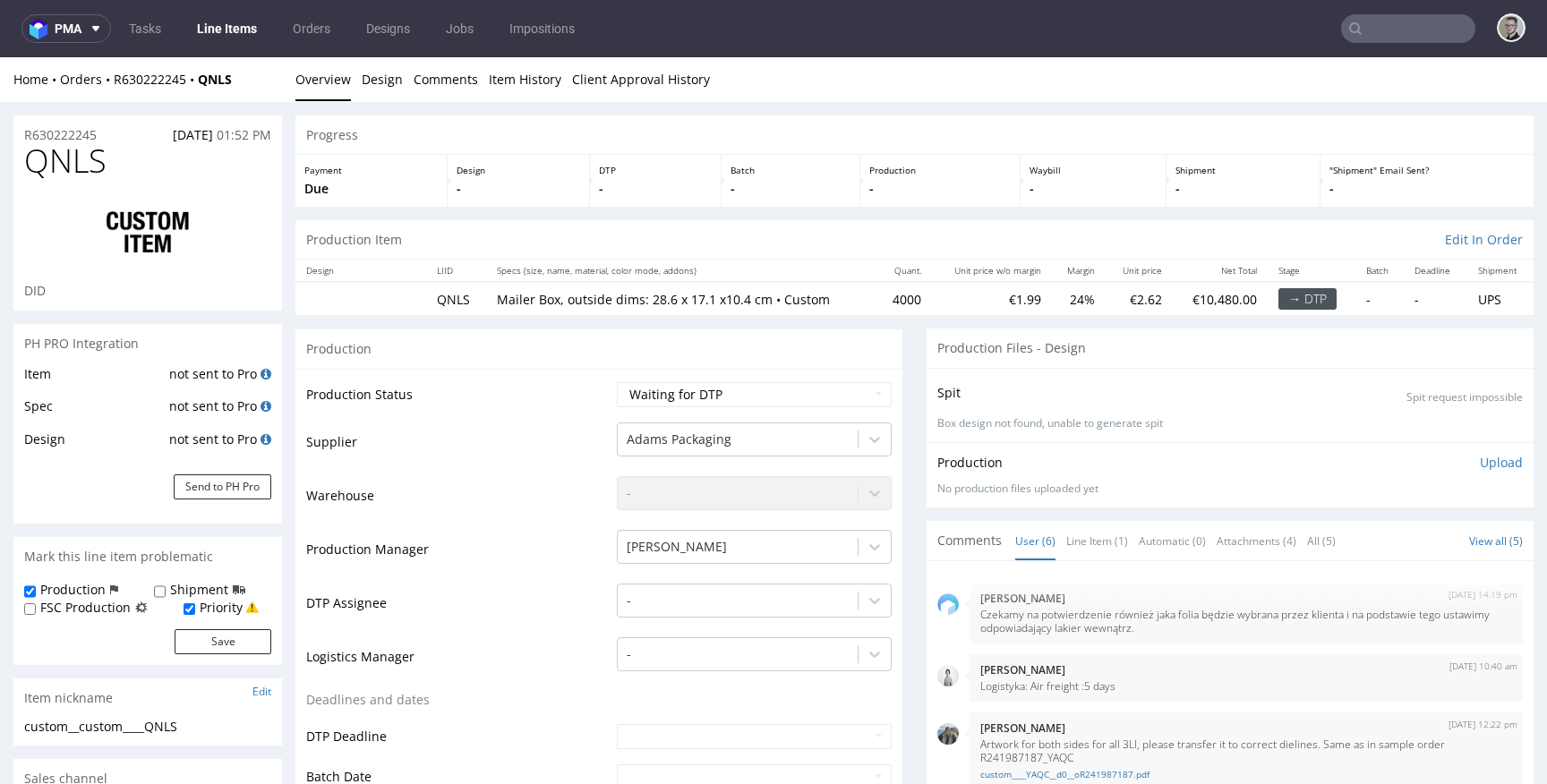
select select "in_progress"
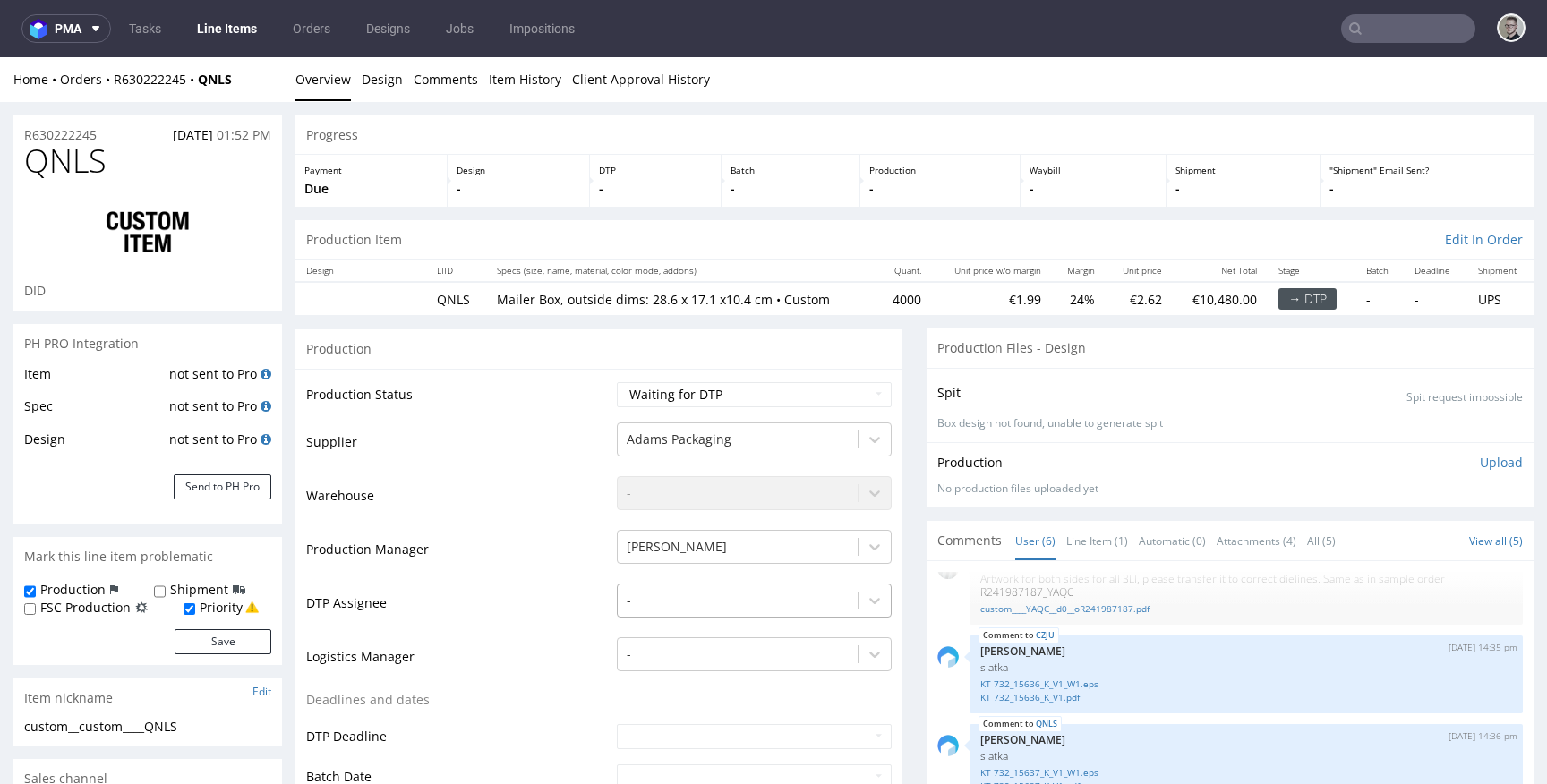
click at [721, 609] on div "-" at bounding box center [754, 596] width 275 height 25
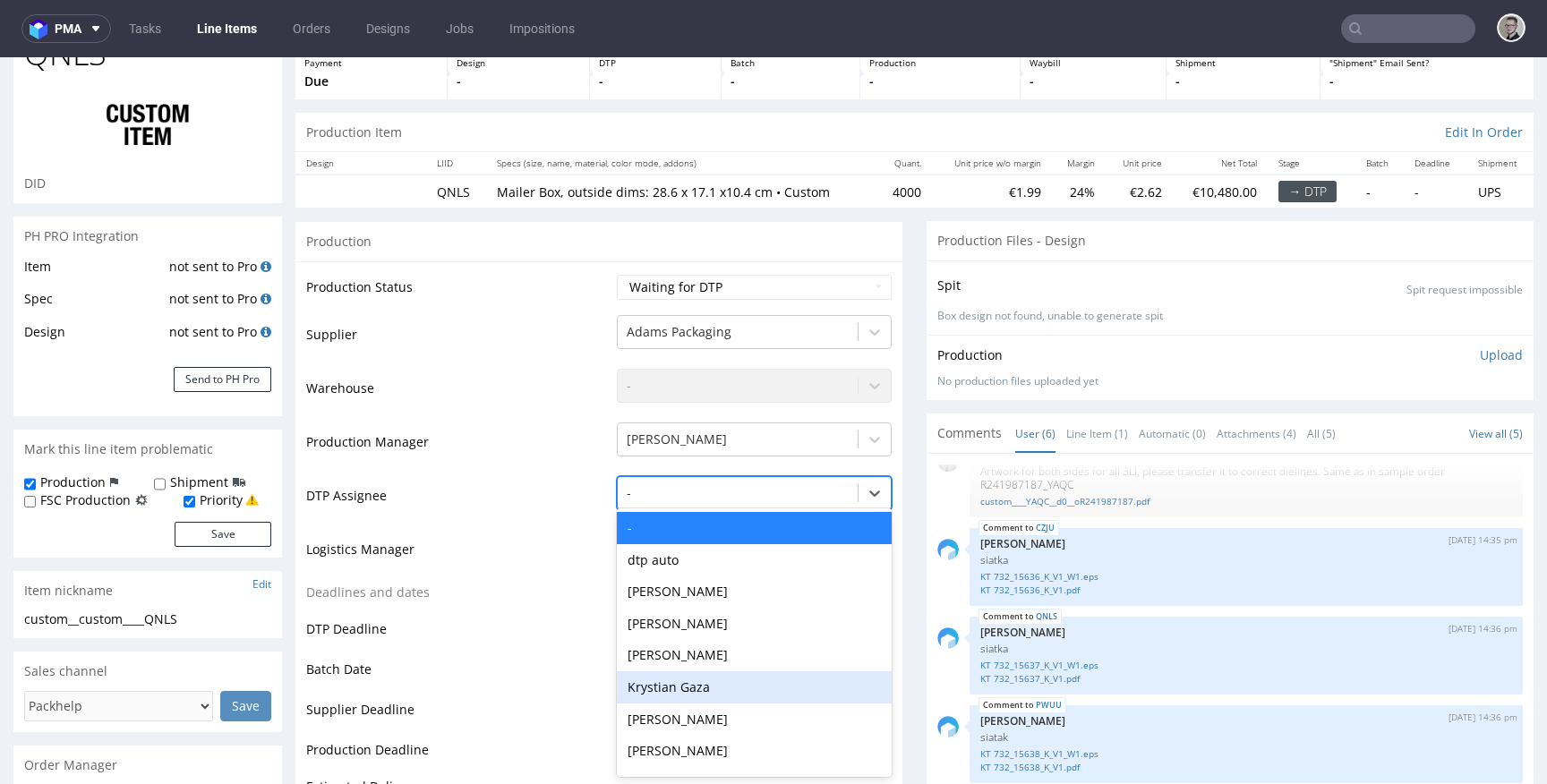
click at [709, 675] on div "Krystian Gaza" at bounding box center [754, 687] width 275 height 32
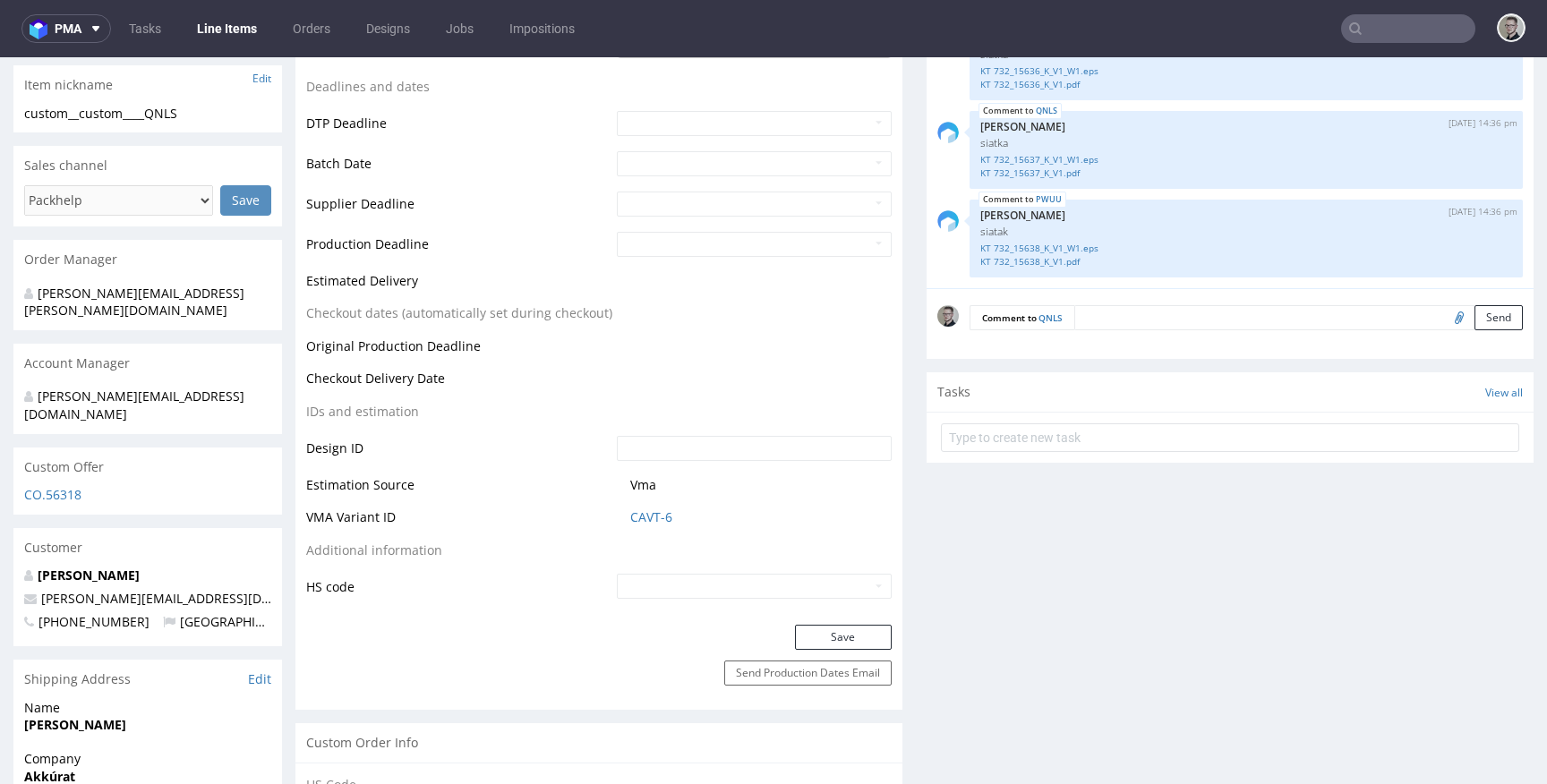
scroll to position [735, 0]
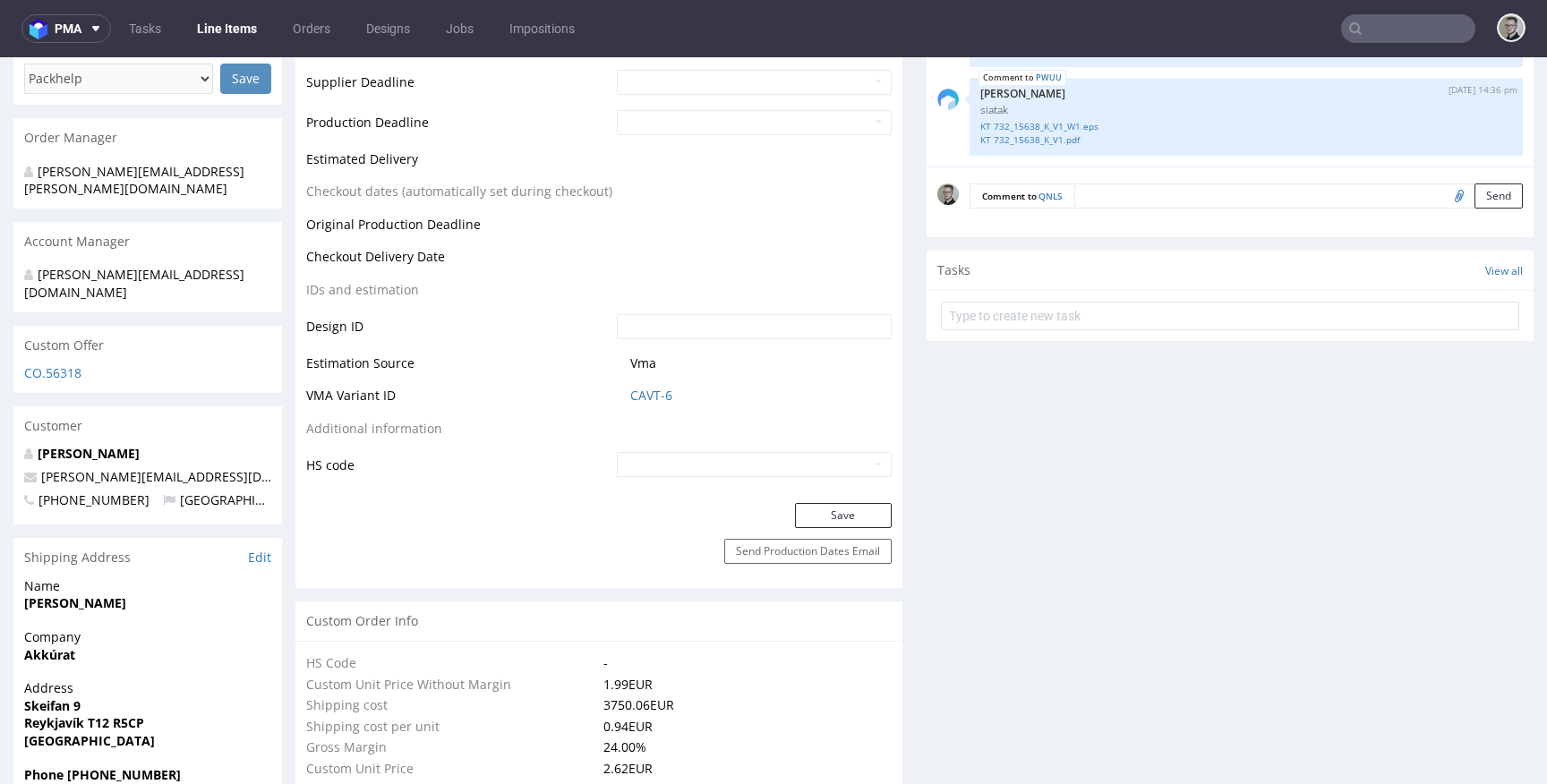
drag, startPoint x: 850, startPoint y: 512, endPoint x: 867, endPoint y: 496, distance: 23.3
click at [850, 512] on button "Save" at bounding box center [843, 516] width 97 height 25
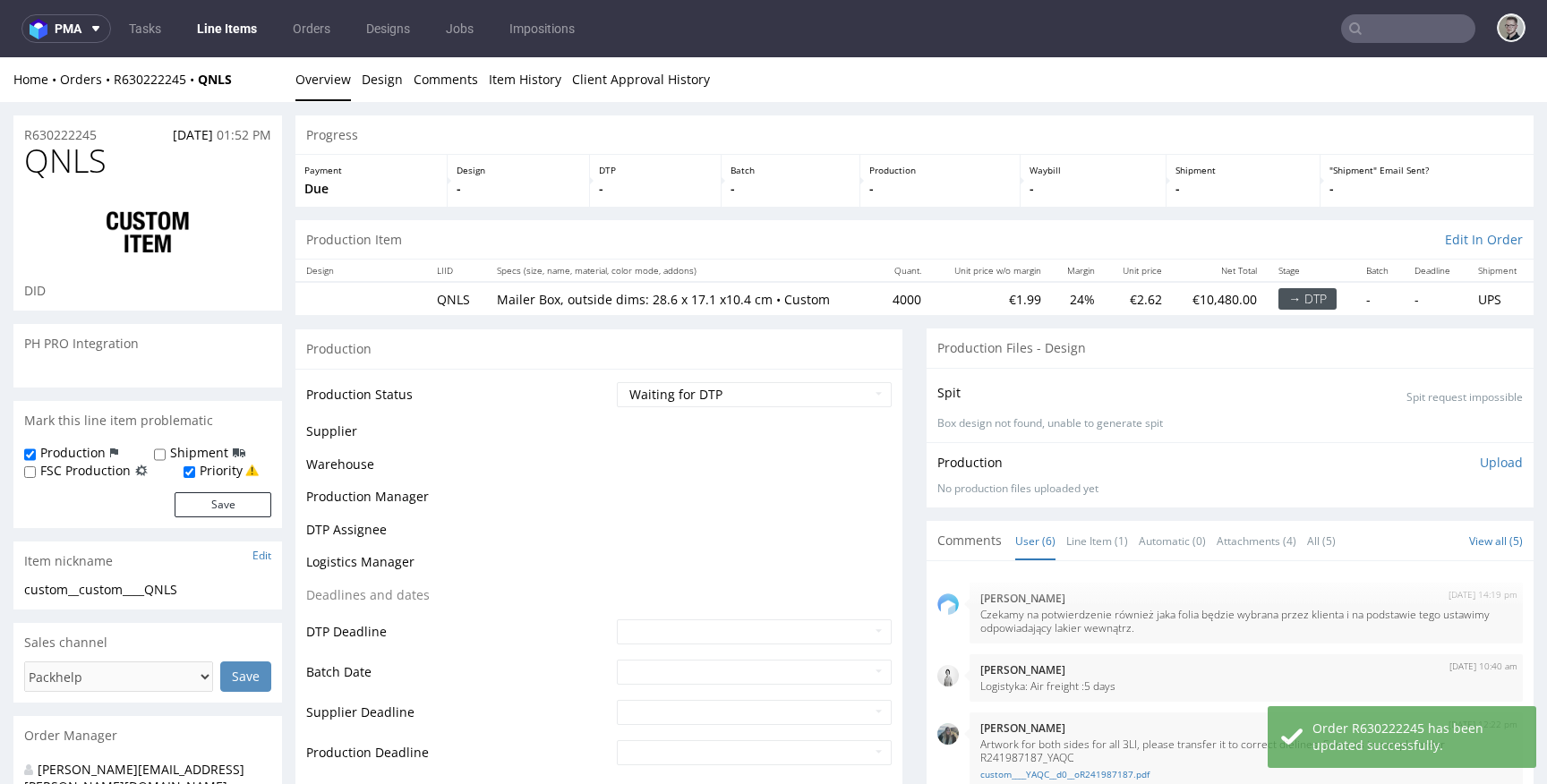
select select "in_progress"
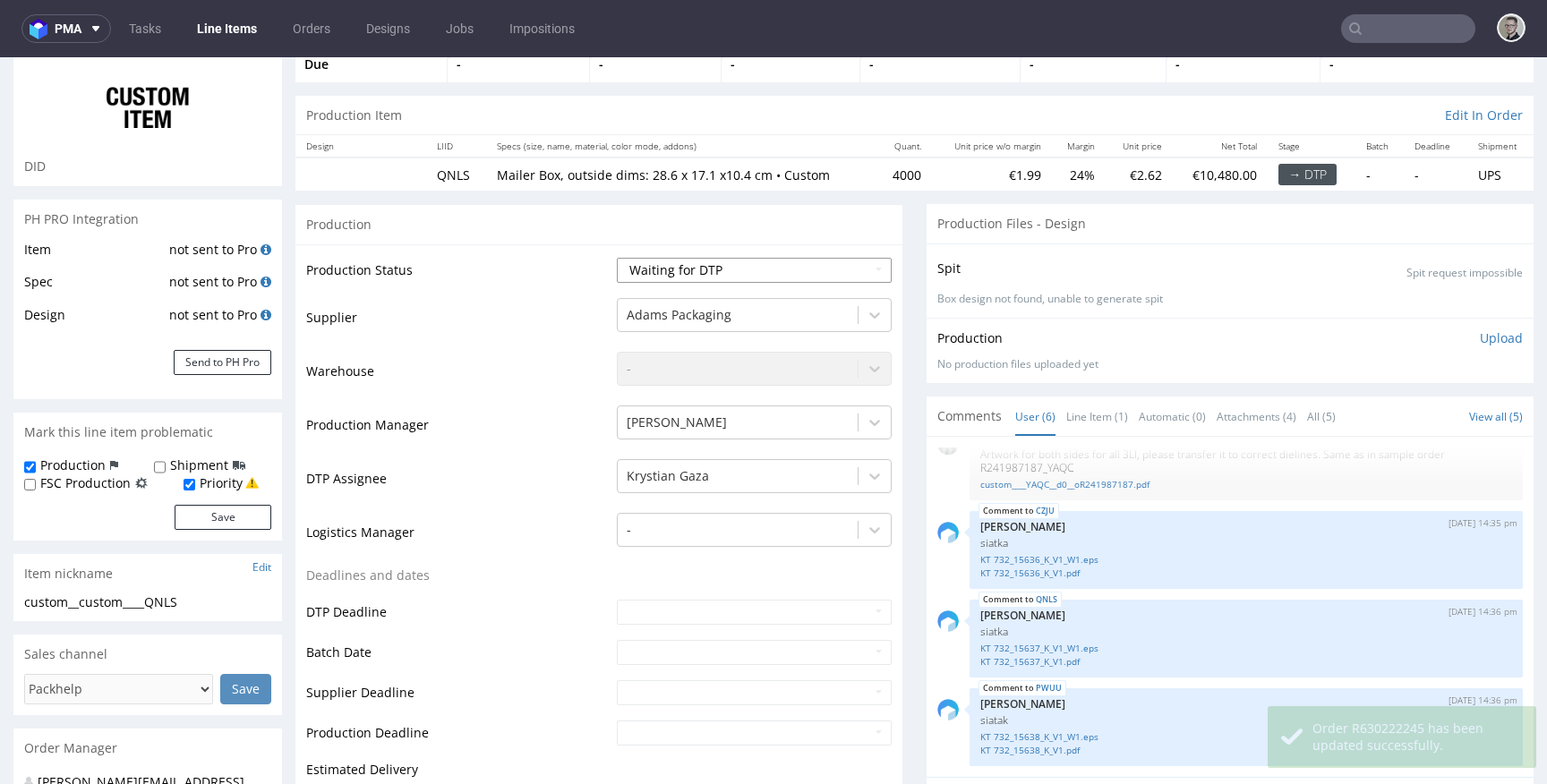
scroll to position [0, 0]
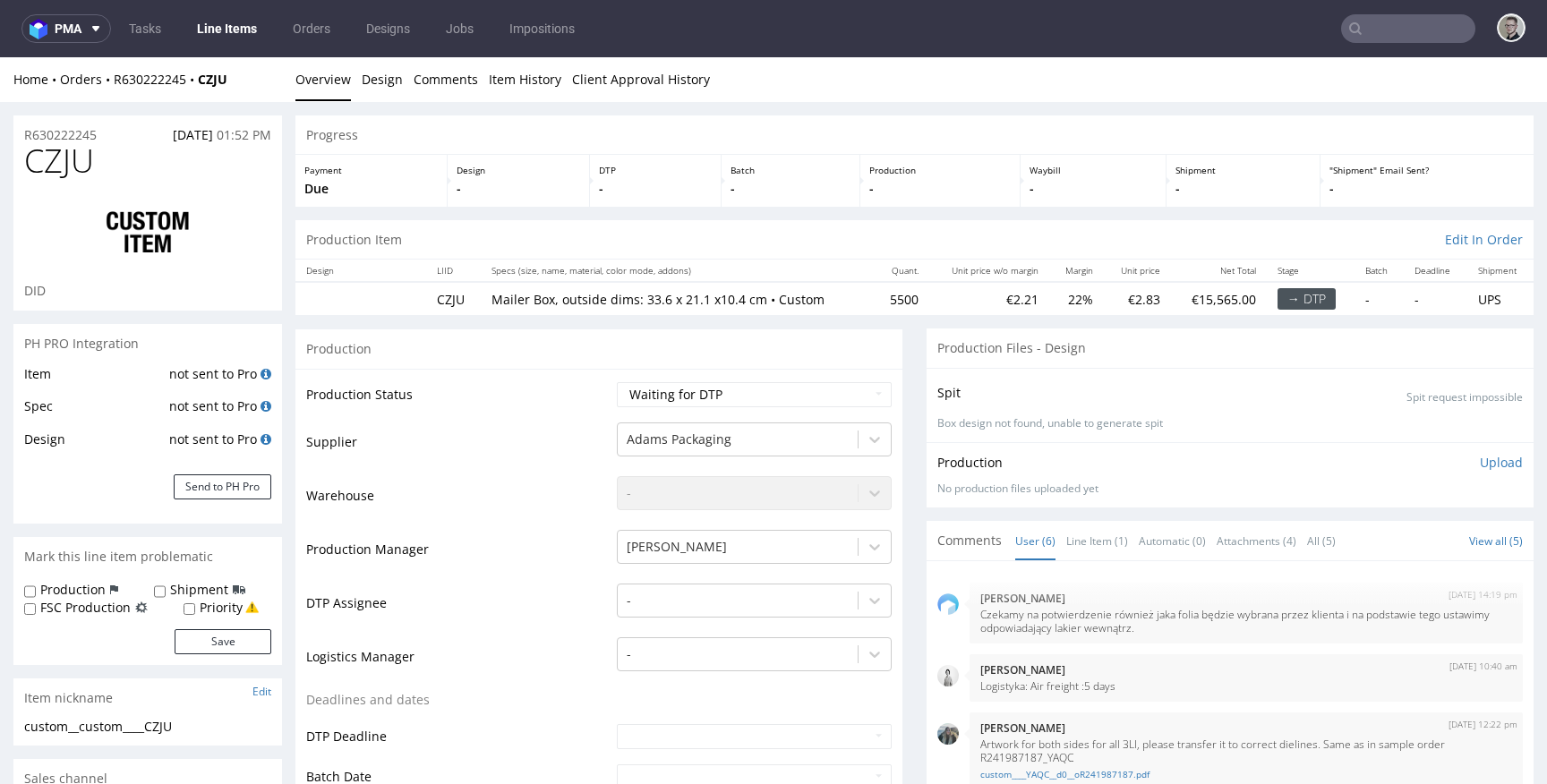
select select "in_progress"
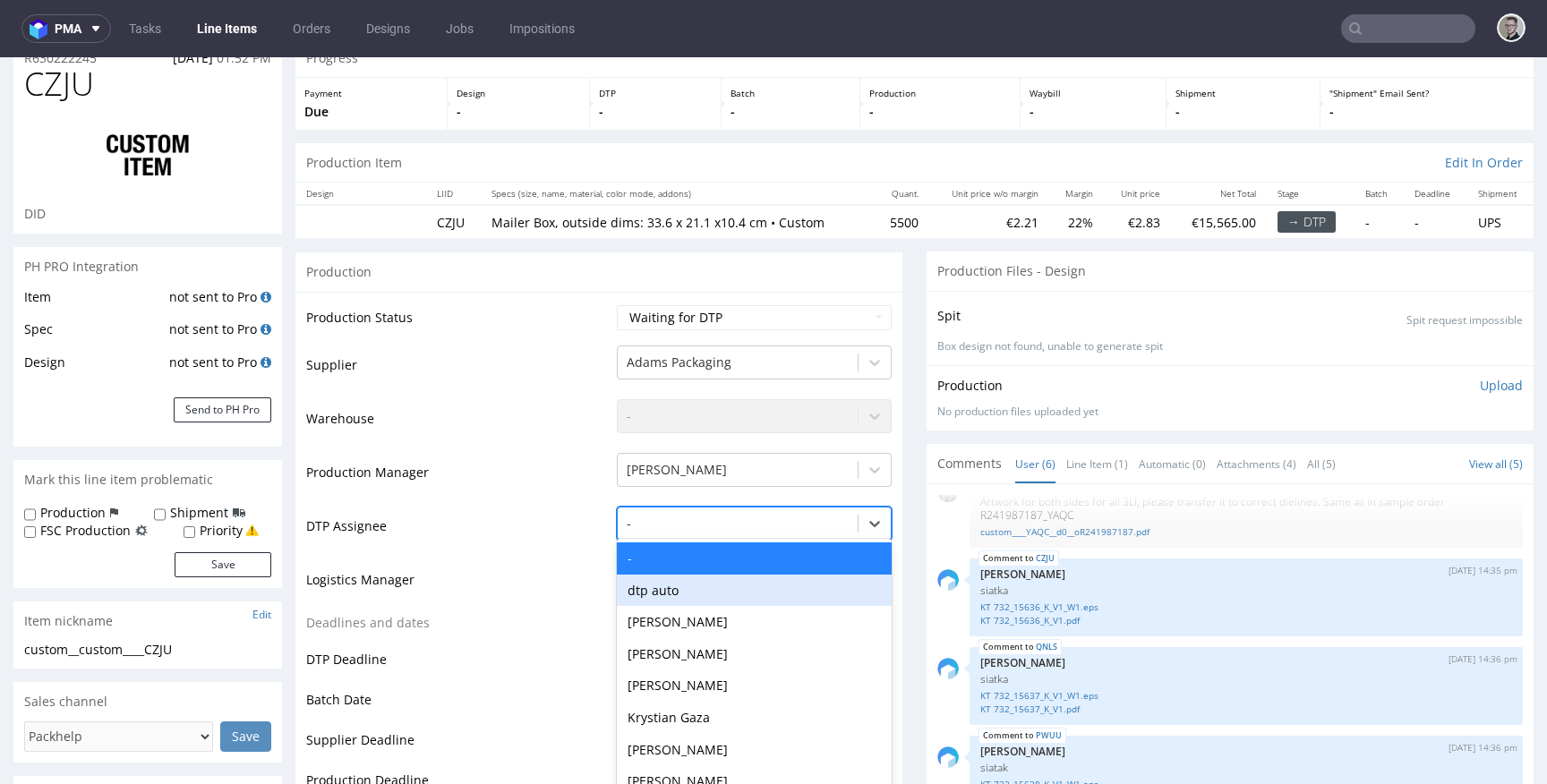
click at [728, 532] on div "dtp auto, 2 of 31. 31 results available. Use Up and Down to choose options, pre…" at bounding box center [754, 519] width 275 height 25
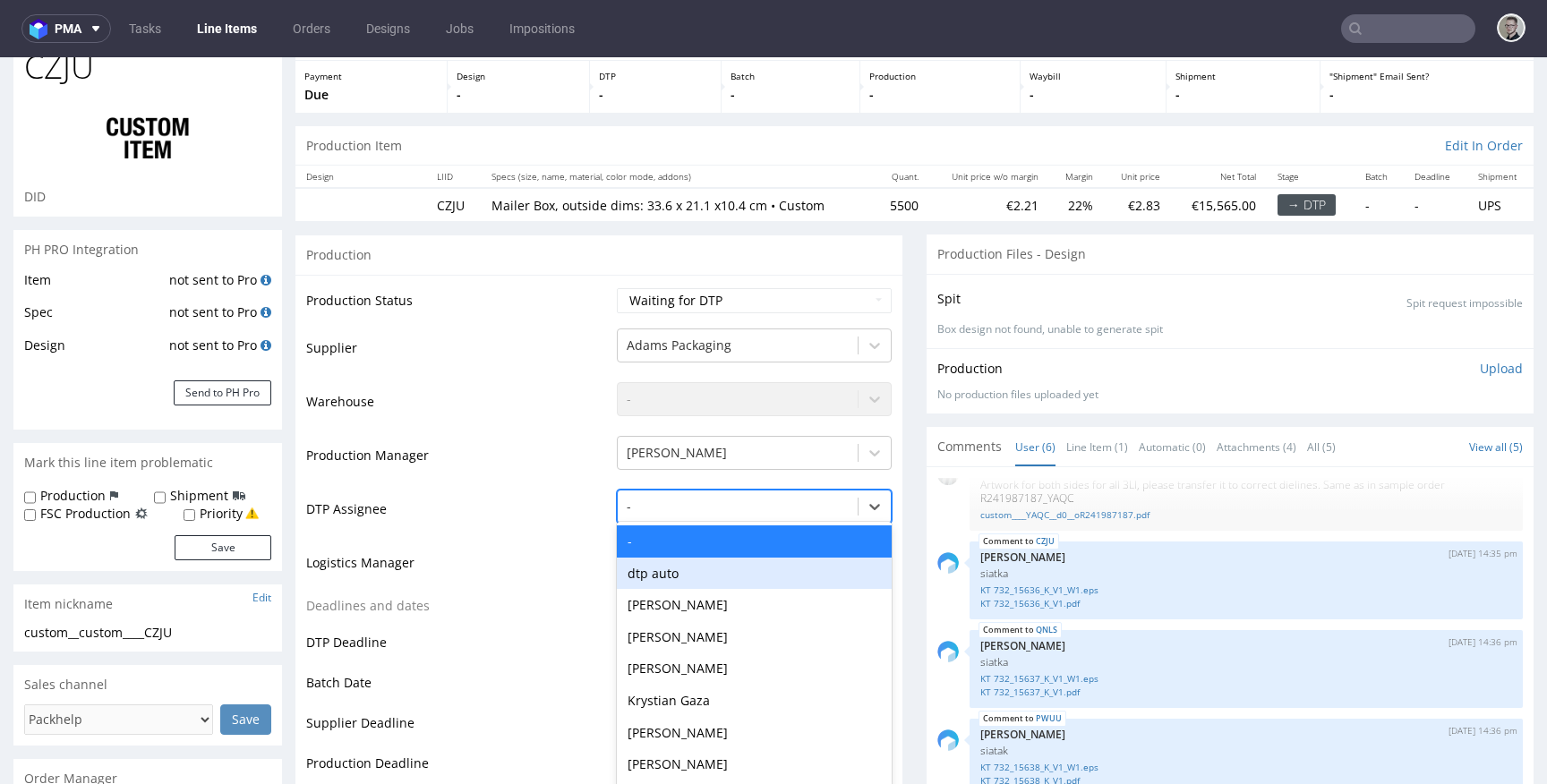
scroll to position [108, 0]
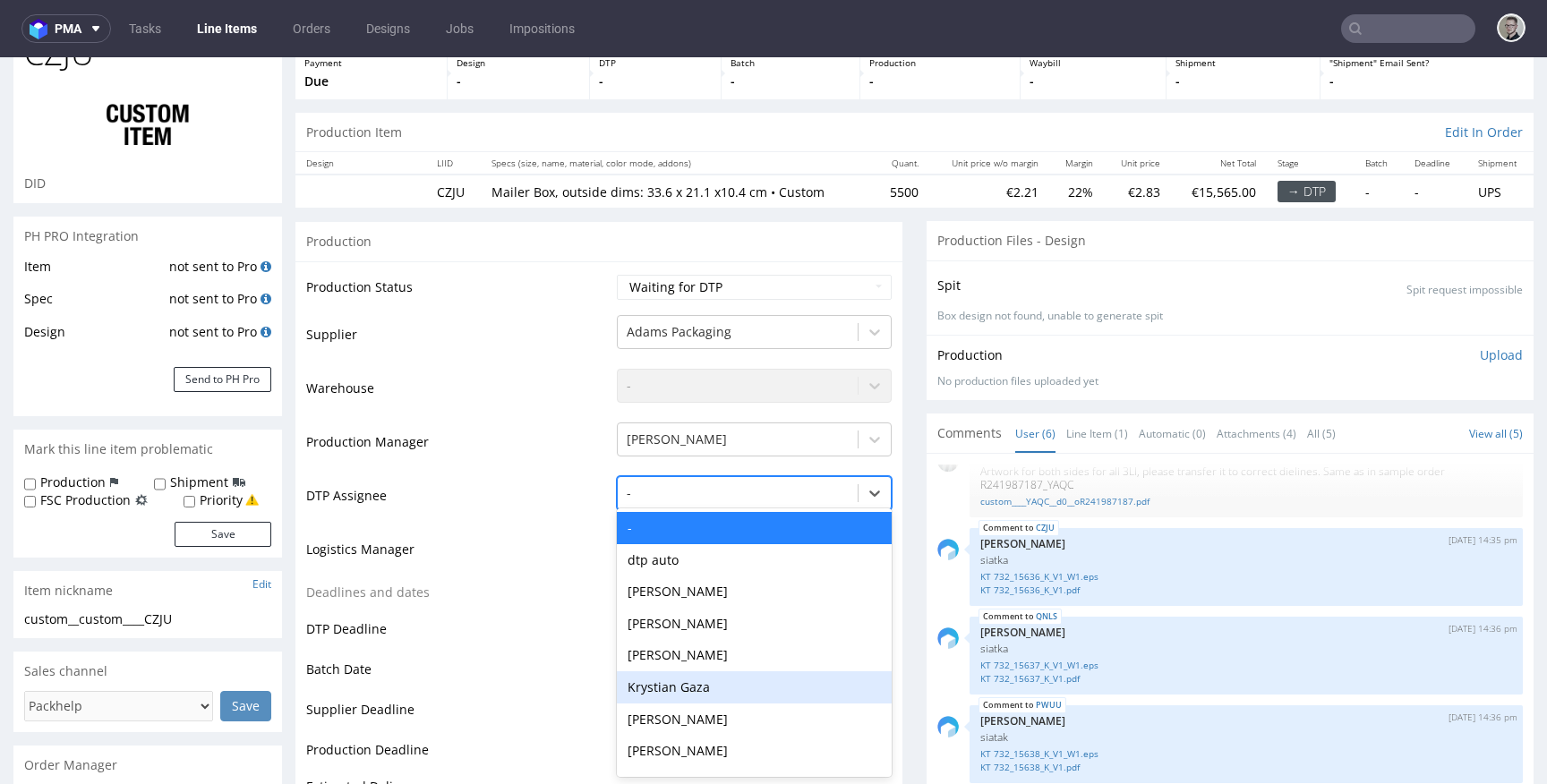
click at [730, 691] on div "Krystian Gaza" at bounding box center [754, 687] width 275 height 32
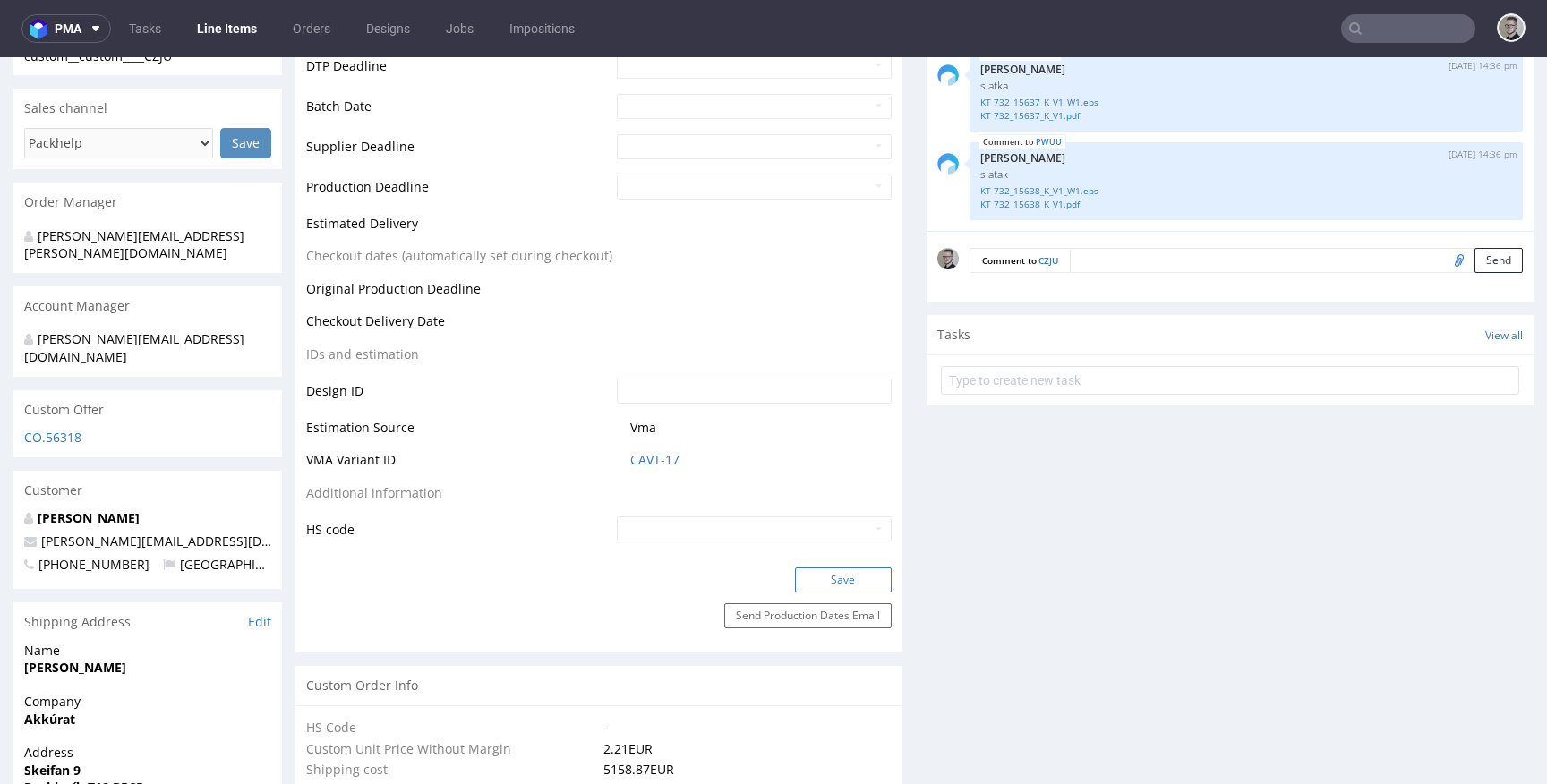
click at [838, 578] on button "Save" at bounding box center [843, 580] width 97 height 25
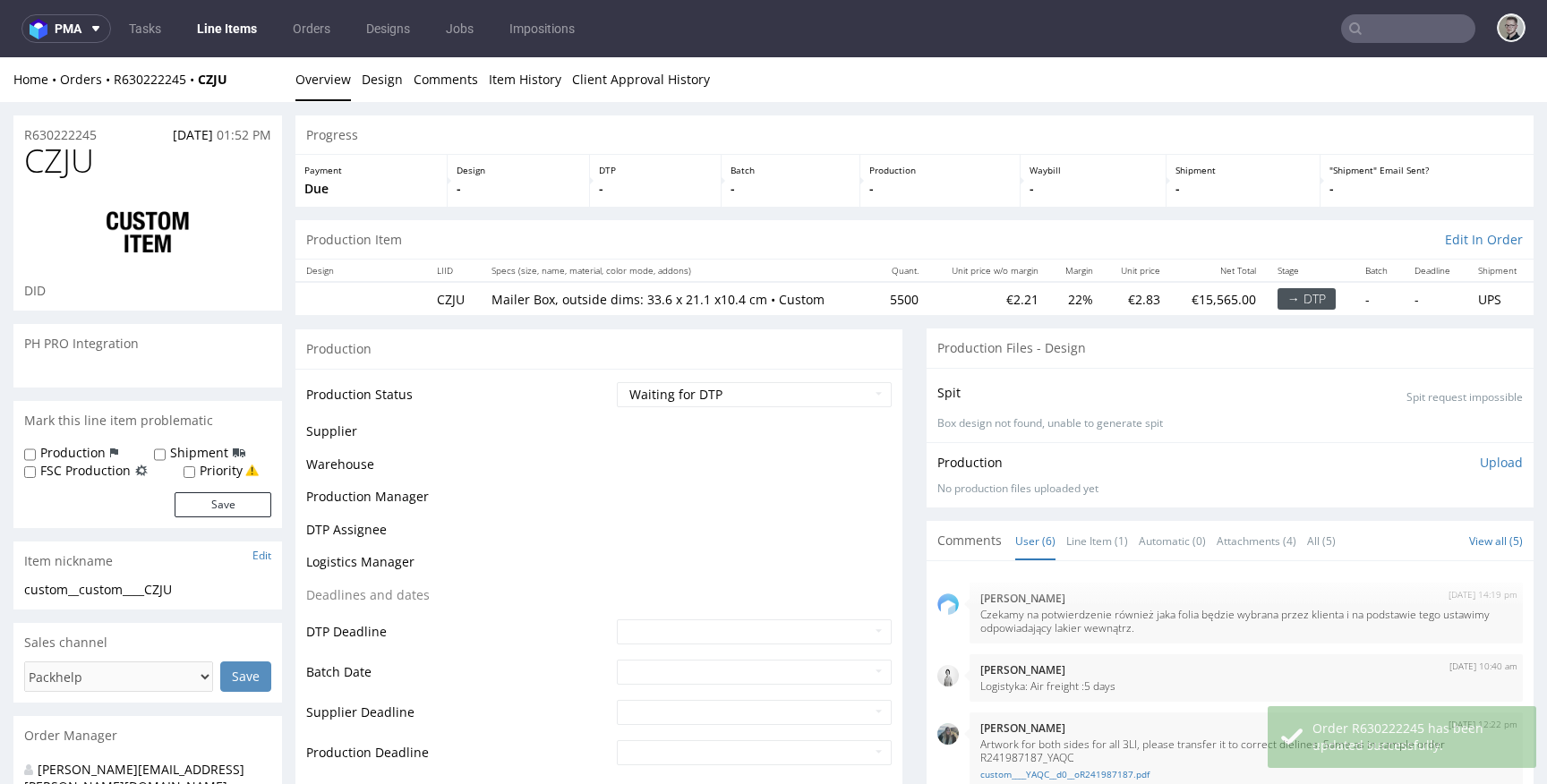
scroll to position [166, 0]
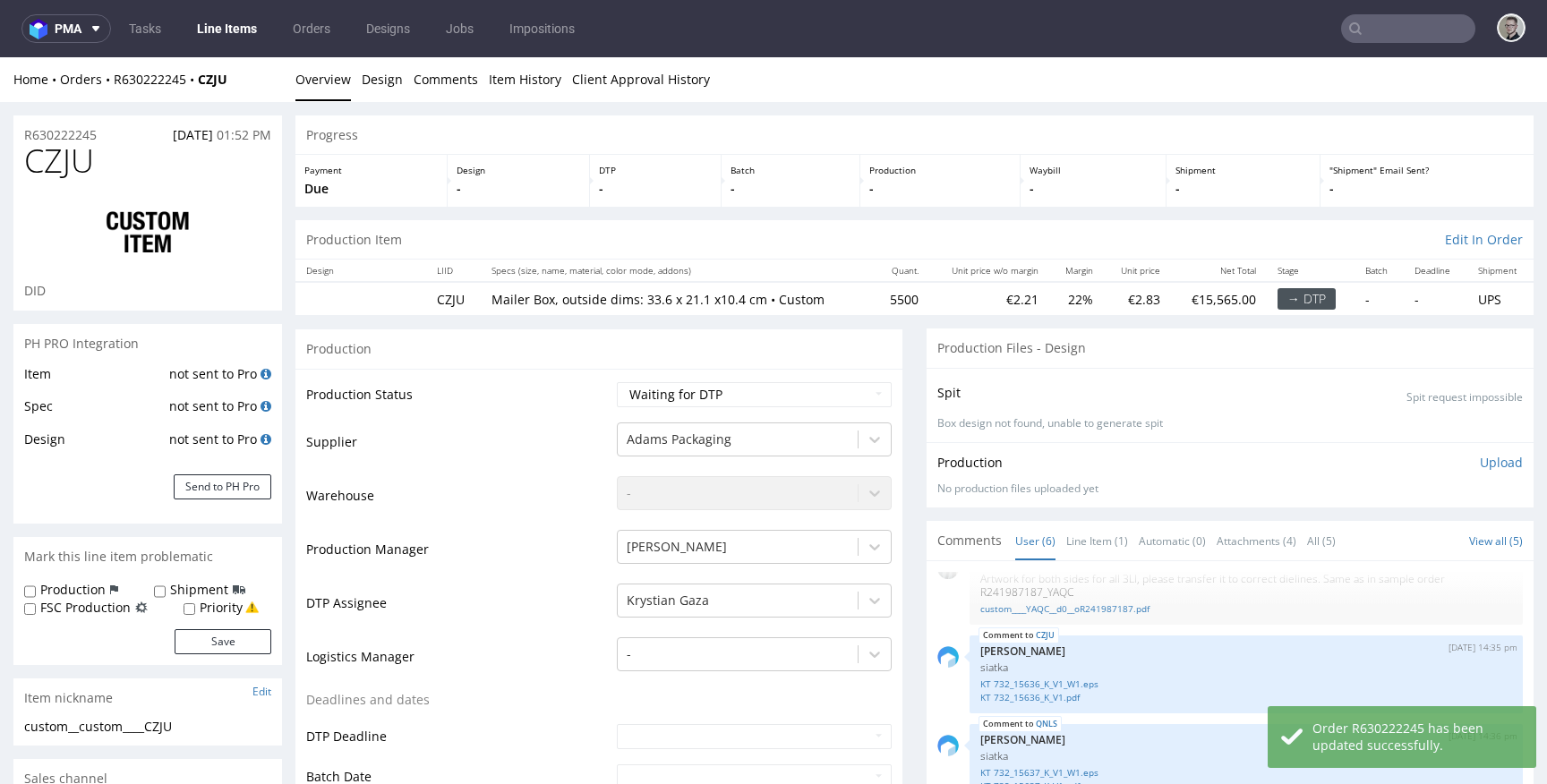
select select "in_progress"
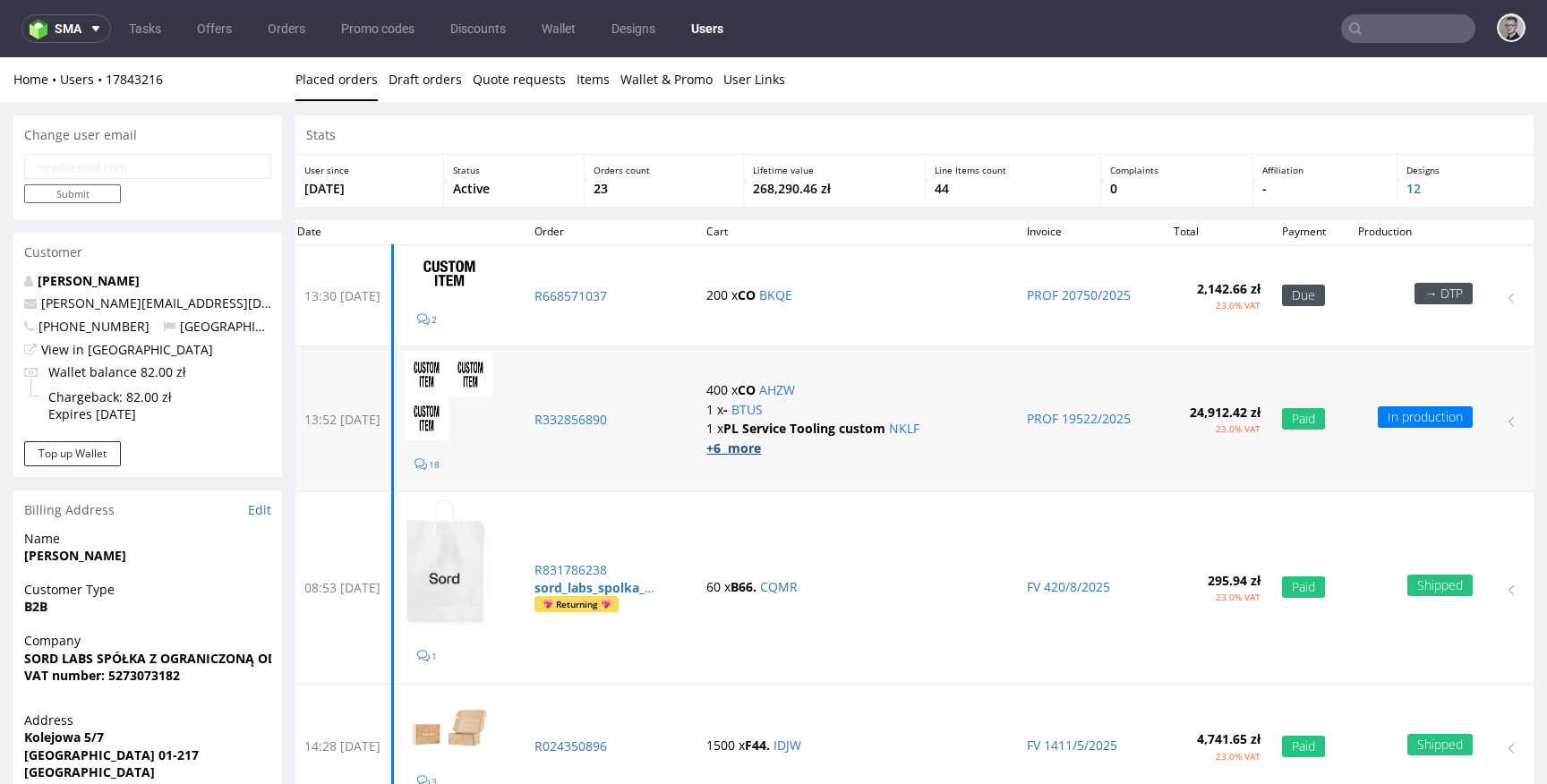
click at [761, 451] on strong "+6 more" at bounding box center [734, 448] width 54 height 17
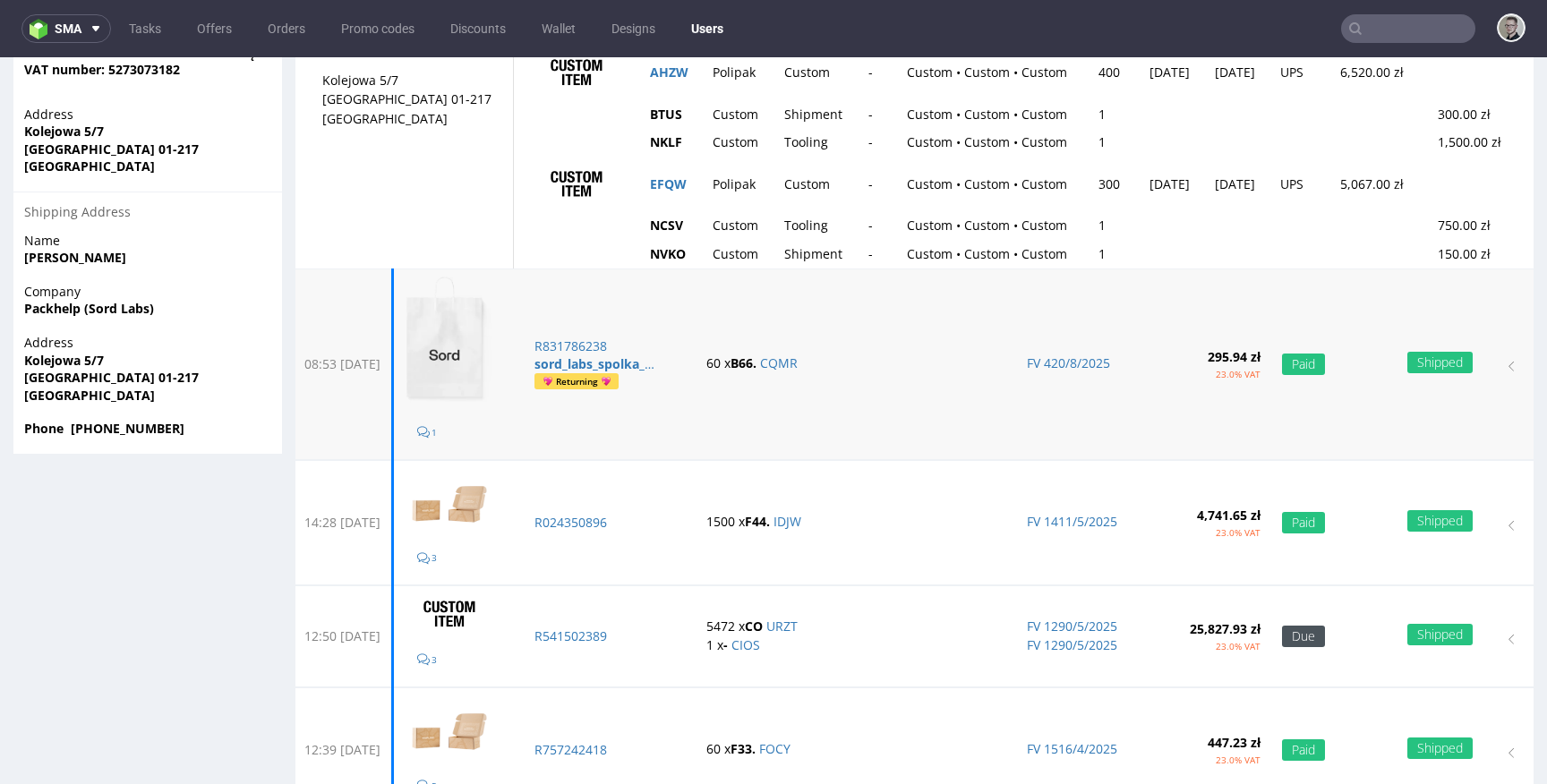
scroll to position [704, 0]
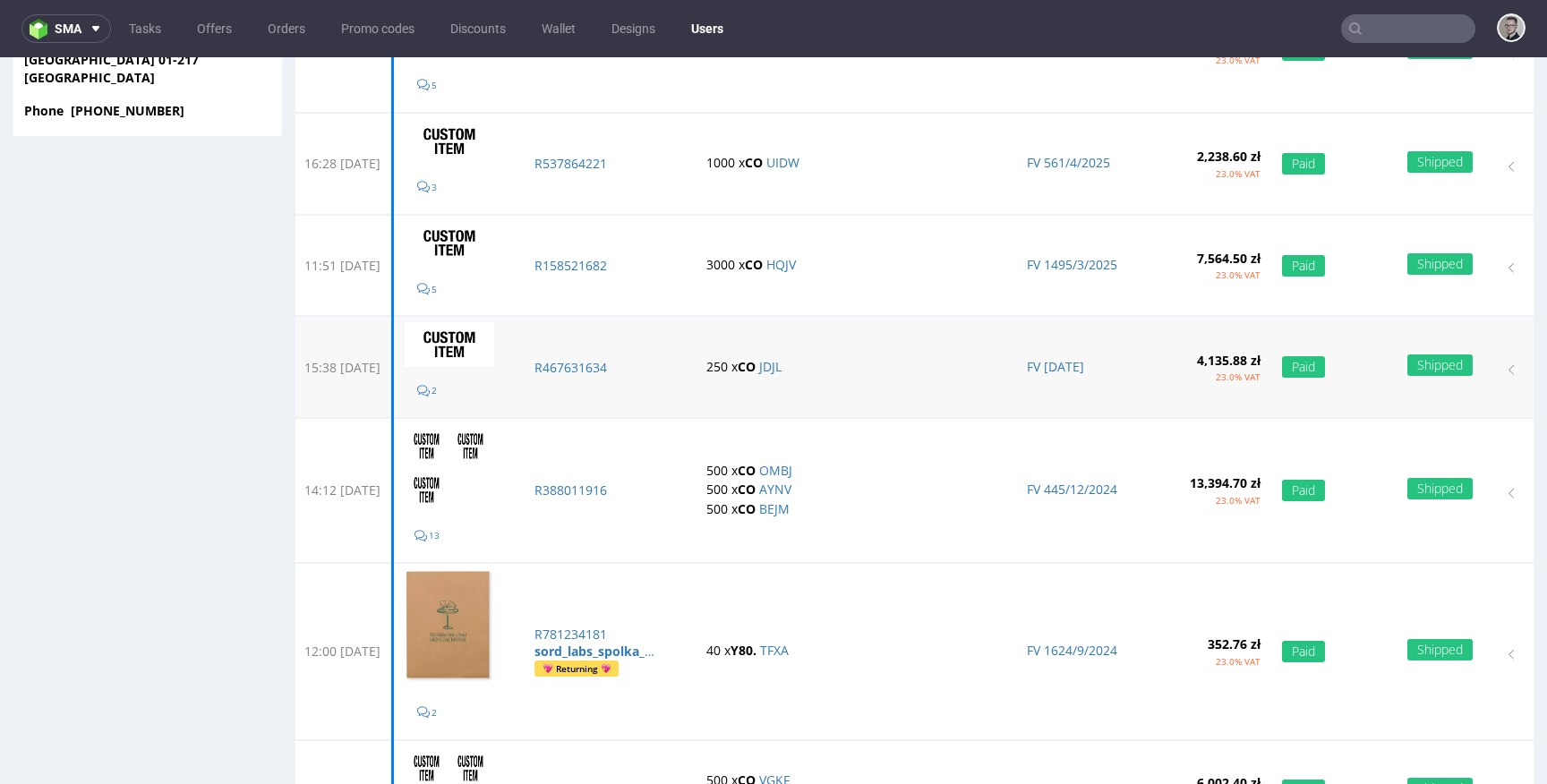
scroll to position [925, 0]
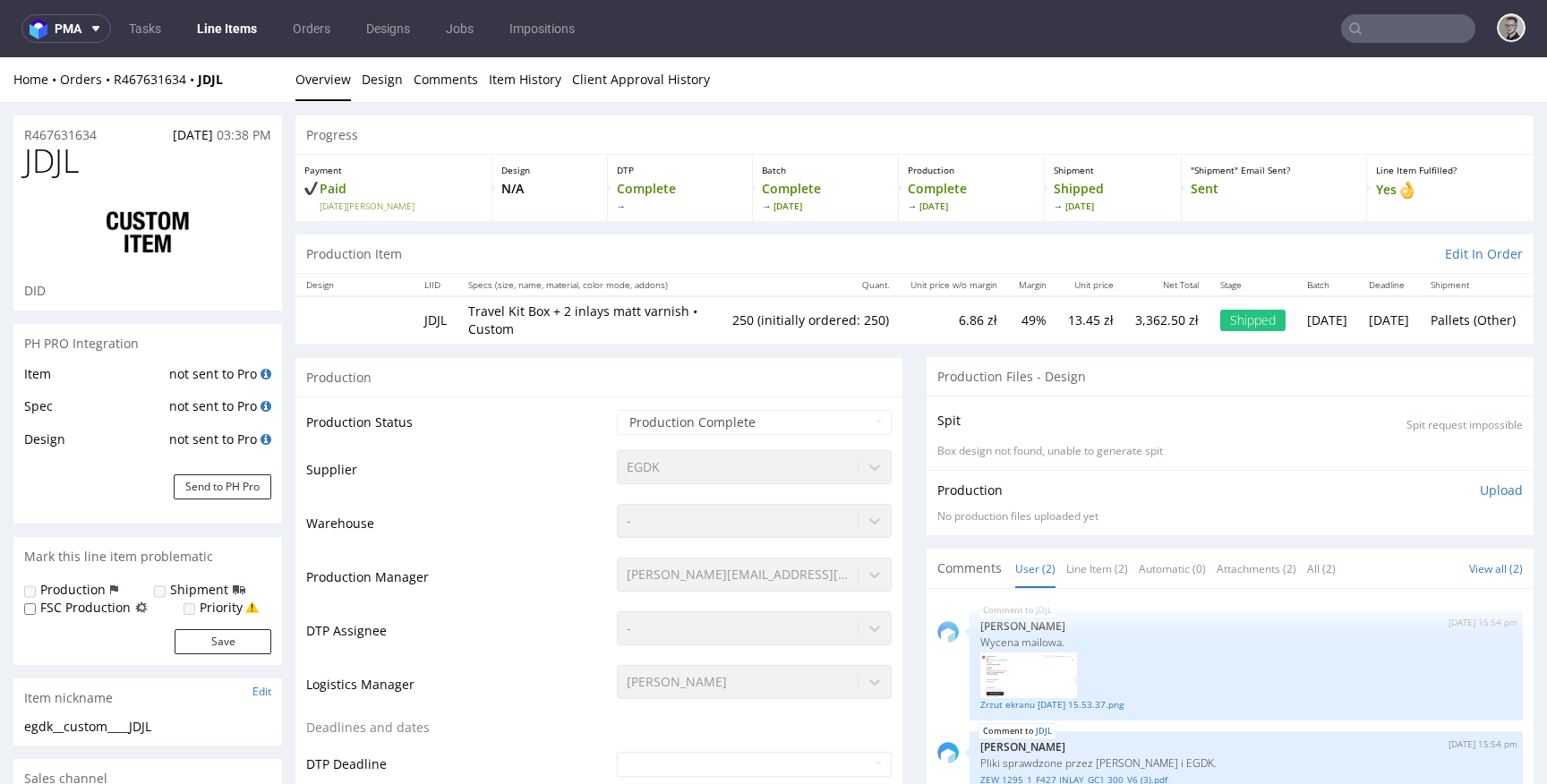
select select "in_progress"
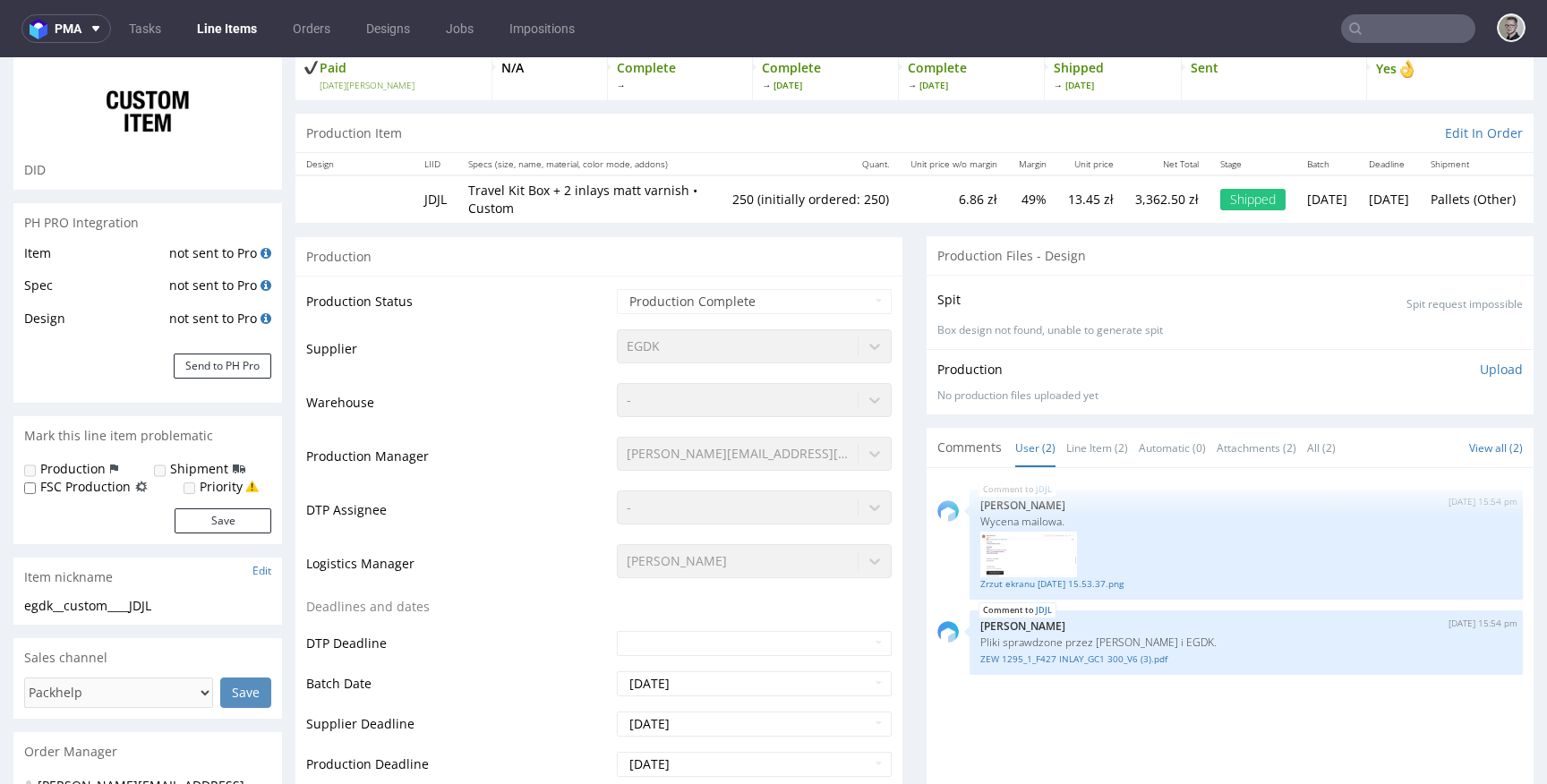
scroll to position [341, 0]
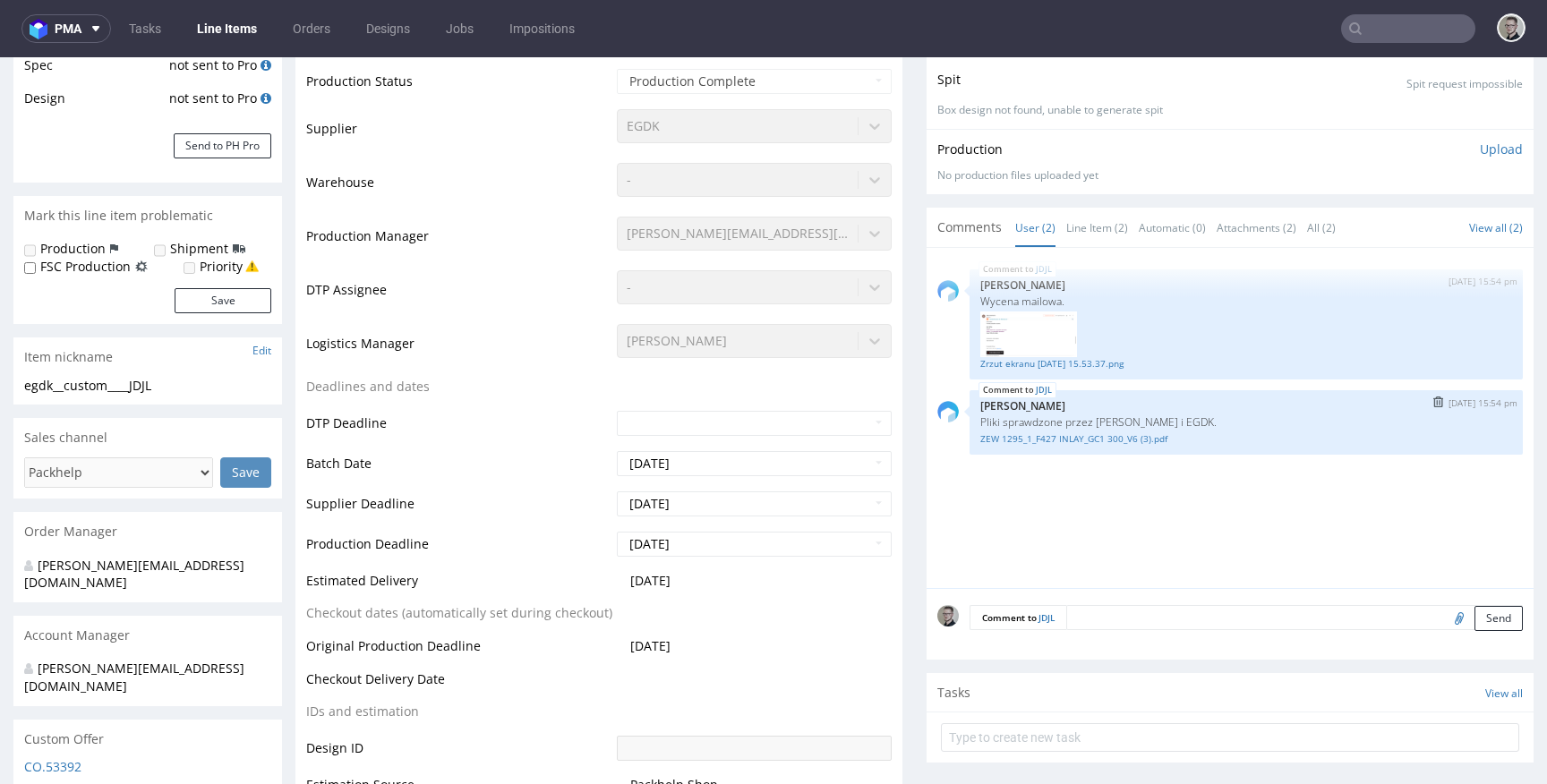
click at [1013, 424] on p "Pliki sprawdzone przez [PERSON_NAME] i EGDK." at bounding box center [1246, 422] width 532 height 14
click at [1070, 440] on link "ZEW 1295_1_F427 INLAY_GC1 300_V6 (3).pdf" at bounding box center [1246, 439] width 532 height 14
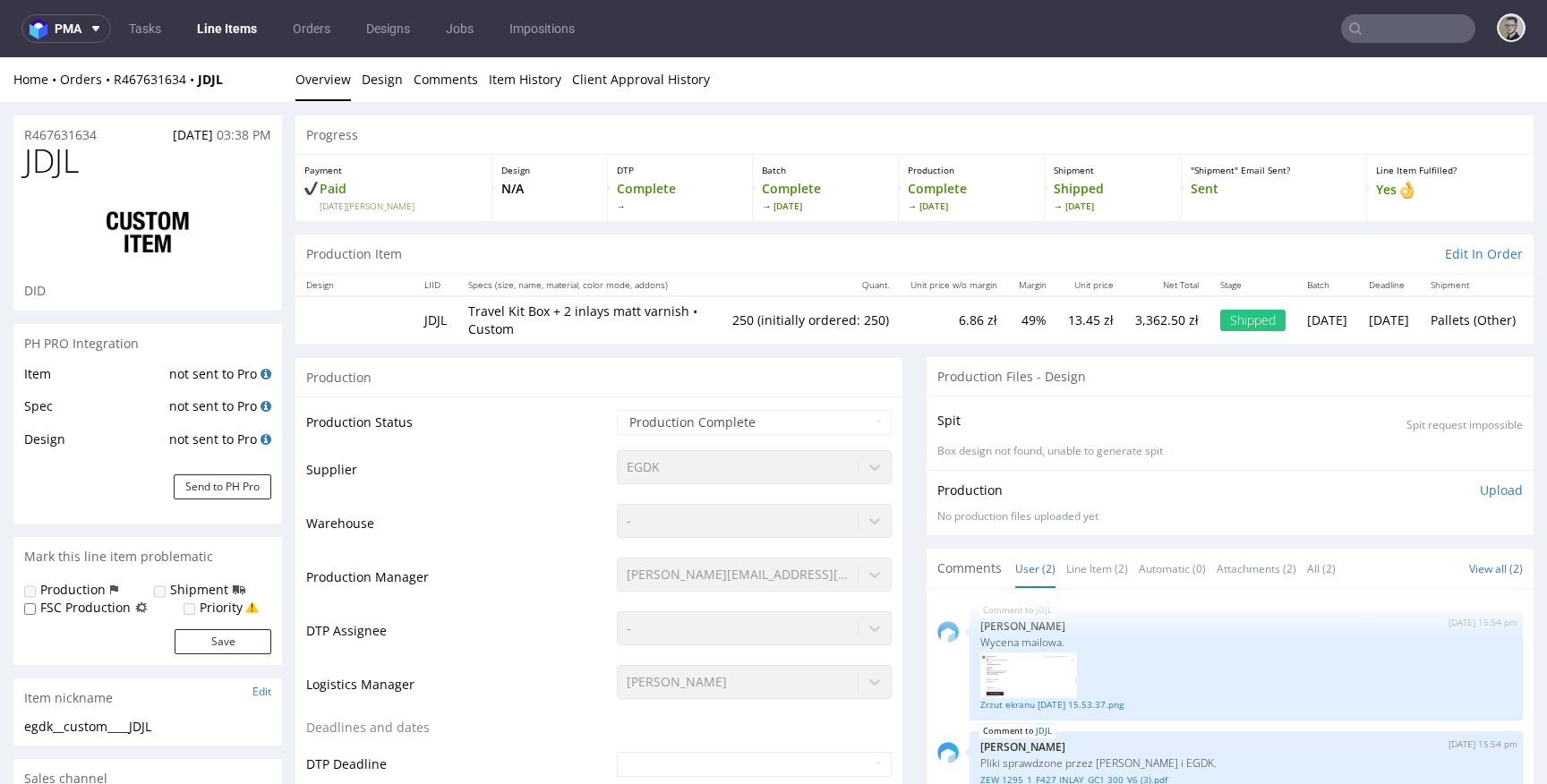
scroll to position [0, 0]
